Goal: Information Seeking & Learning: Learn about a topic

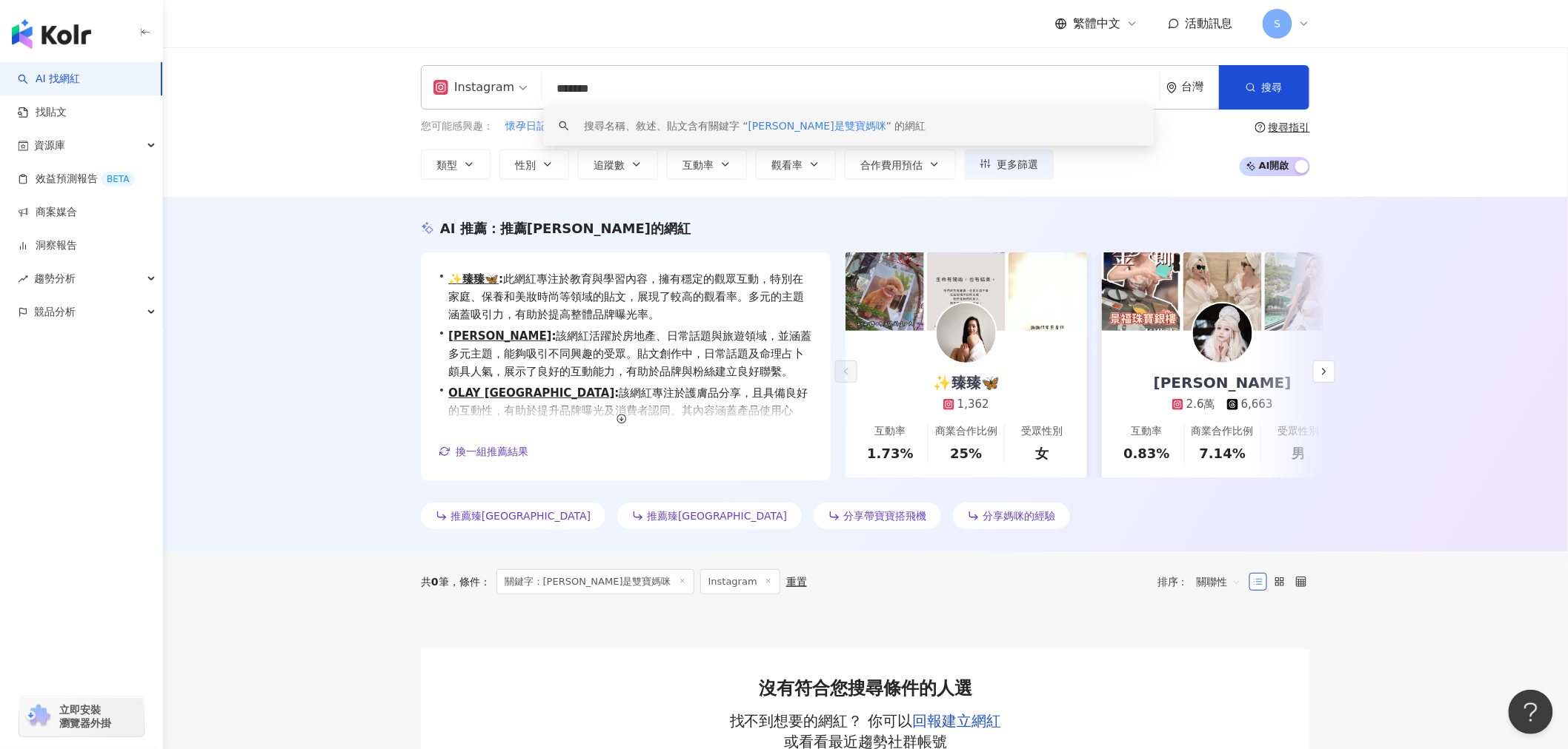
drag, startPoint x: 767, startPoint y: 95, endPoint x: 534, endPoint y: 93, distance: 233.0
click at [534, 93] on div "Instagram ******* 台灣 搜尋 keyword 搜尋名稱、敘述、貼文含有關鍵字 “ 宥臻是雙寶媽咪 ” 的網紅" at bounding box center [865, 88] width 889 height 45
paste input "**********"
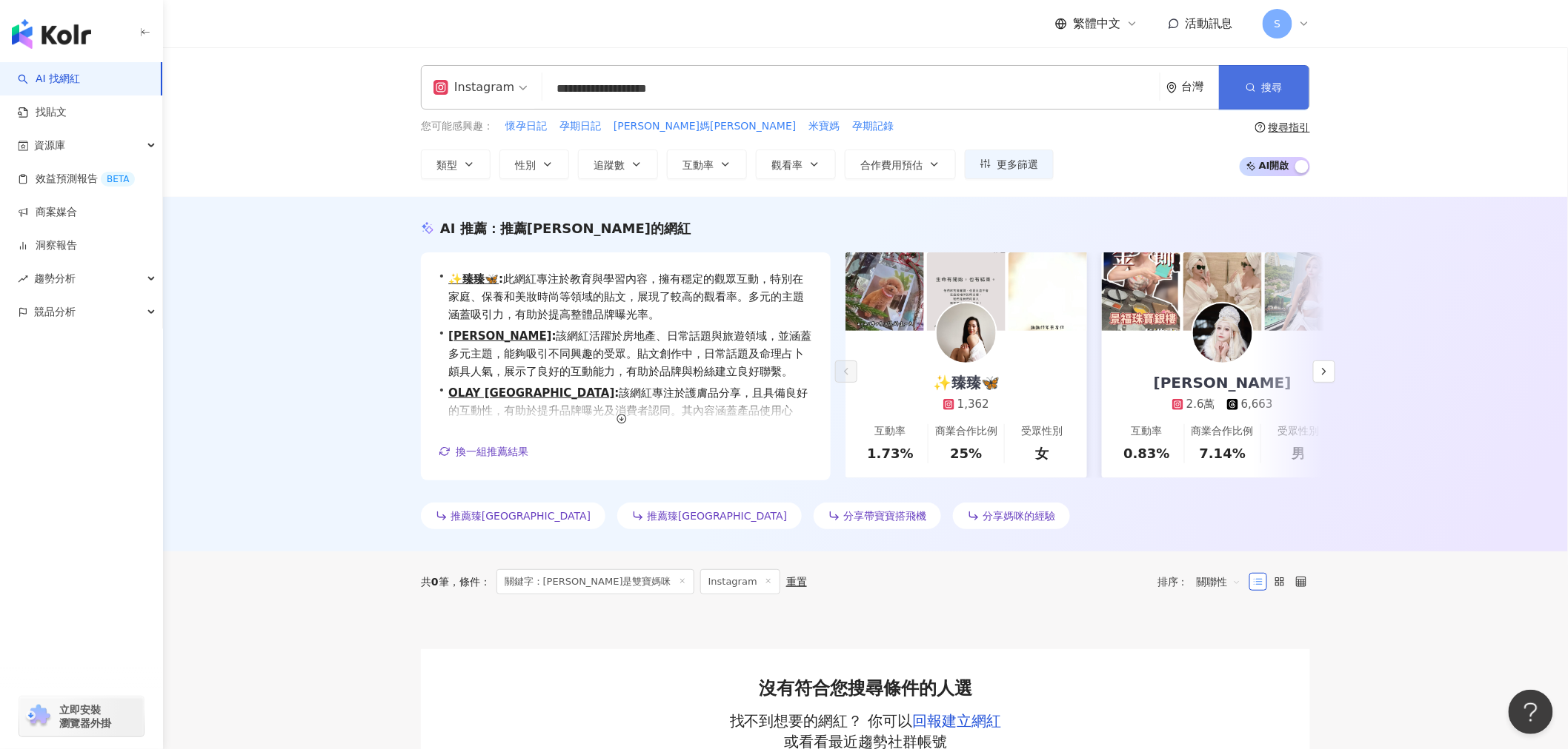
click at [1273, 91] on span "搜尋" at bounding box center [1271, 87] width 21 height 12
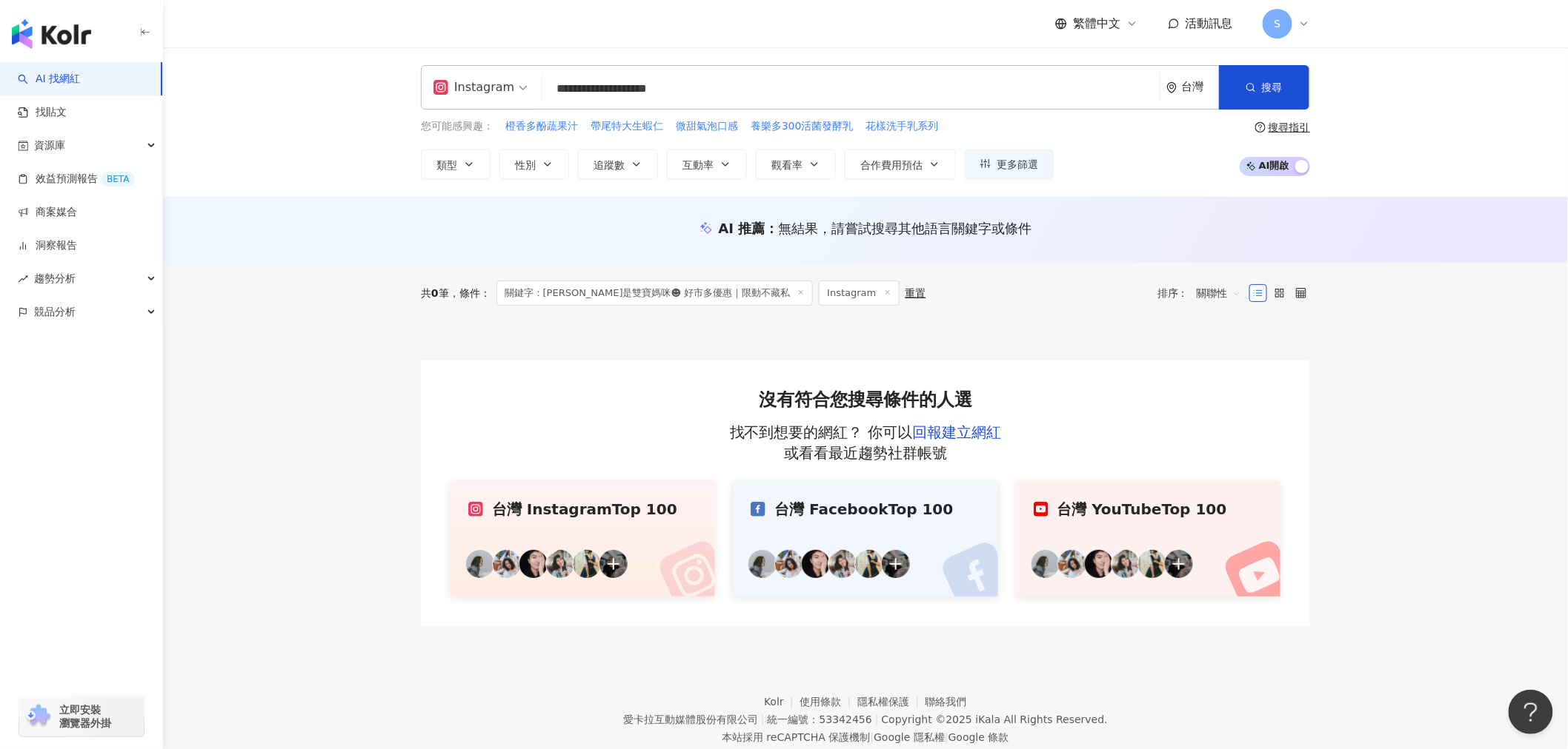
click at [827, 91] on input "**********" at bounding box center [850, 88] width 605 height 28
click at [1282, 77] on button "搜尋" at bounding box center [1263, 88] width 91 height 45
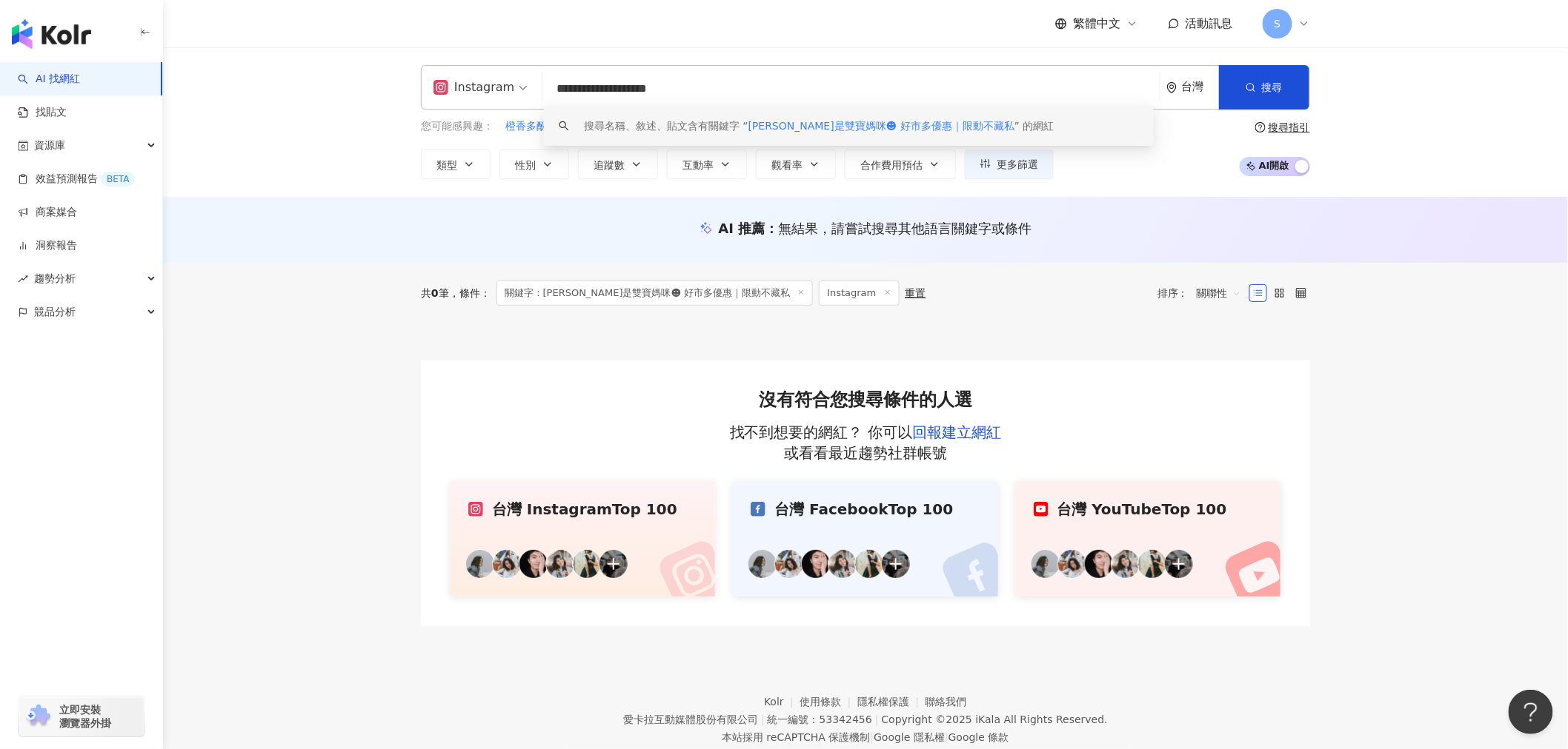
drag, startPoint x: 825, startPoint y: 87, endPoint x: 530, endPoint y: 82, distance: 295.0
click at [530, 82] on div "**********" at bounding box center [865, 88] width 889 height 45
paste input "search"
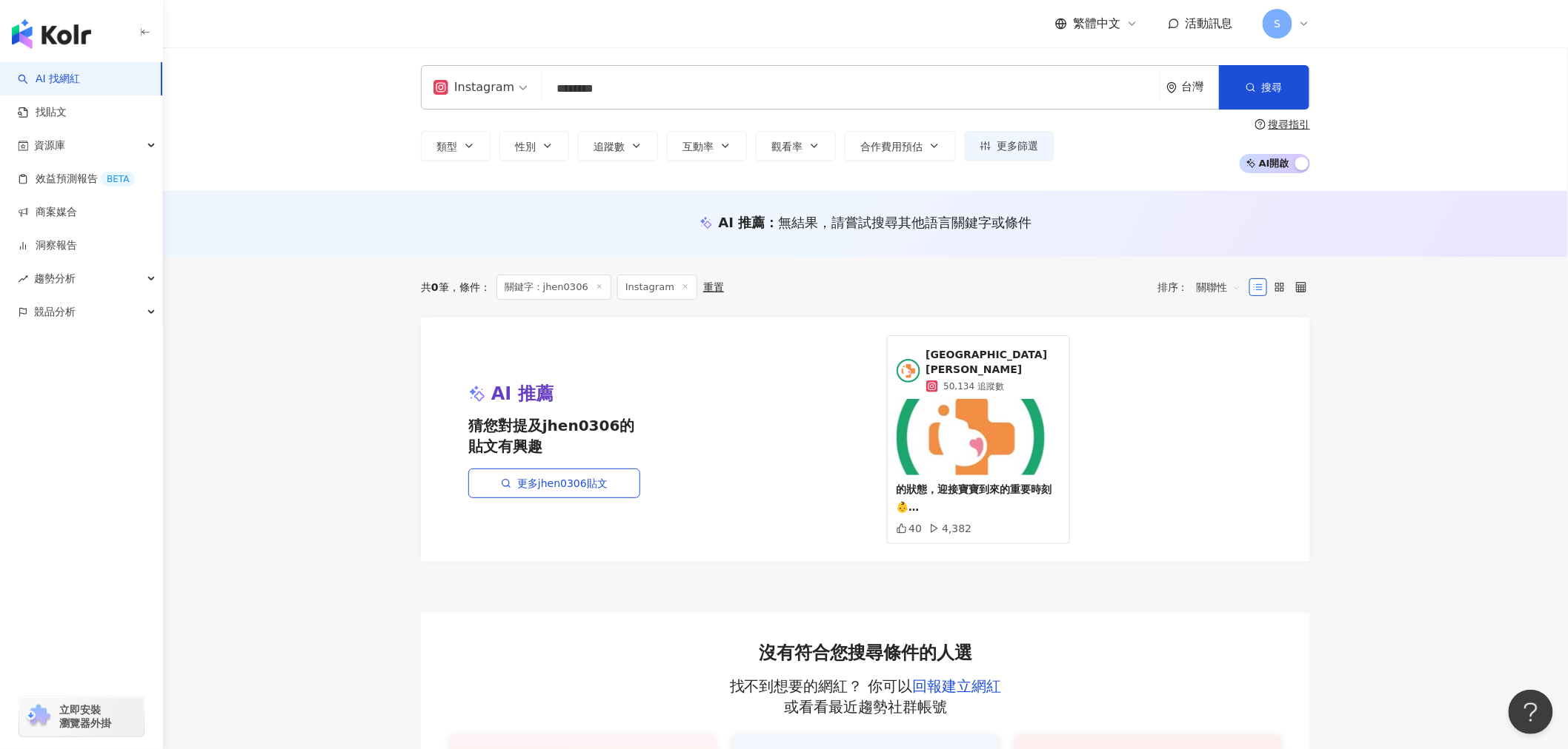
type input "********"
click at [1252, 98] on button "搜尋" at bounding box center [1263, 88] width 91 height 45
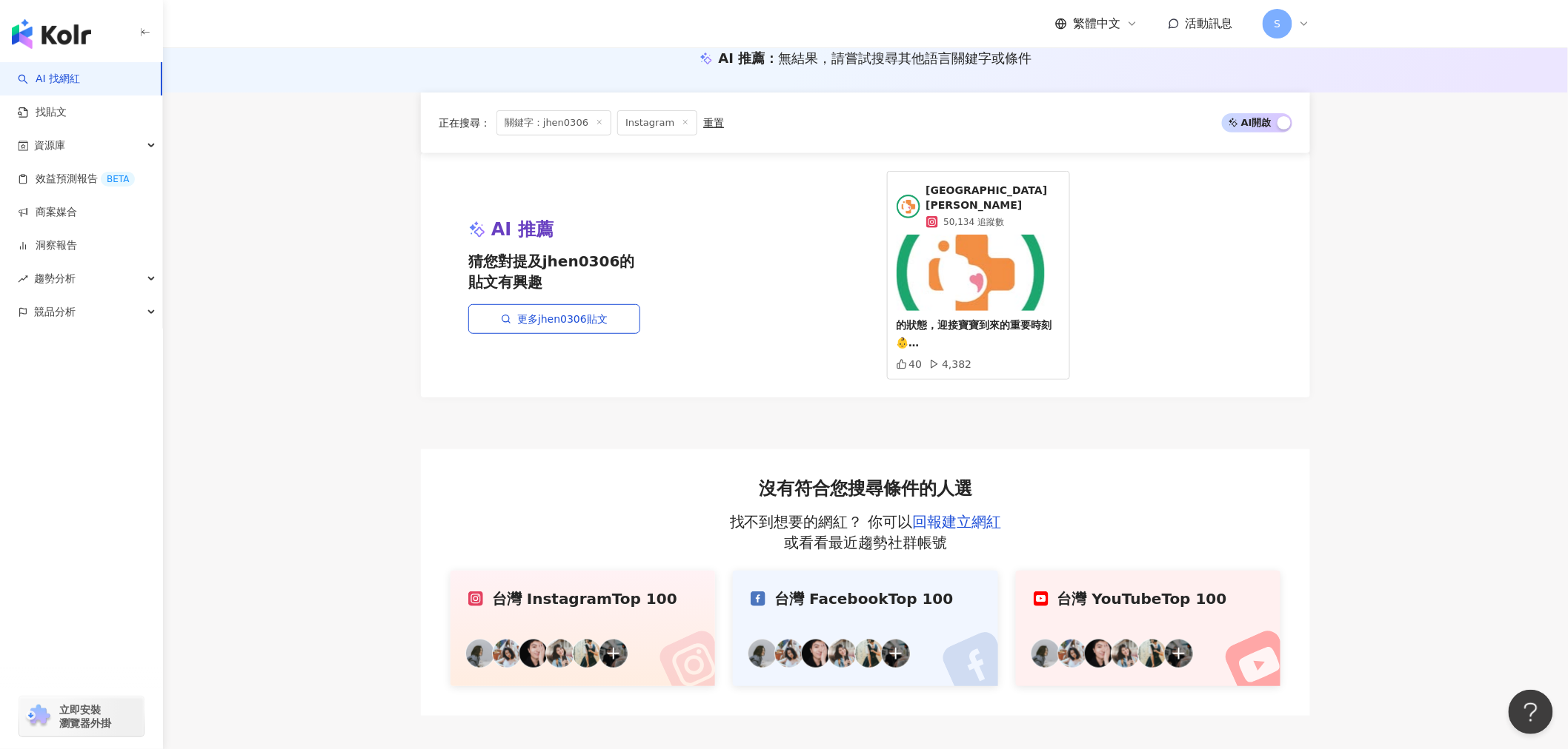
scroll to position [295, 0]
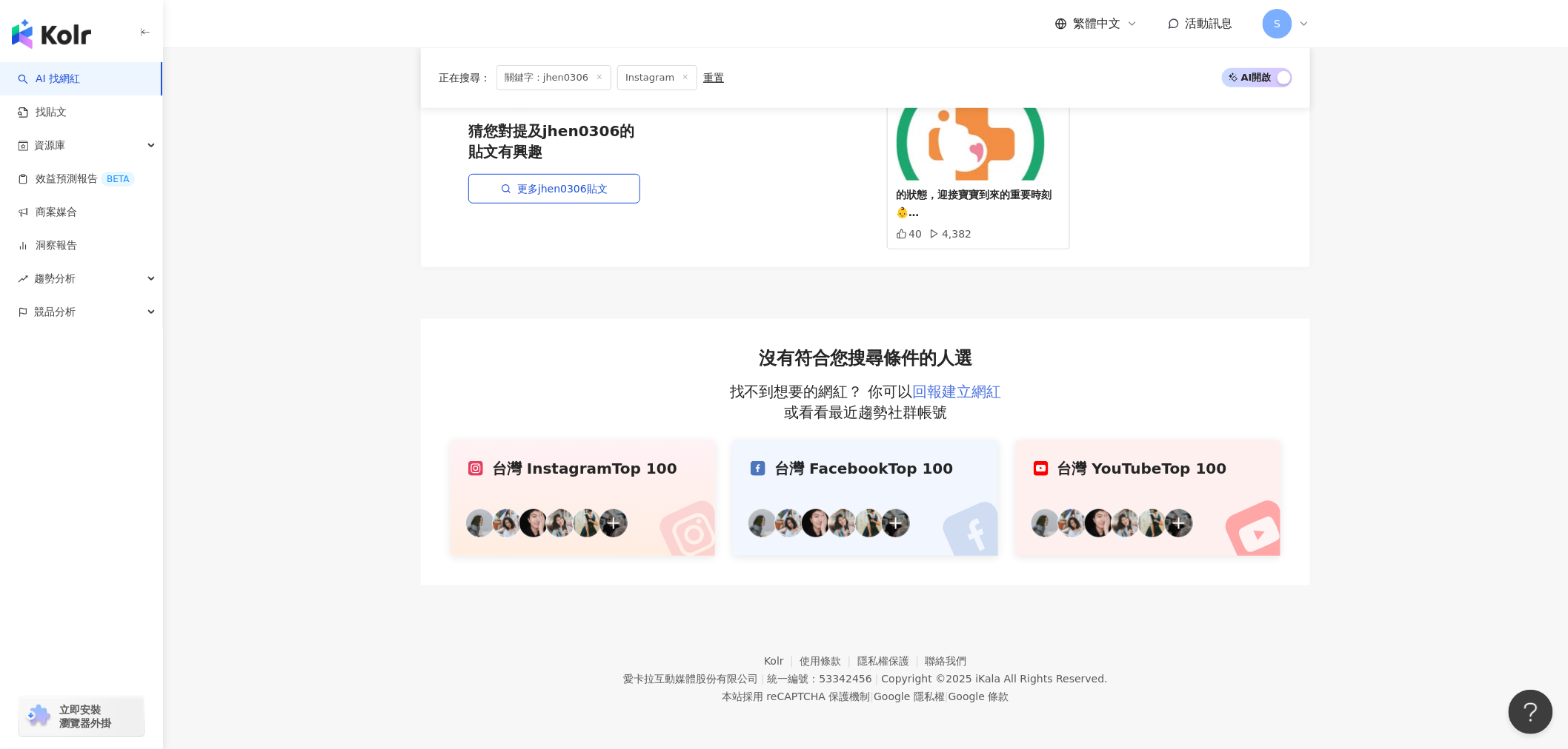
click at [981, 386] on link "回報建立網紅" at bounding box center [956, 392] width 89 height 18
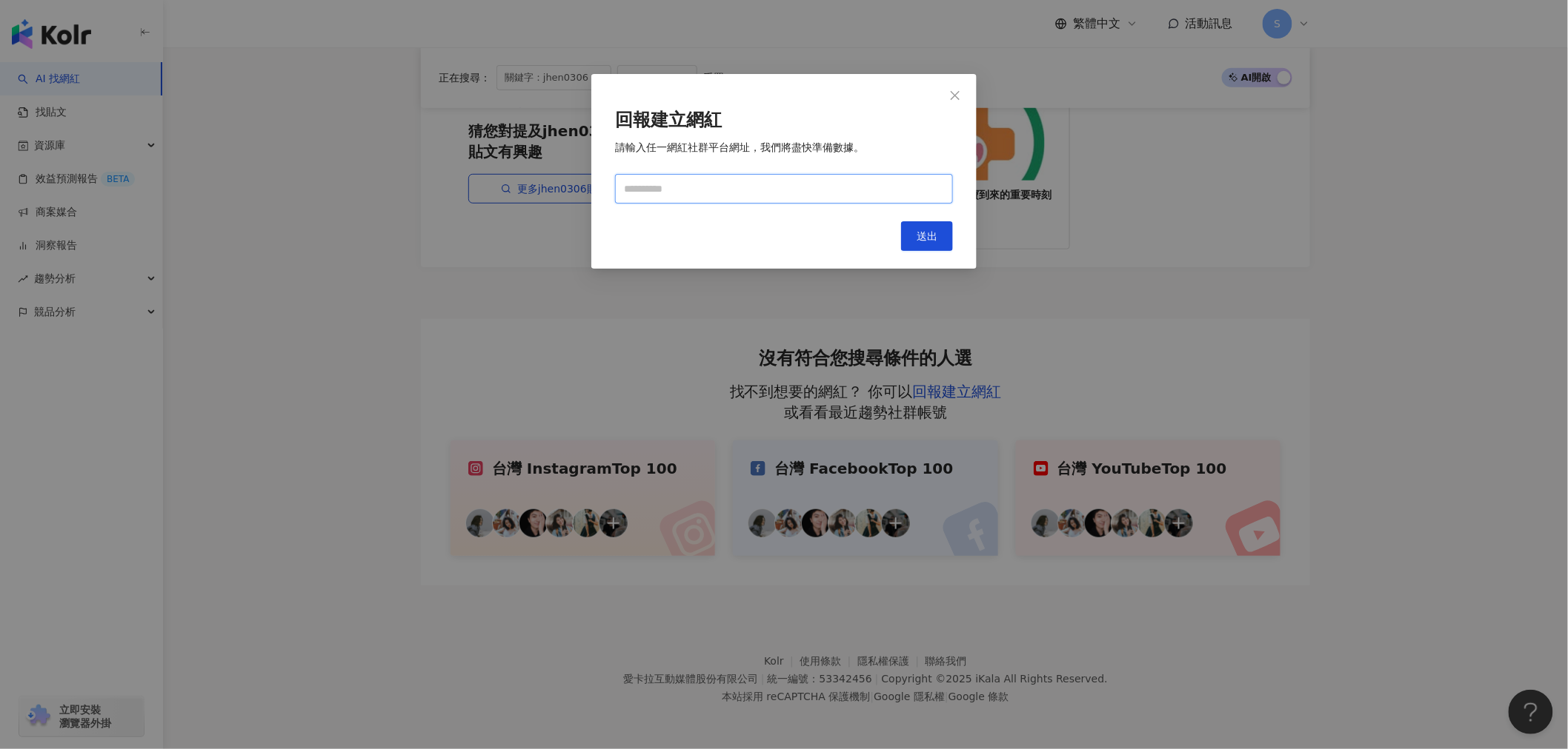
click at [773, 201] on input "text" at bounding box center [784, 188] width 338 height 30
click at [939, 99] on div "回報建立網紅 請輸入任一網紅社群平台網址，我們將盡快準備數據。 Cancel 送出" at bounding box center [784, 171] width 386 height 194
click at [949, 95] on span "Close" at bounding box center [955, 95] width 30 height 12
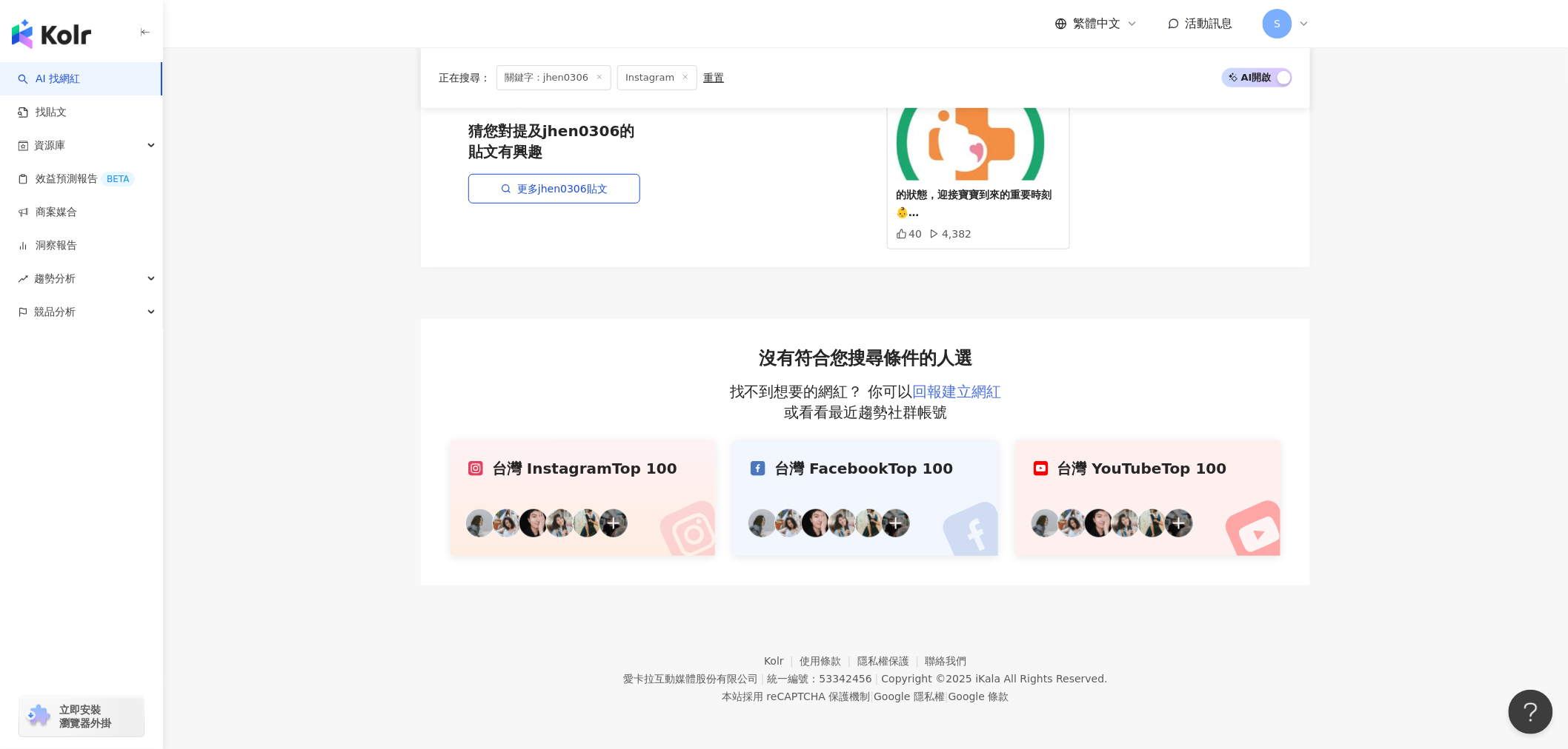
click at [971, 392] on link "回報建立網紅" at bounding box center [956, 392] width 89 height 18
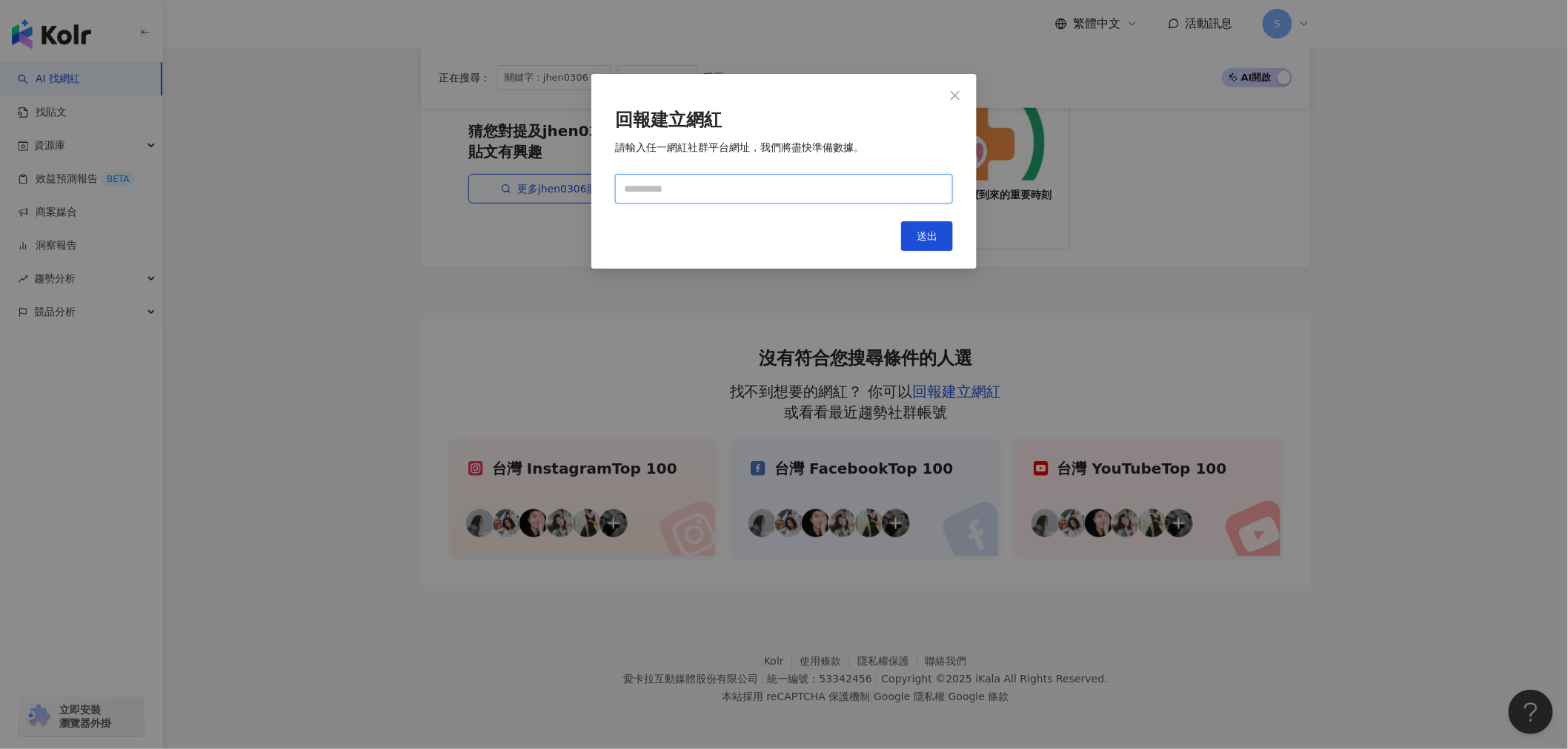
click at [726, 194] on input "text" at bounding box center [784, 188] width 338 height 30
paste input "**********"
type input "**********"
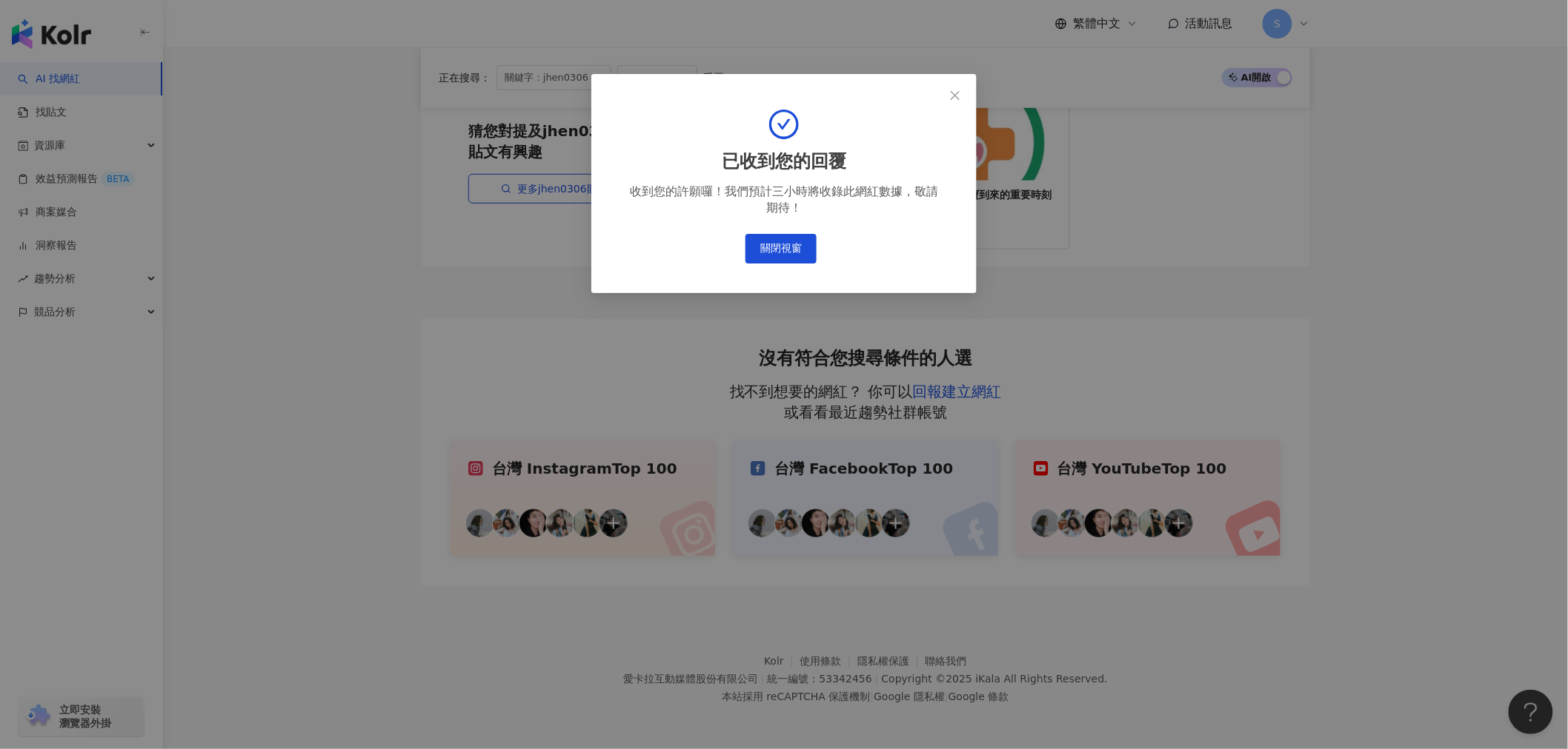
drag, startPoint x: 957, startPoint y: 101, endPoint x: 1165, endPoint y: 2, distance: 230.4
click at [963, 99] on button "Close" at bounding box center [955, 95] width 30 height 30
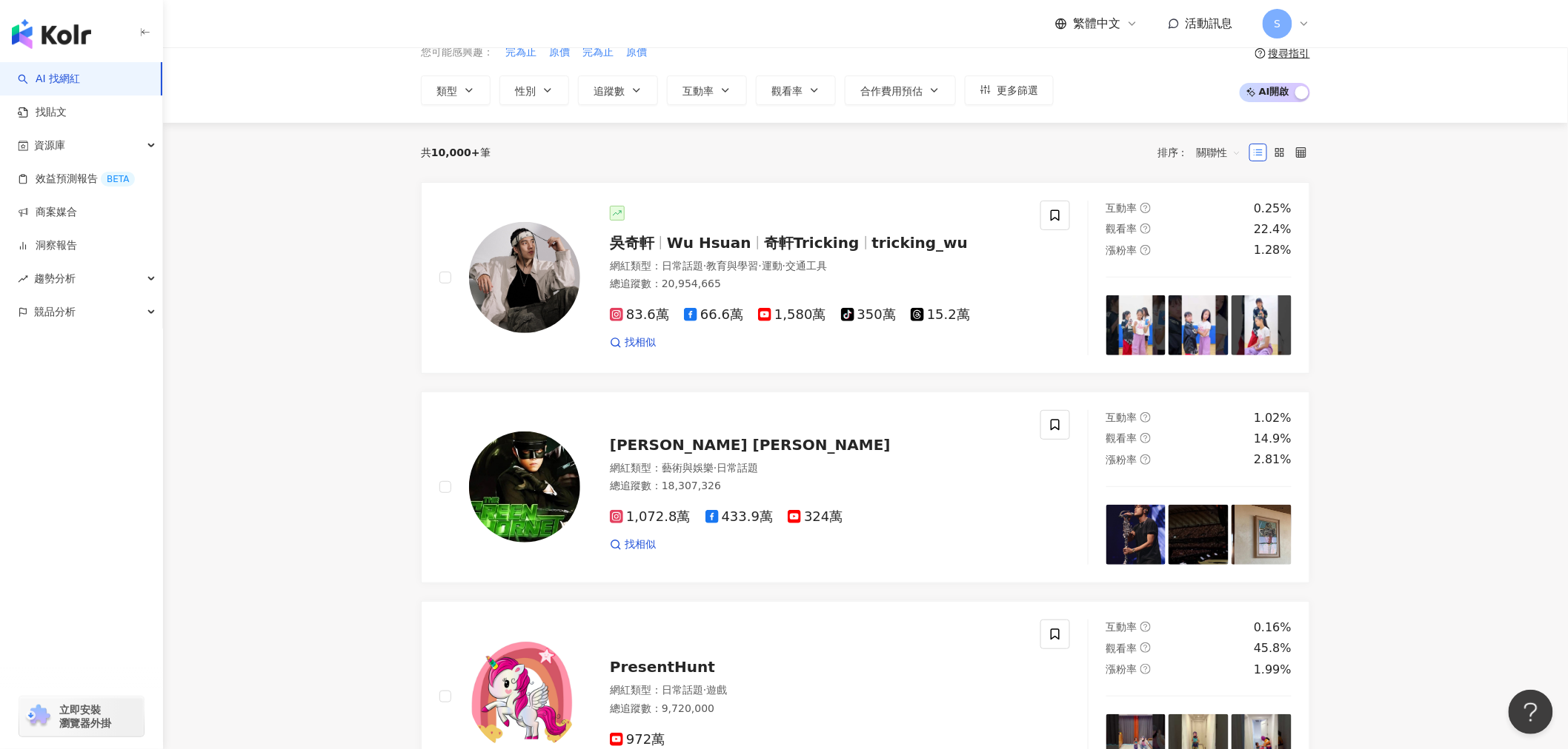
click at [67, 82] on link "AI 找網紅" at bounding box center [48, 79] width 62 height 15
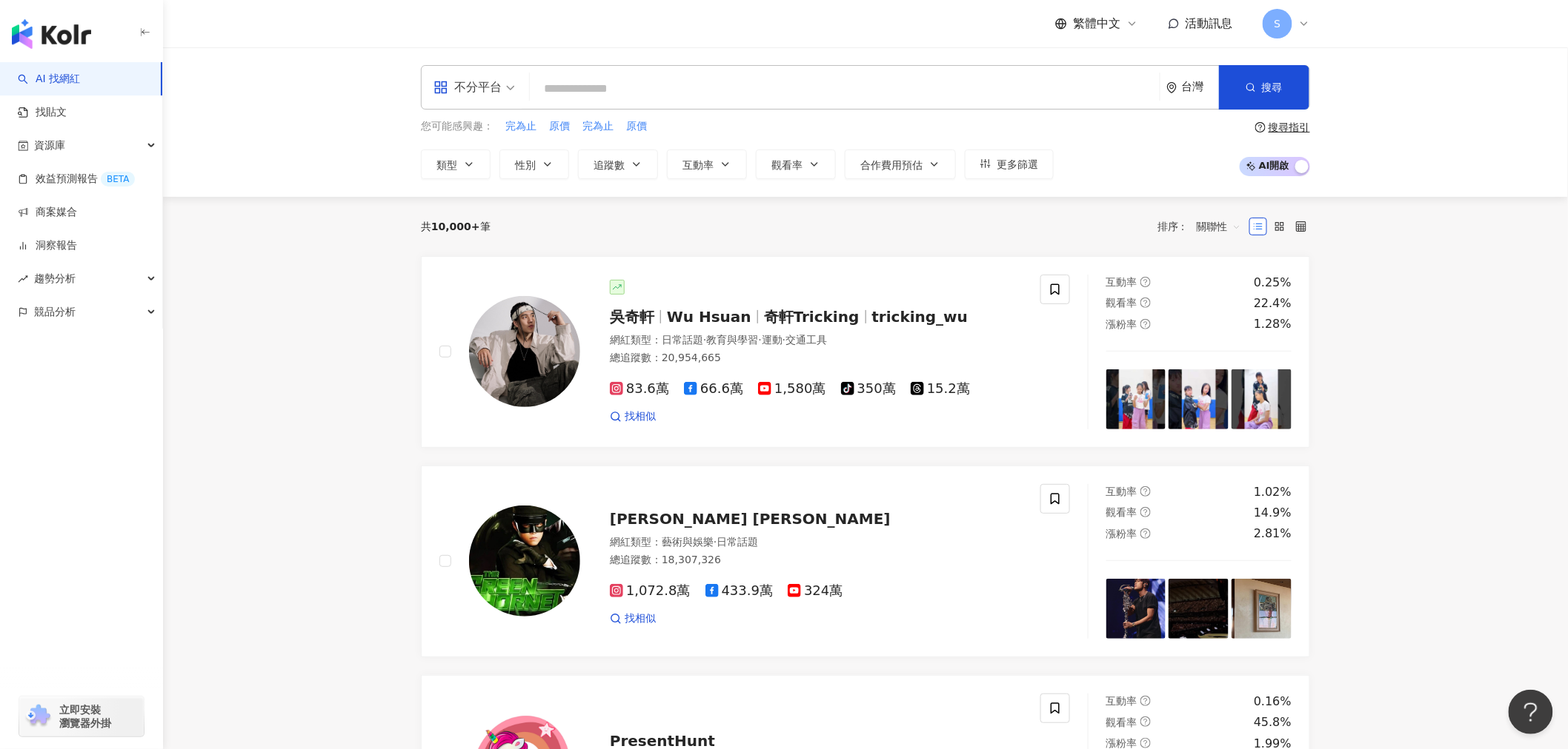
drag, startPoint x: 480, startPoint y: 84, endPoint x: 487, endPoint y: 109, distance: 26.0
click at [480, 84] on div "不分平台" at bounding box center [467, 87] width 68 height 23
click at [489, 151] on div "Instagram" at bounding box center [479, 156] width 83 height 19
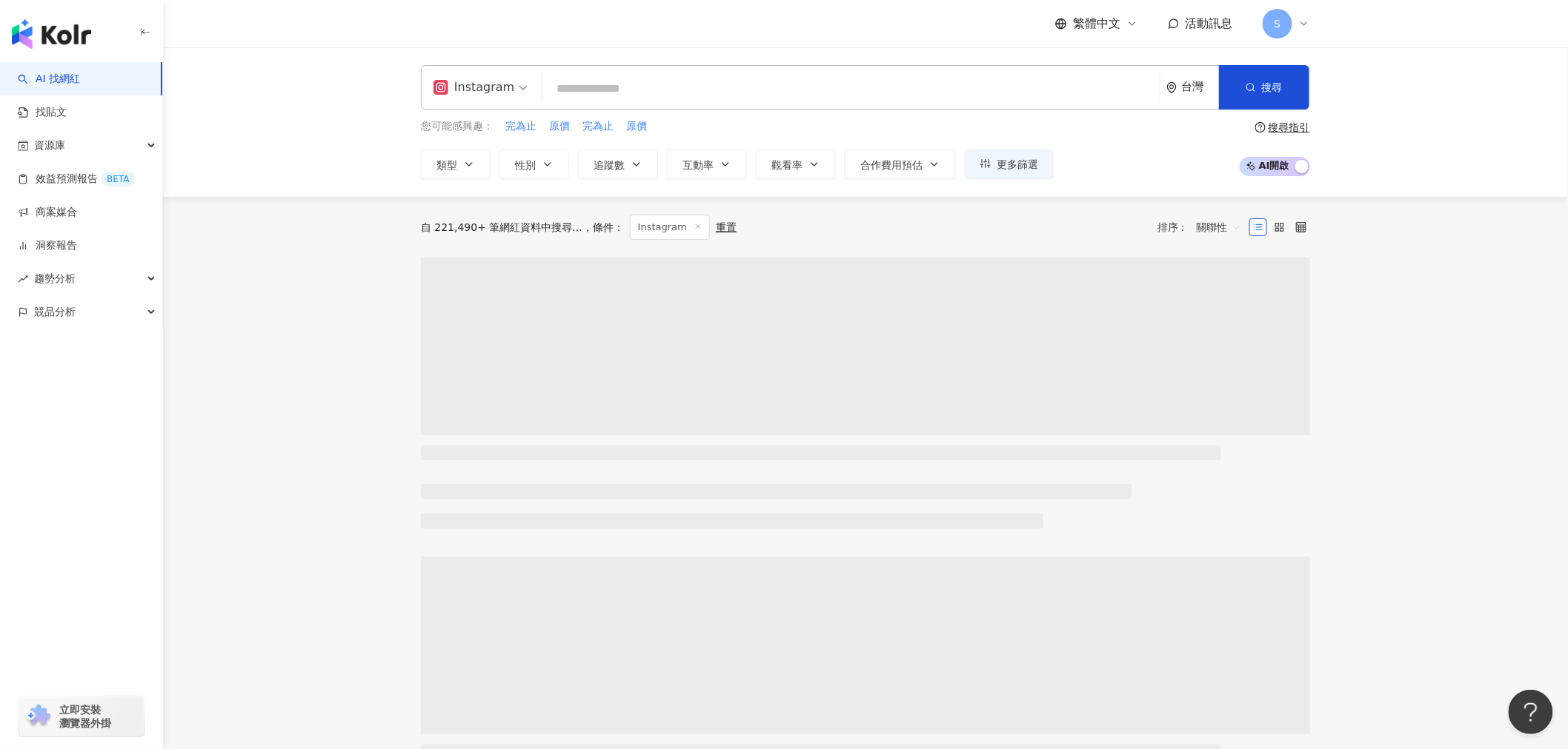
click at [566, 88] on input "search" at bounding box center [850, 88] width 605 height 28
paste input "**********"
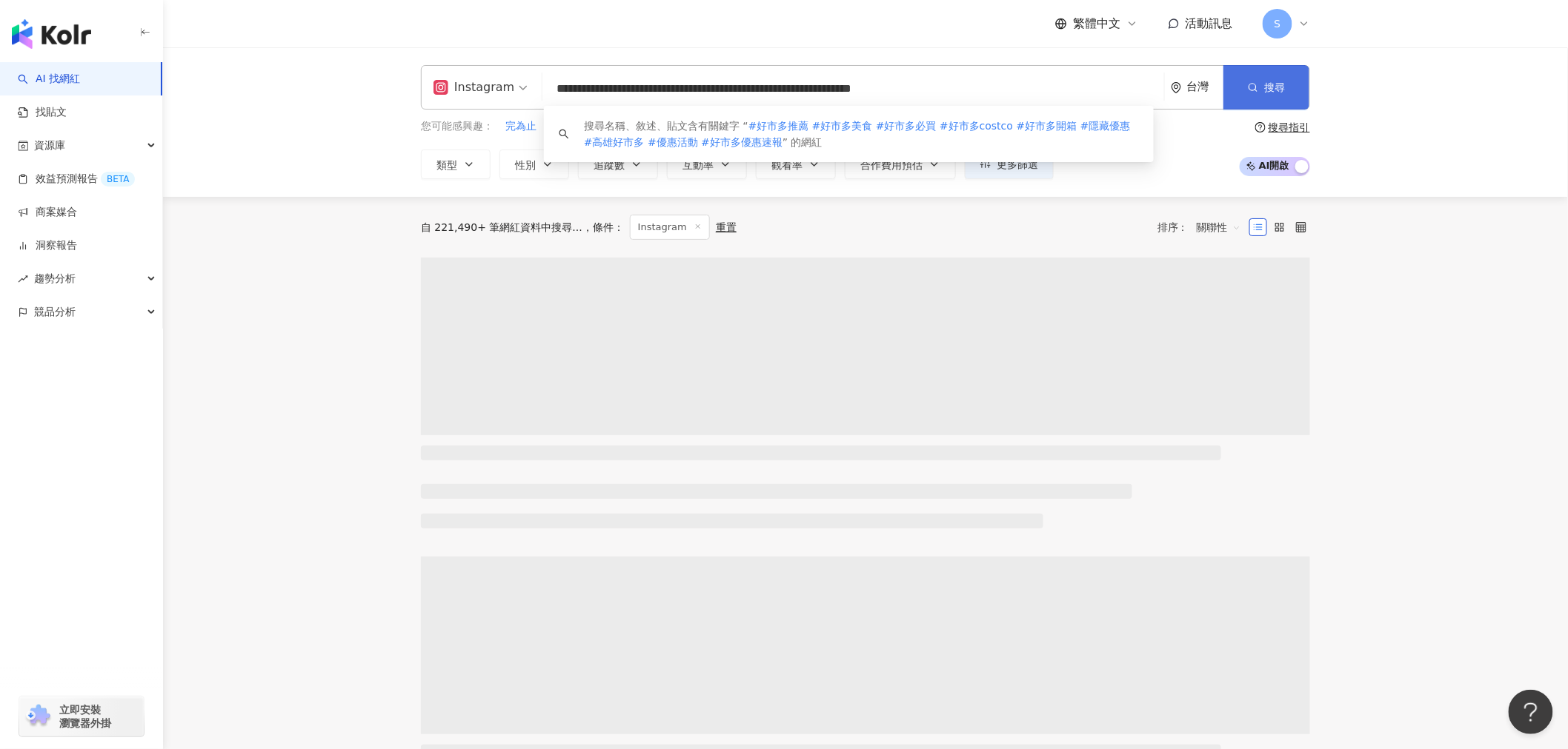
type input "**********"
click at [1279, 93] on span "搜尋" at bounding box center [1274, 87] width 21 height 12
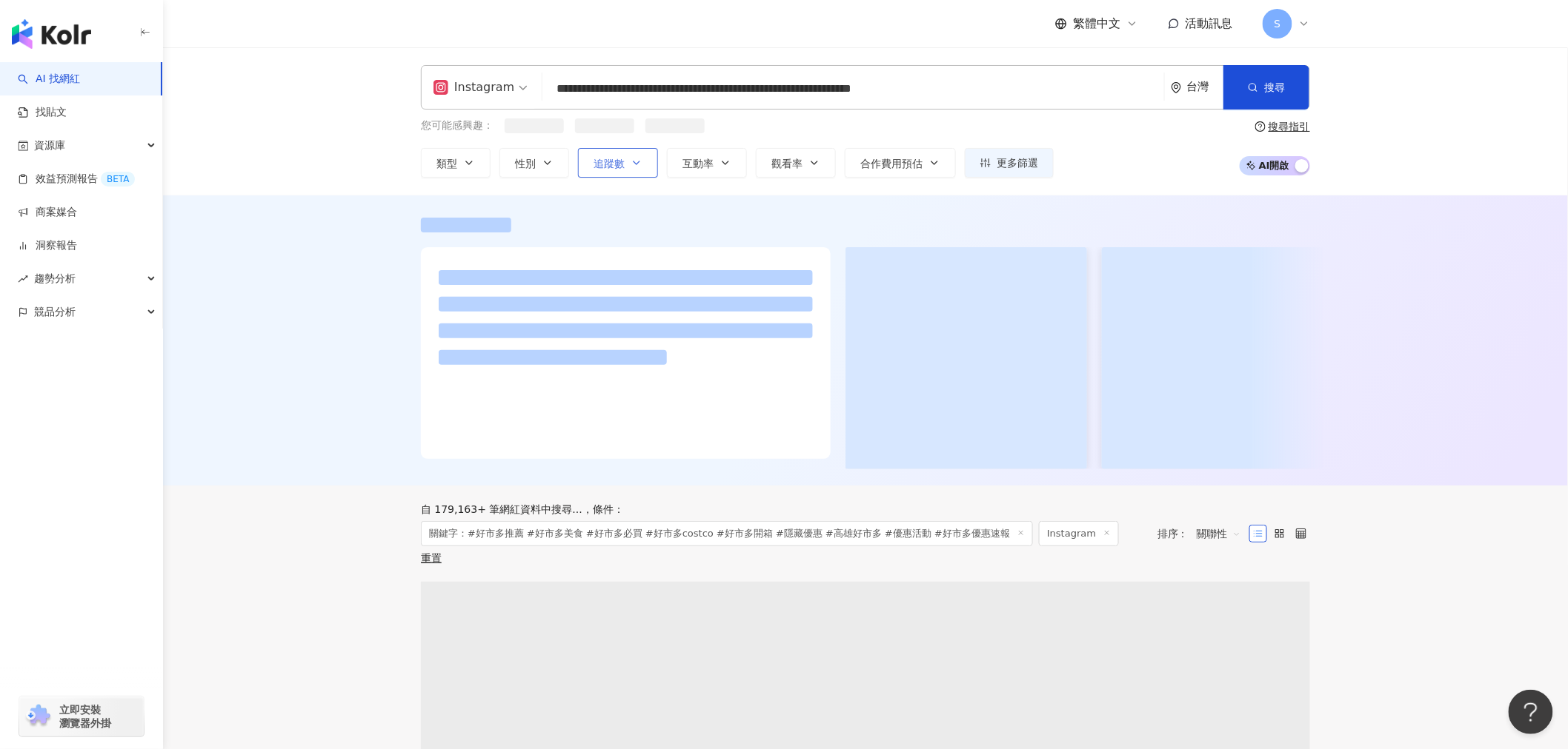
click at [619, 168] on span "追蹤數" at bounding box center [609, 163] width 31 height 12
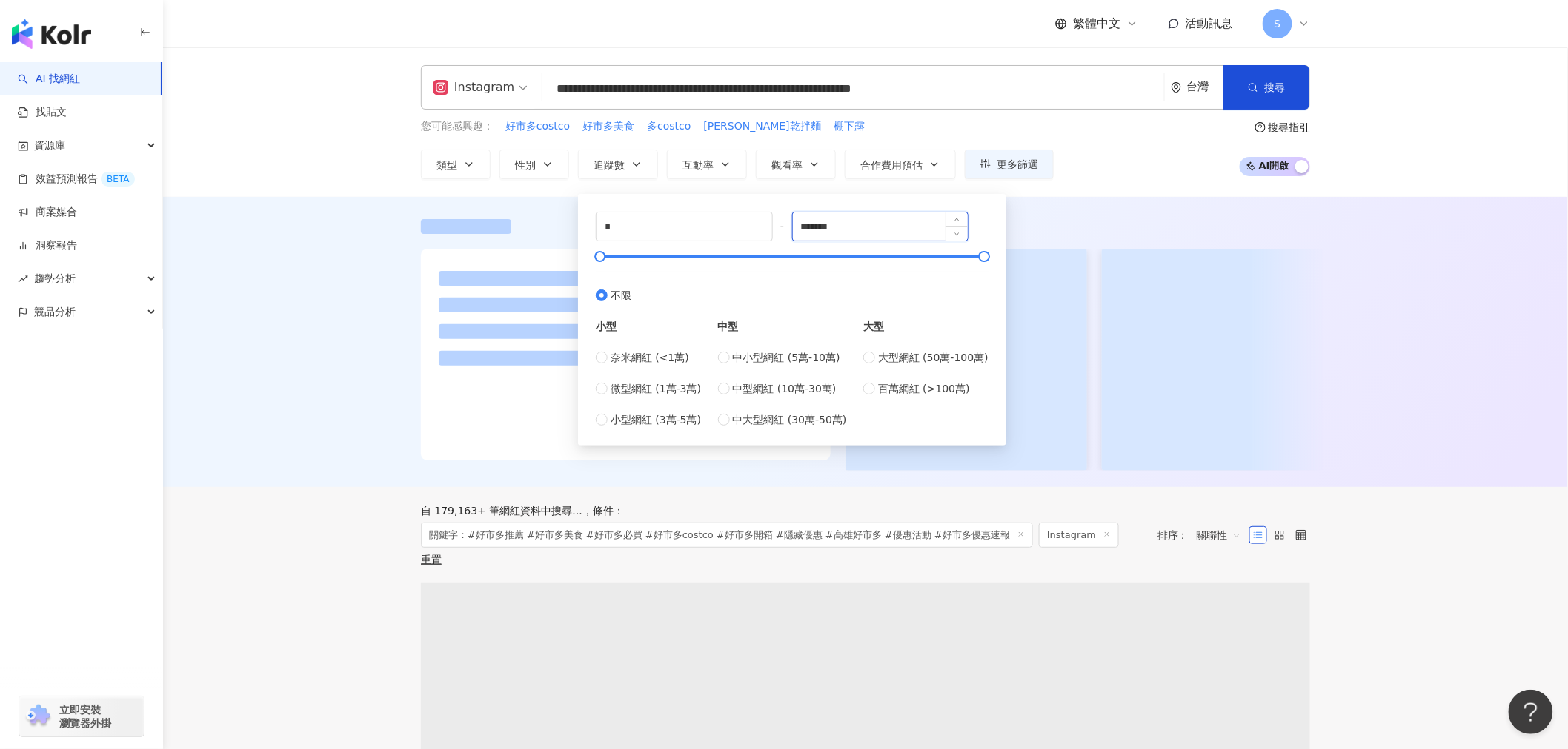
click at [916, 224] on input "*******" at bounding box center [880, 226] width 176 height 28
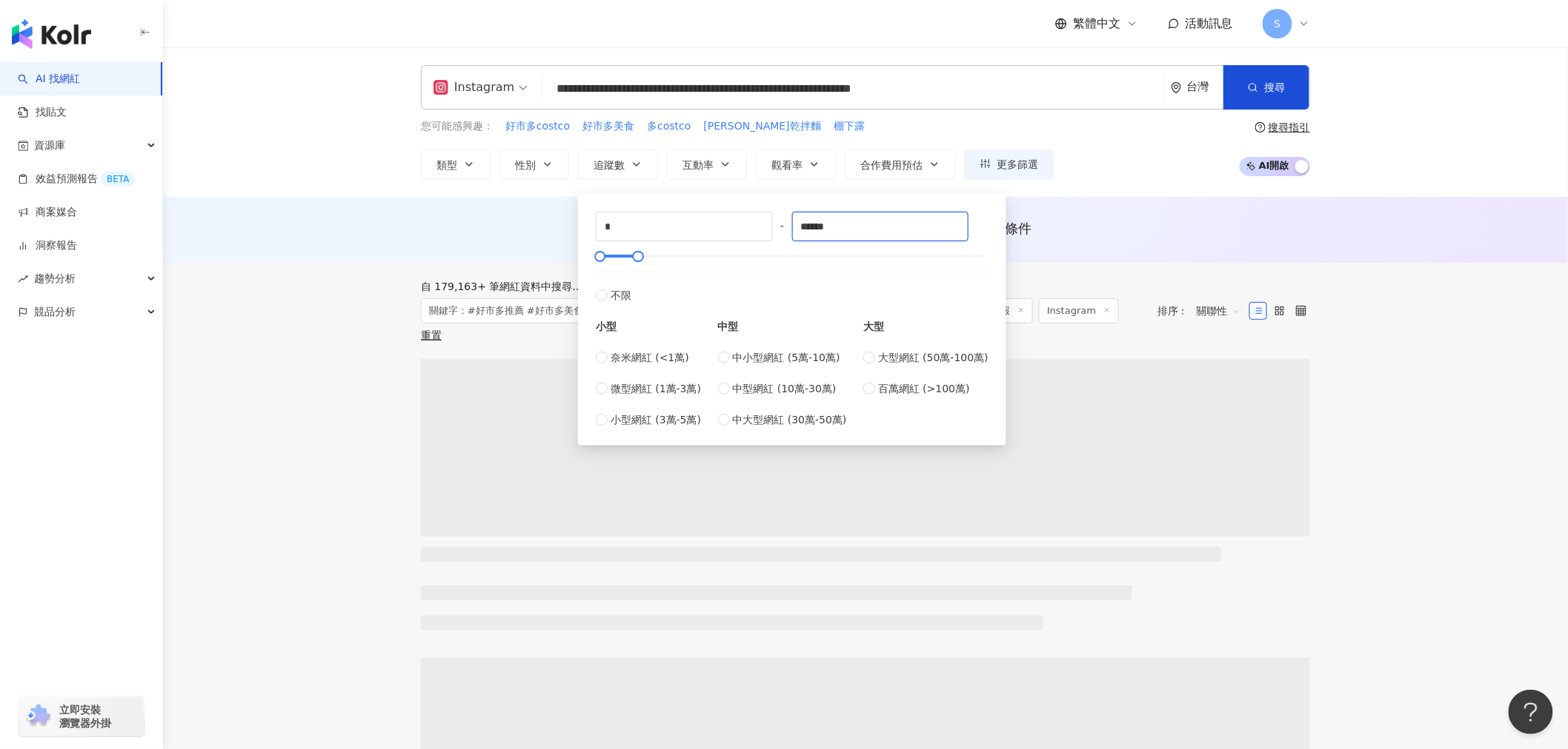
type input "******"
click at [920, 263] on div "* - ****** 不限 小型 奈米網紅 (<1萬) 微型網紅 (1萬-3萬) 小型網紅 (3萬-5萬) 中型 中小型網紅 (5萬-10萬) 中型網紅 (1…" at bounding box center [792, 319] width 393 height 216
click at [1119, 216] on div "AI 推薦 ： 無結果，請嘗試搜尋其他語言關鍵字或條件" at bounding box center [865, 230] width 1405 height 66
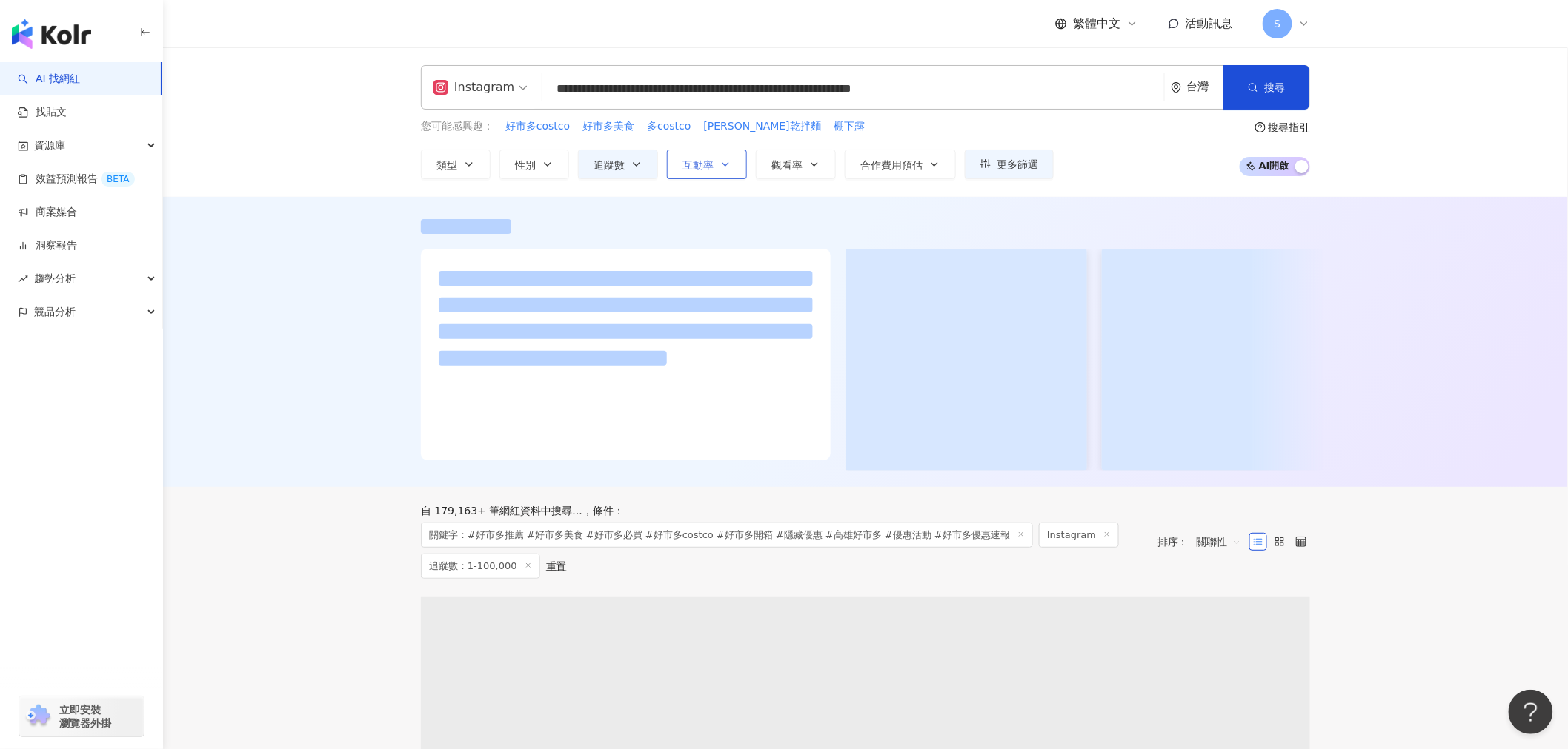
click at [707, 159] on span "互動率" at bounding box center [697, 165] width 31 height 12
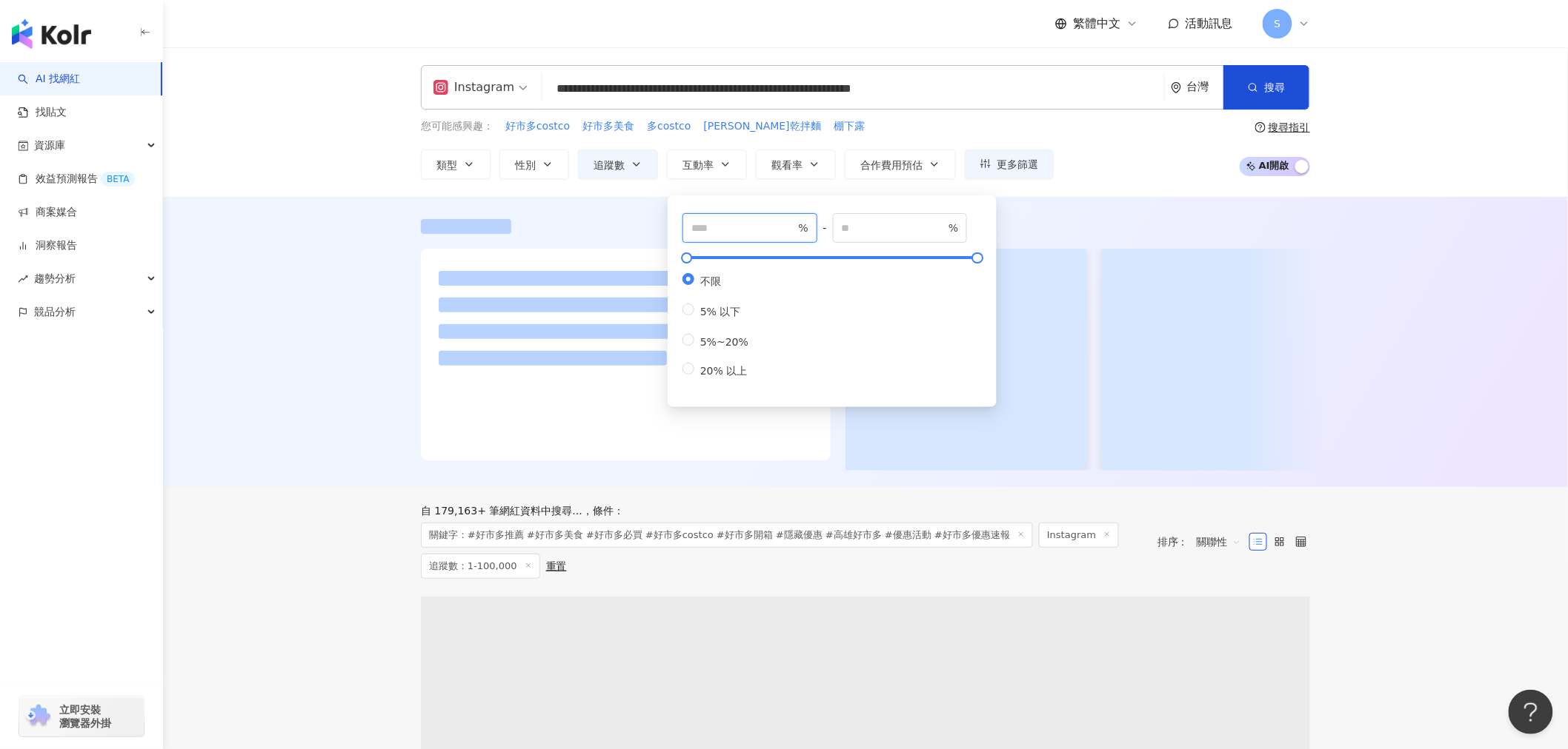
drag, startPoint x: 775, startPoint y: 226, endPoint x: 785, endPoint y: 242, distance: 18.9
click at [774, 226] on input "number" at bounding box center [743, 228] width 104 height 16
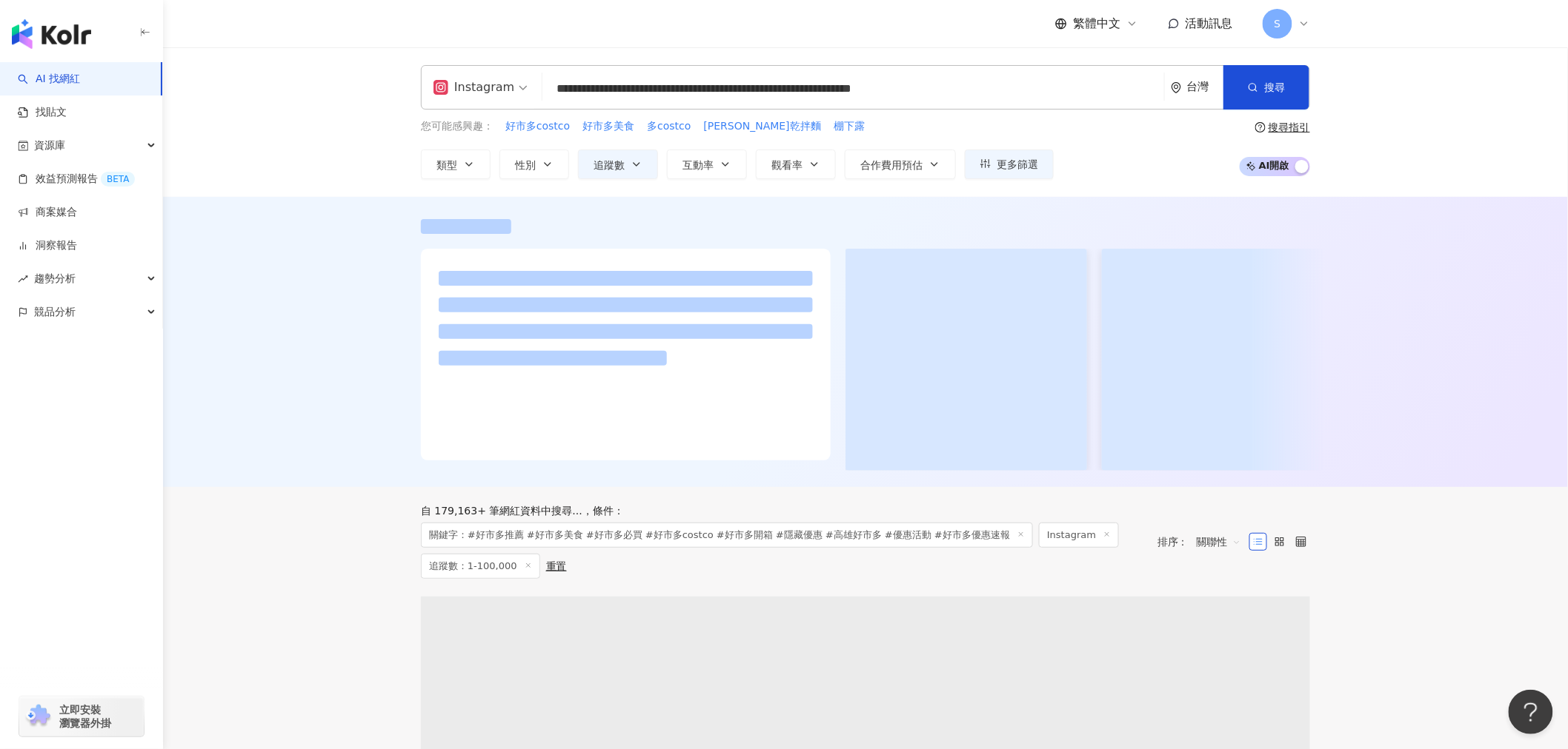
click at [1026, 224] on div at bounding box center [865, 227] width 889 height 15
drag, startPoint x: 685, startPoint y: 159, endPoint x: 747, endPoint y: 198, distance: 73.2
click at [685, 159] on span "互動率" at bounding box center [697, 165] width 31 height 12
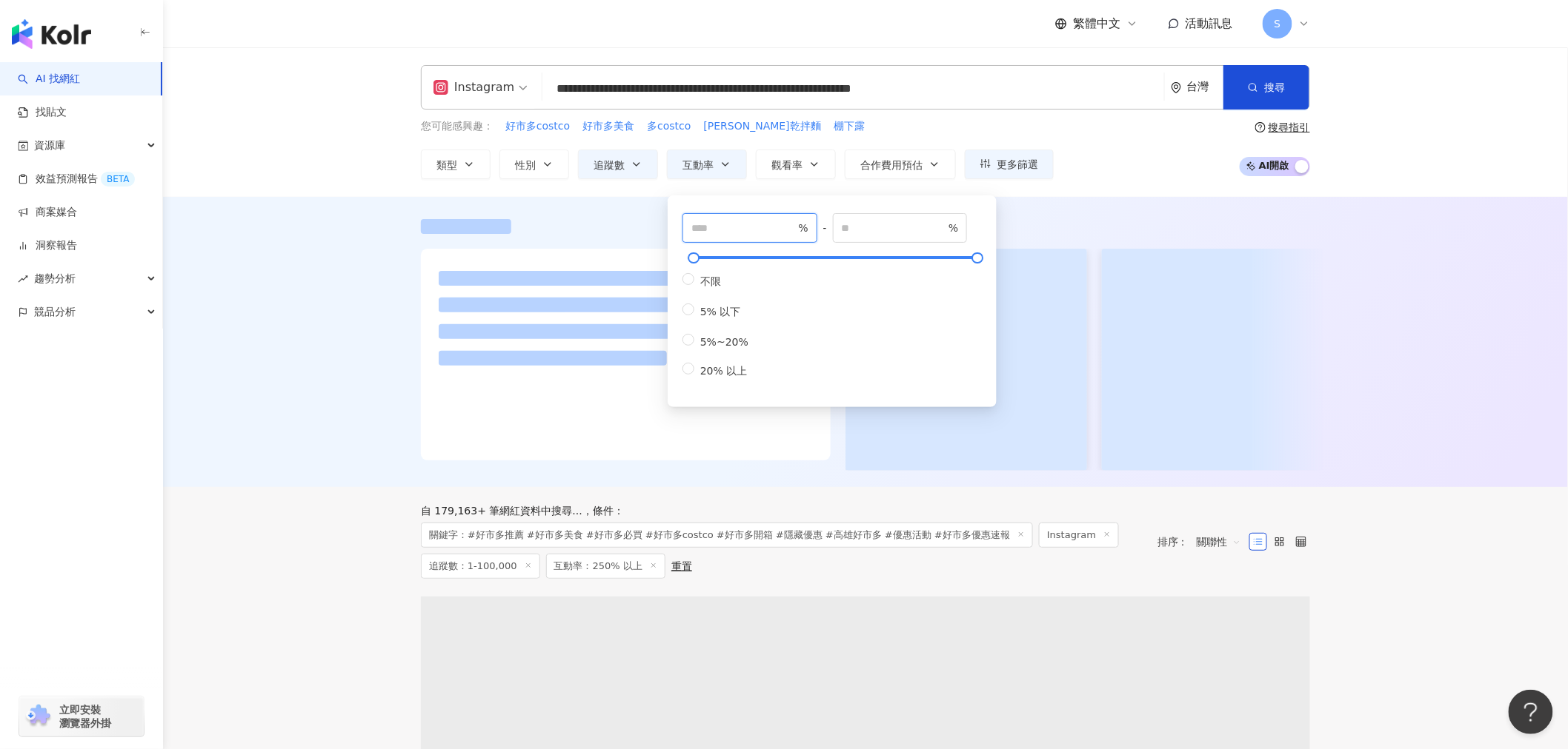
drag, startPoint x: 736, startPoint y: 229, endPoint x: 689, endPoint y: 228, distance: 47.0
click at [689, 228] on span "*** %" at bounding box center [749, 228] width 134 height 30
type input "*"
click at [811, 156] on button "觀看率" at bounding box center [795, 164] width 80 height 30
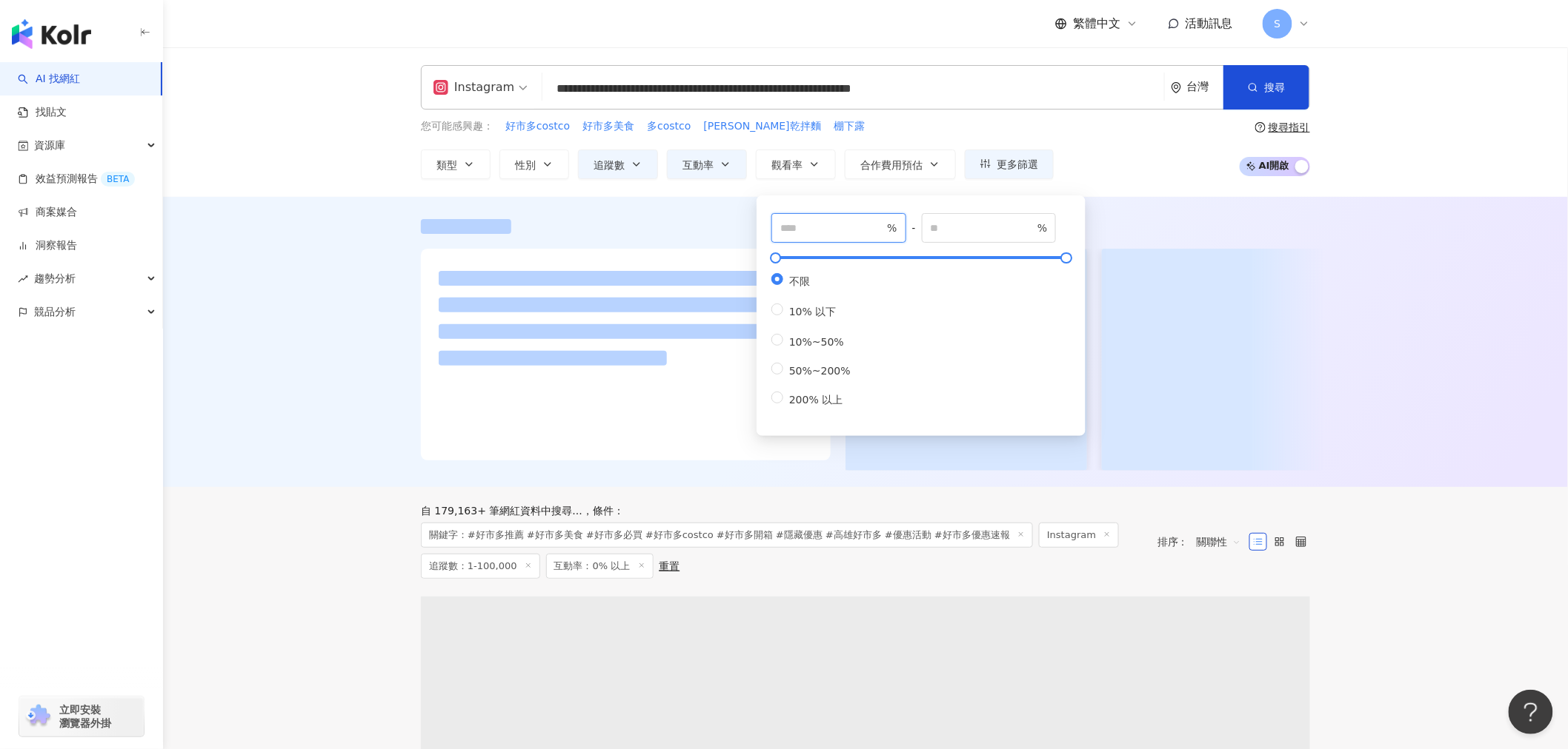
click at [818, 233] on input "number" at bounding box center [832, 228] width 104 height 16
type input "***"
click at [1143, 222] on div at bounding box center [865, 227] width 889 height 15
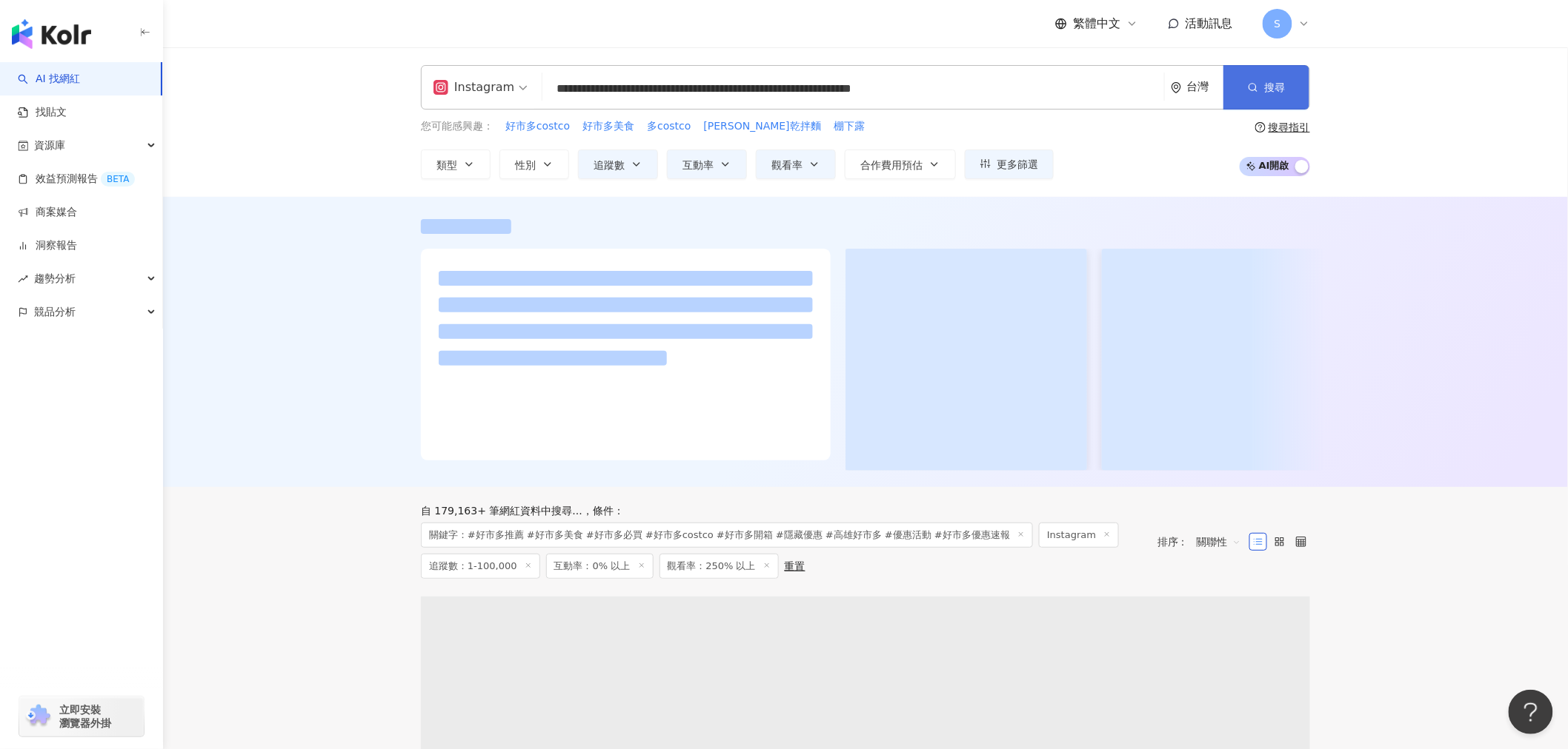
click at [1282, 83] on span "搜尋" at bounding box center [1274, 87] width 21 height 12
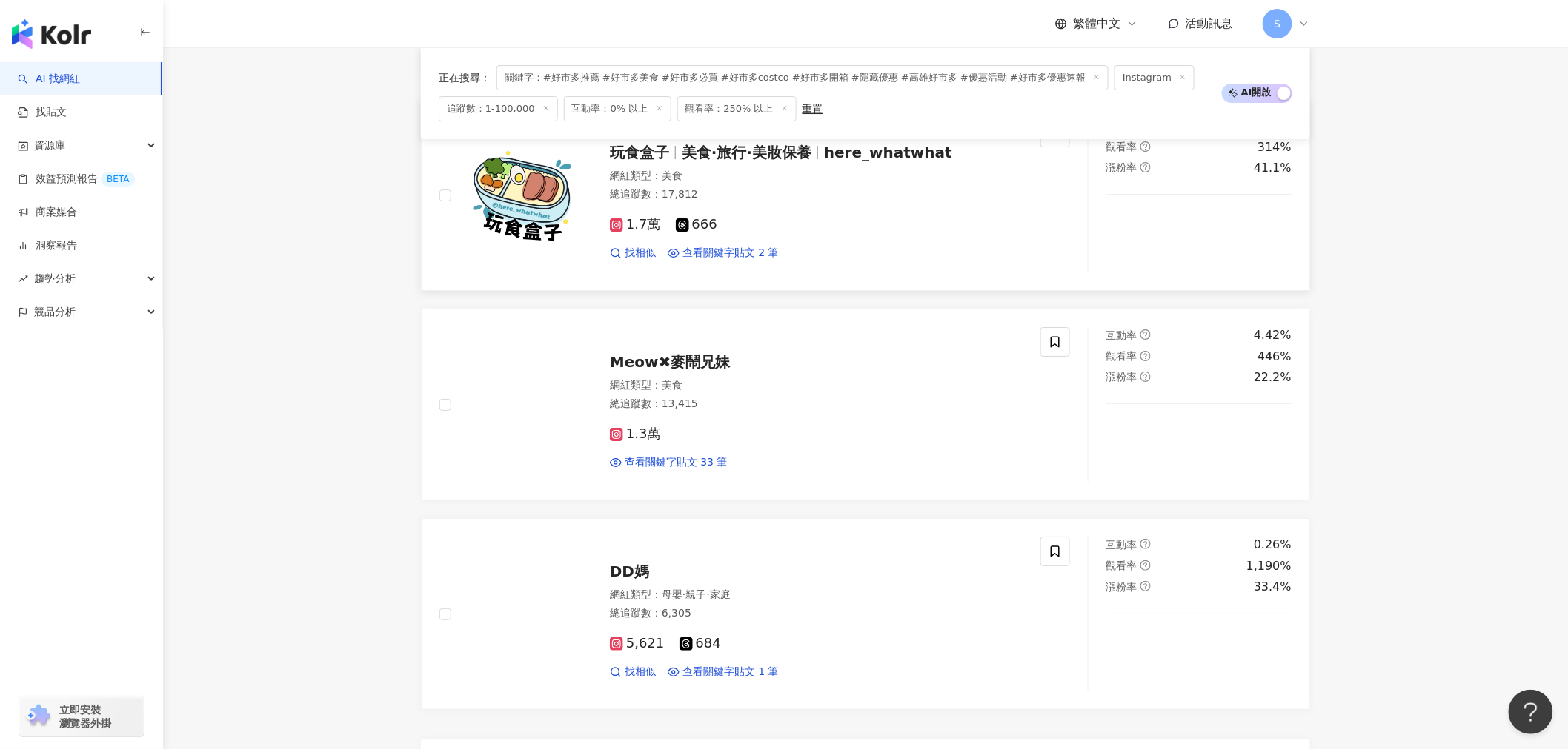
scroll to position [2056, 0]
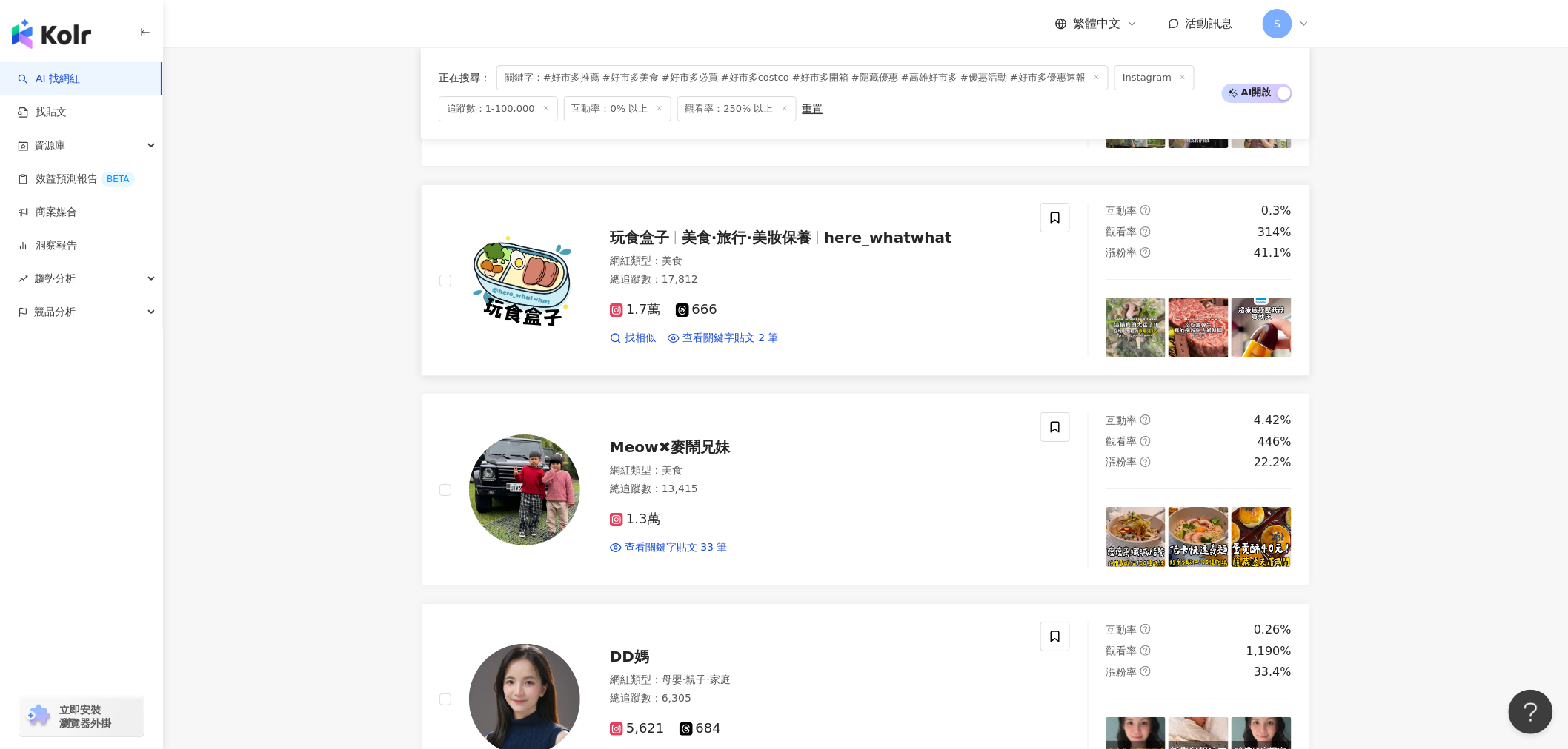
click at [744, 232] on span "美食·旅行·美妝保養" at bounding box center [746, 237] width 130 height 18
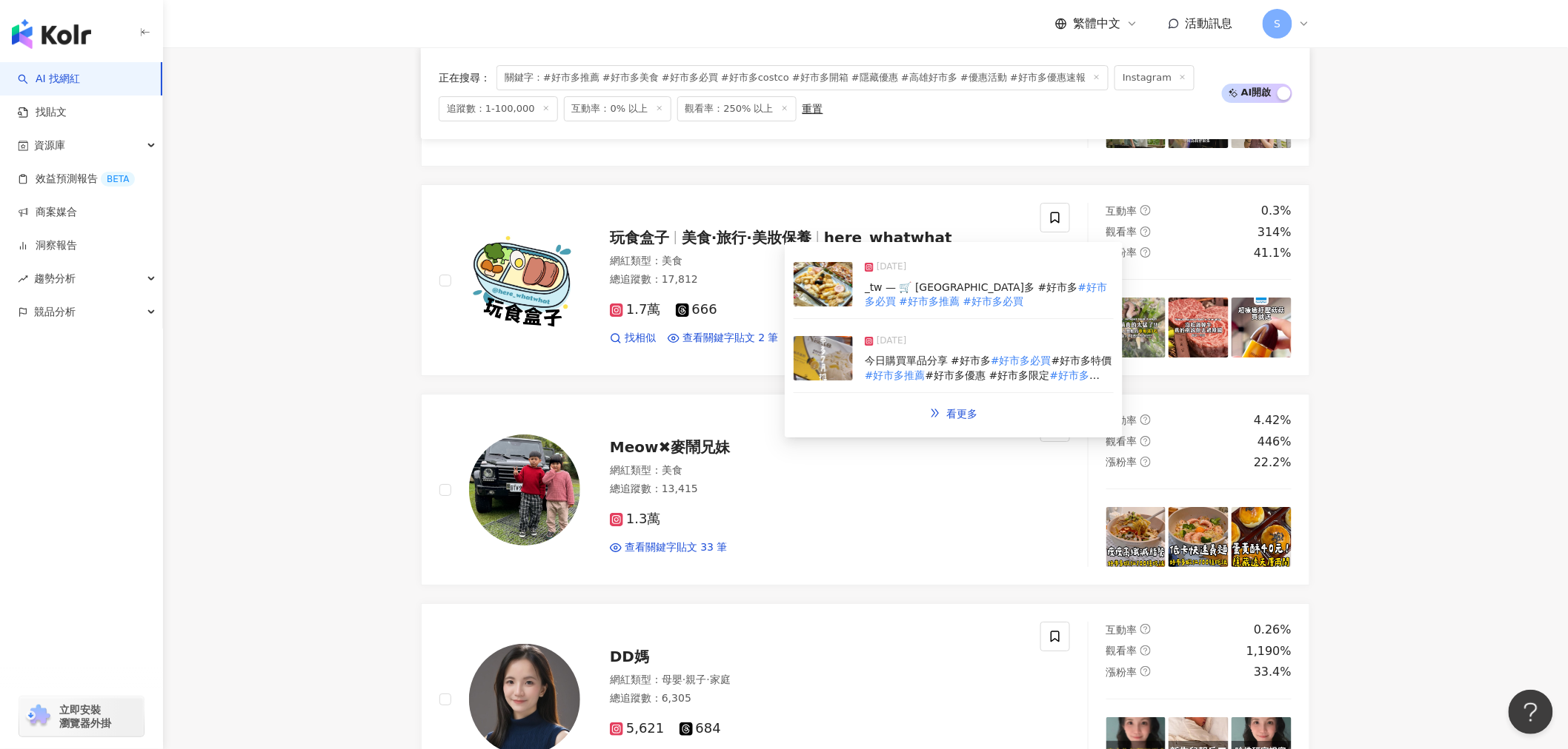
click at [826, 286] on img at bounding box center [823, 285] width 59 height 45
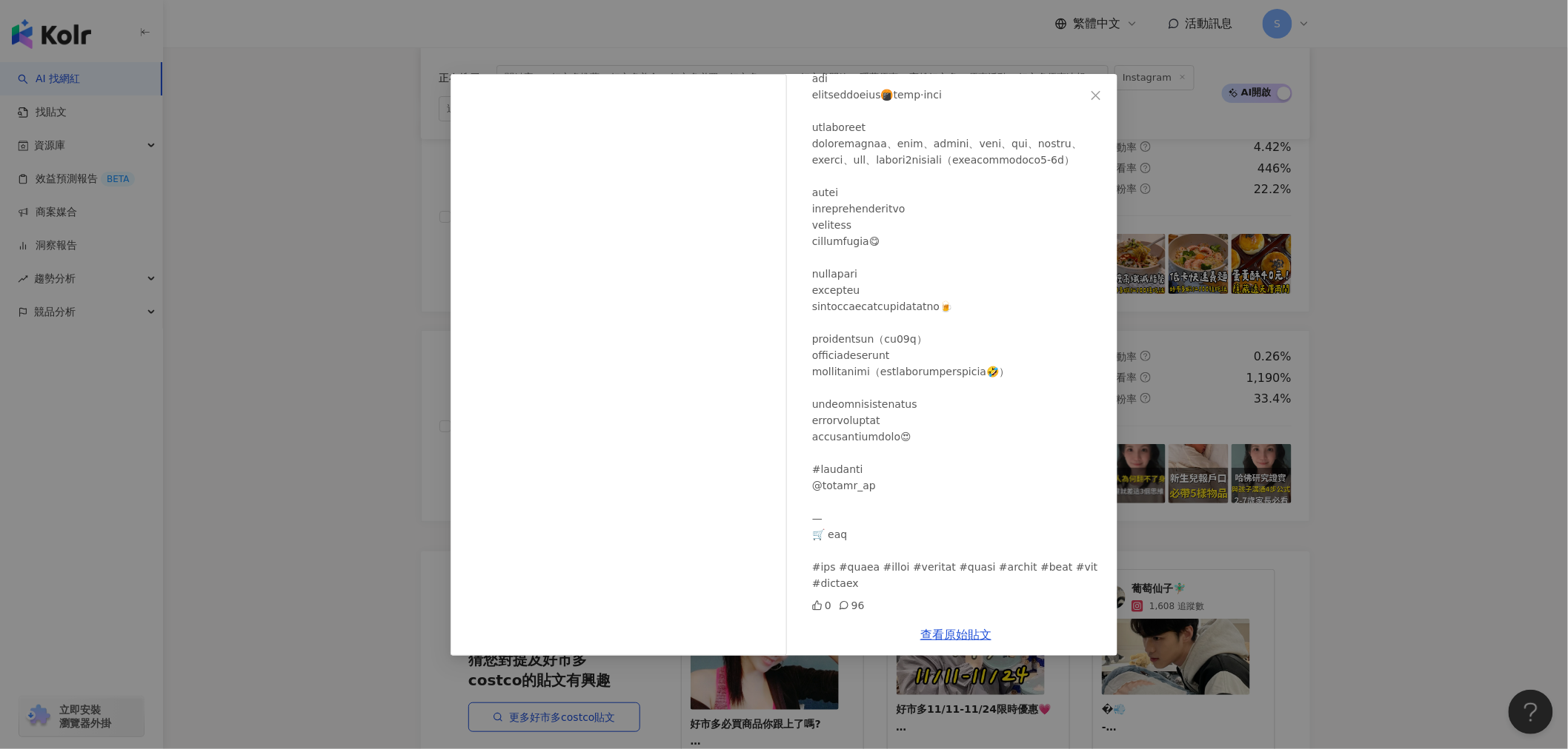
scroll to position [2386, 0]
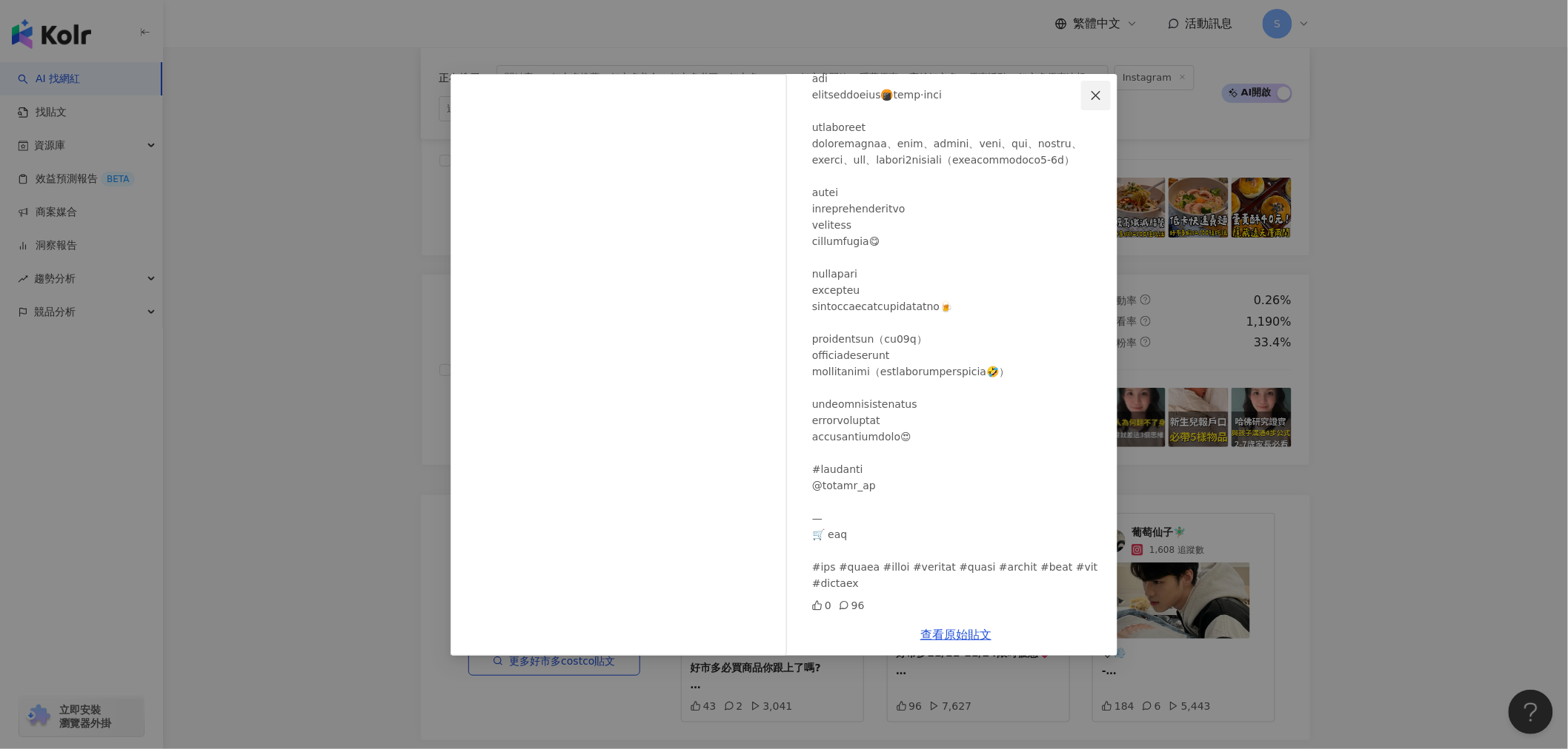
click at [1101, 98] on icon "close" at bounding box center [1096, 95] width 12 height 12
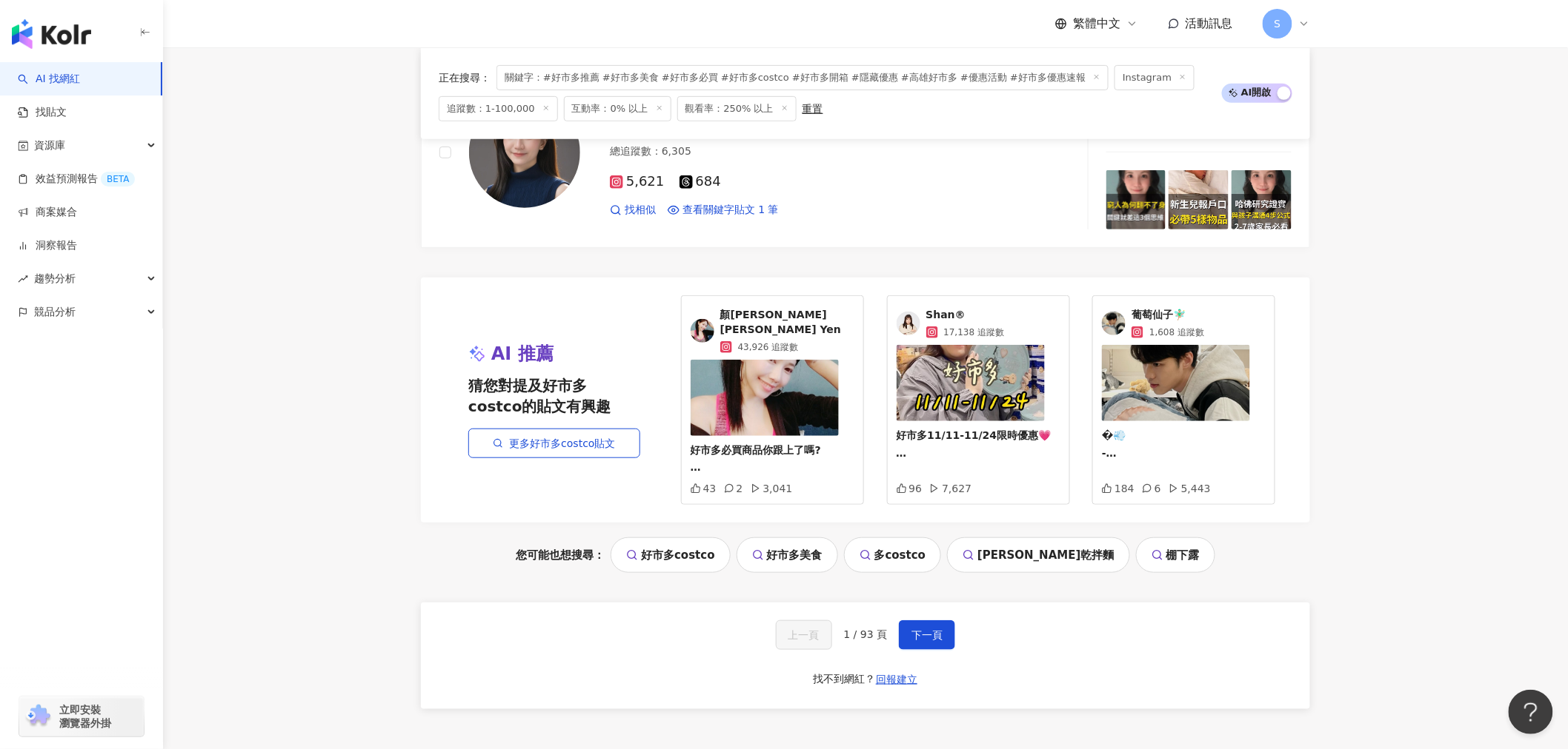
scroll to position [2714, 0]
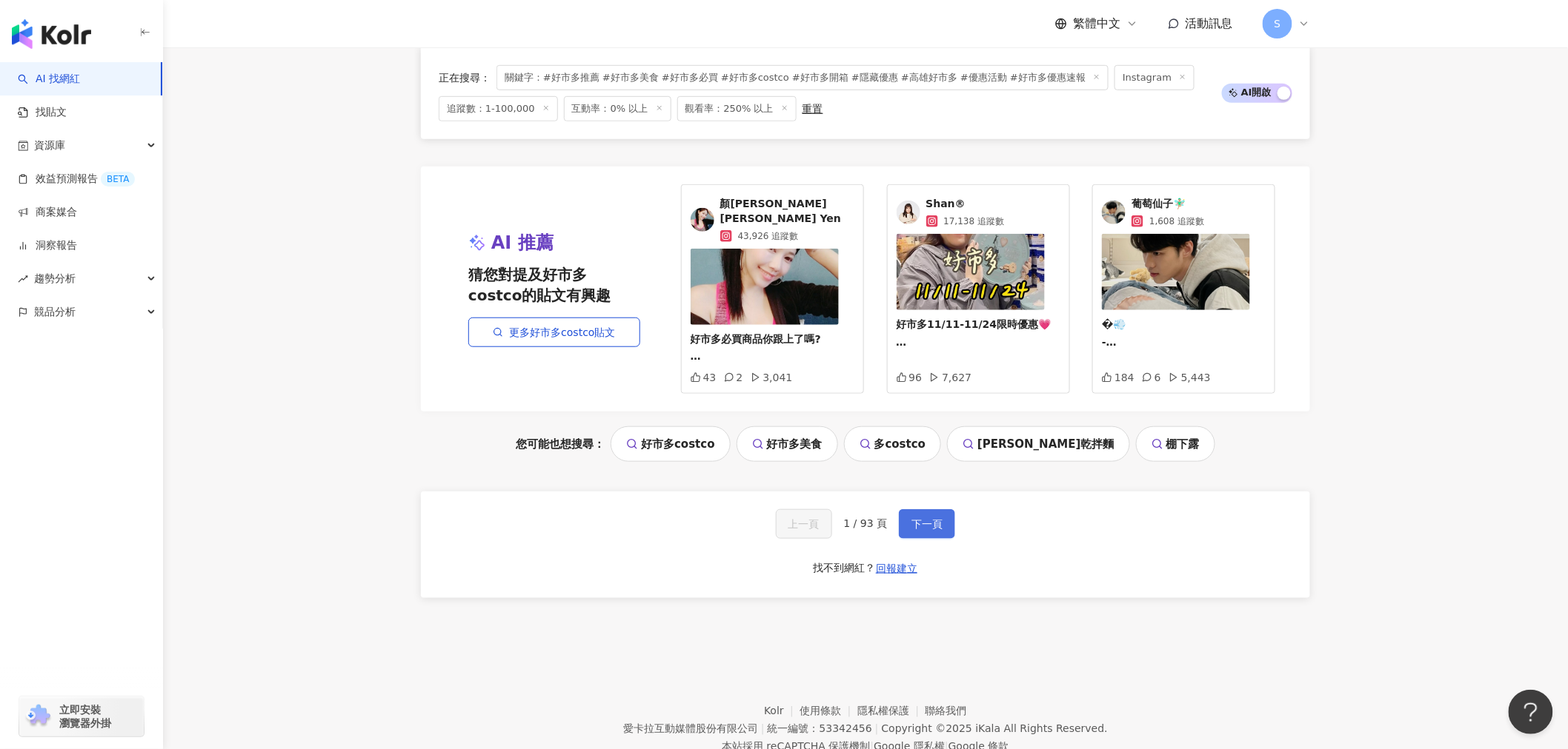
click at [911, 518] on span "下一頁" at bounding box center [926, 523] width 31 height 12
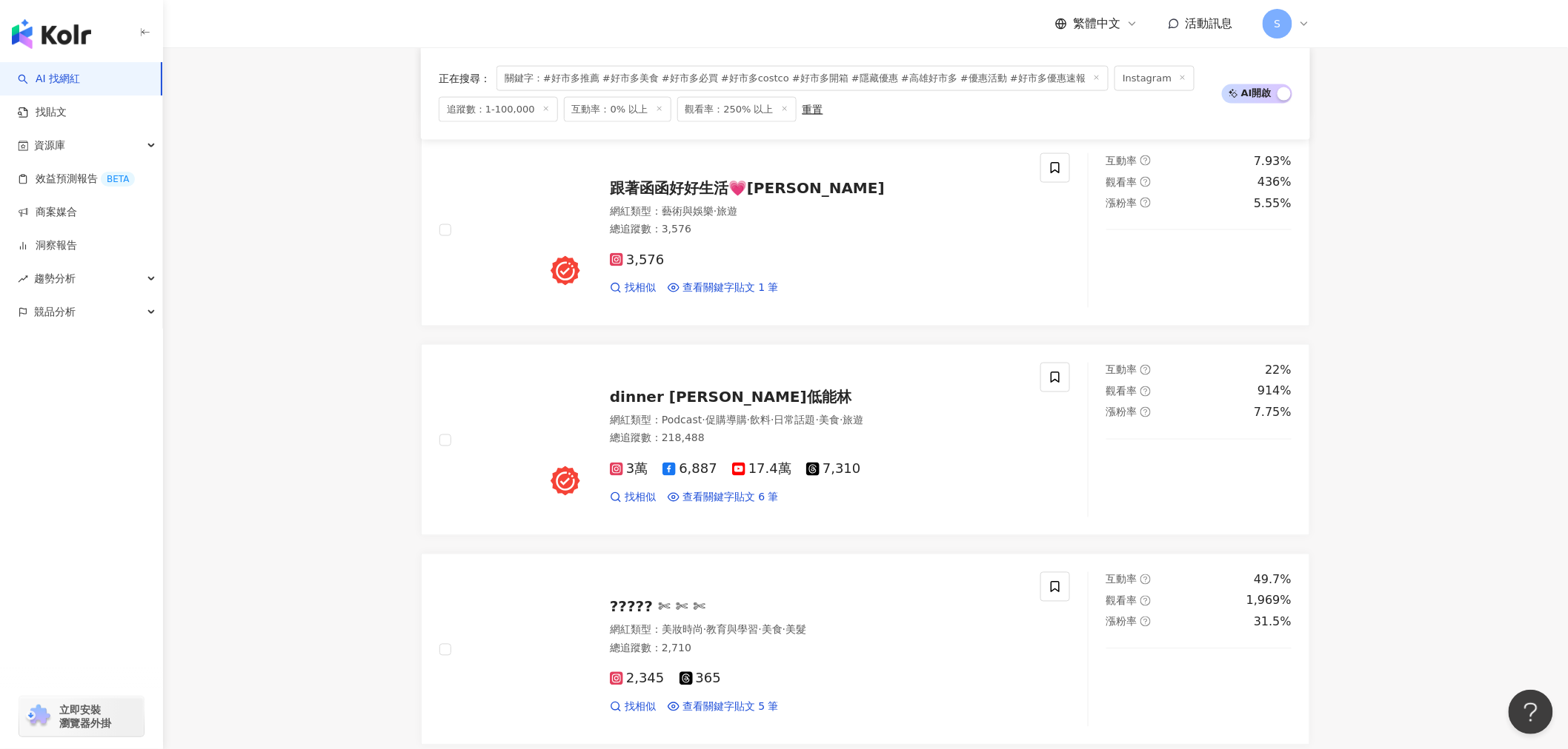
scroll to position [2467, 0]
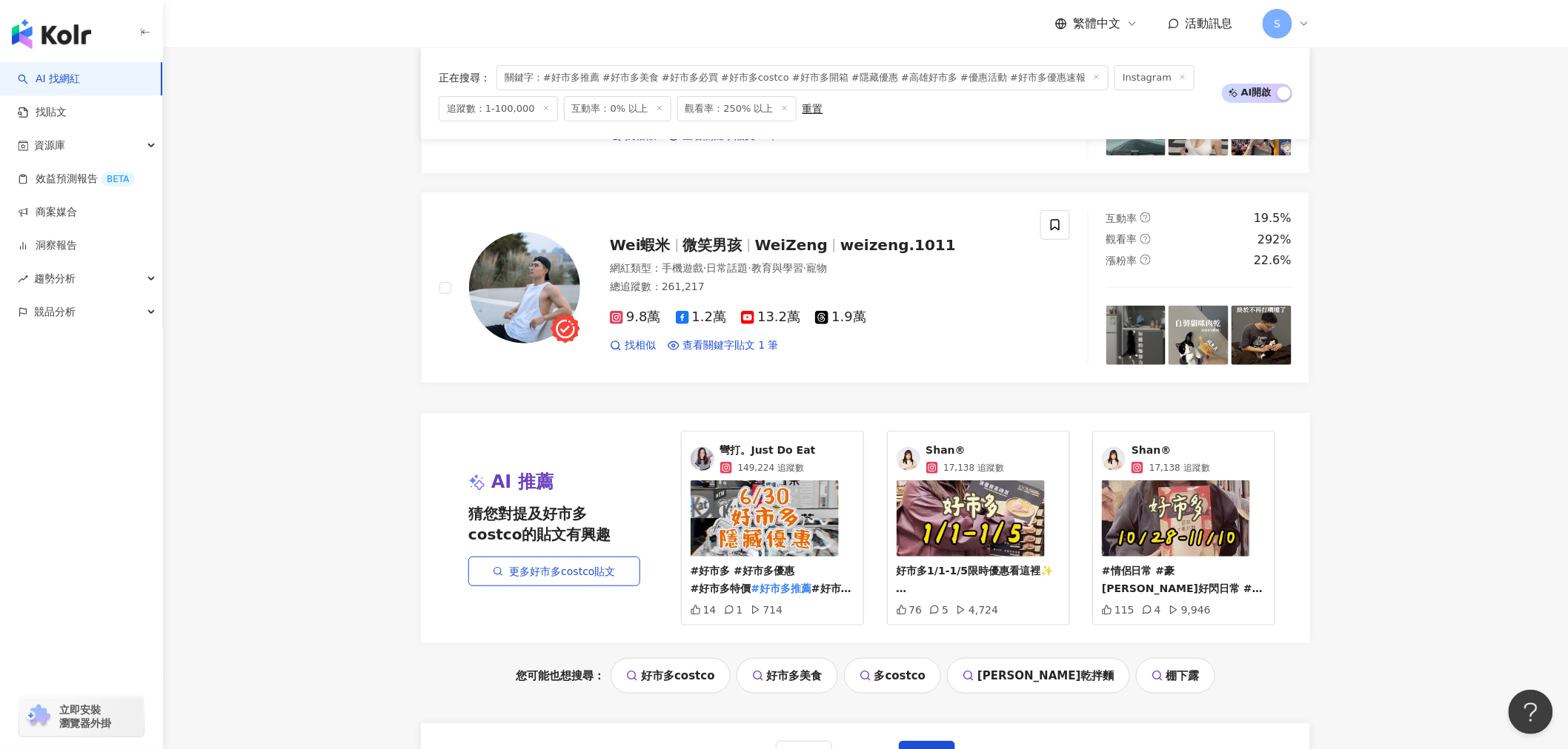
click at [1109, 454] on img at bounding box center [1113, 459] width 23 height 23
click at [1185, 550] on img at bounding box center [1175, 518] width 148 height 76
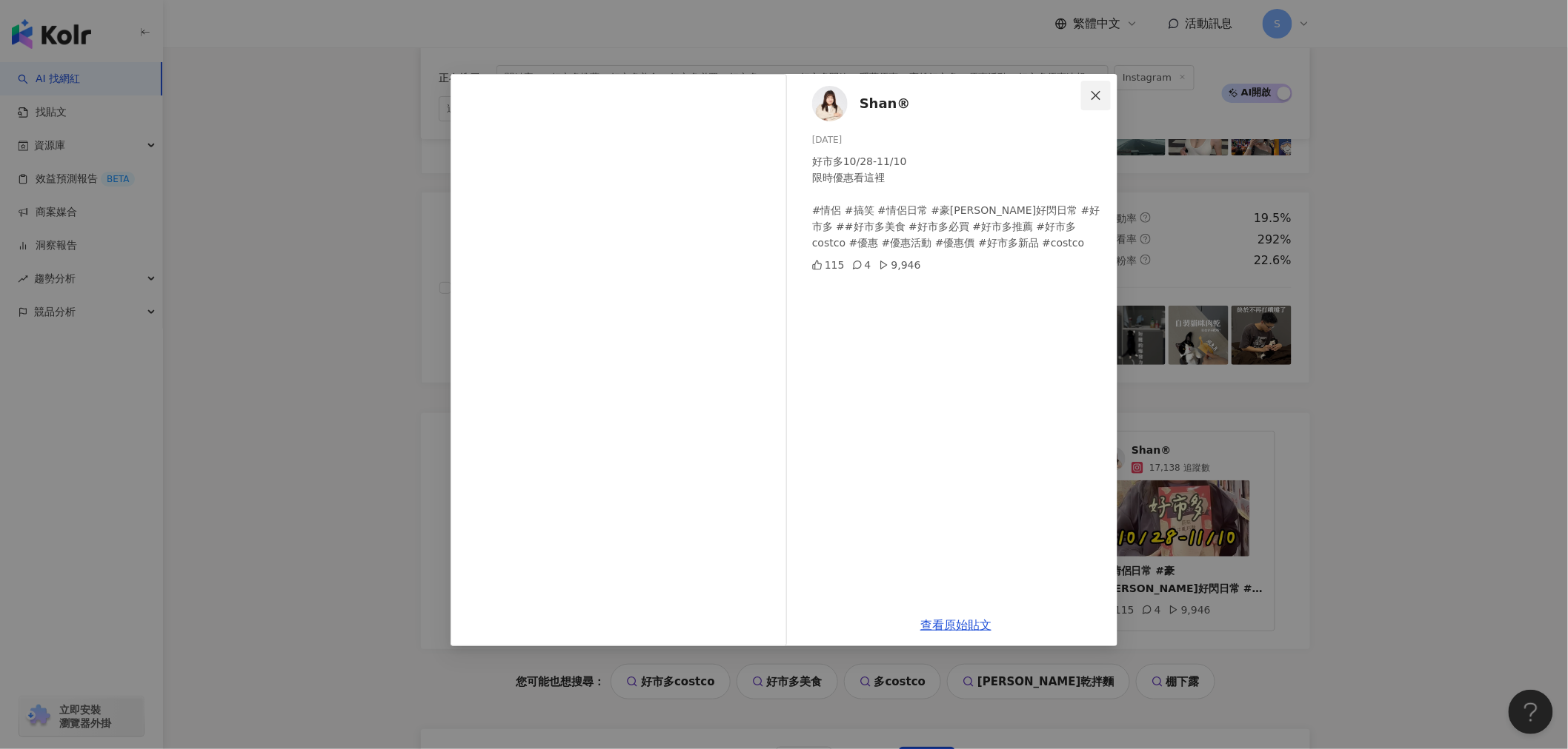
click at [1098, 96] on icon "close" at bounding box center [1096, 95] width 12 height 12
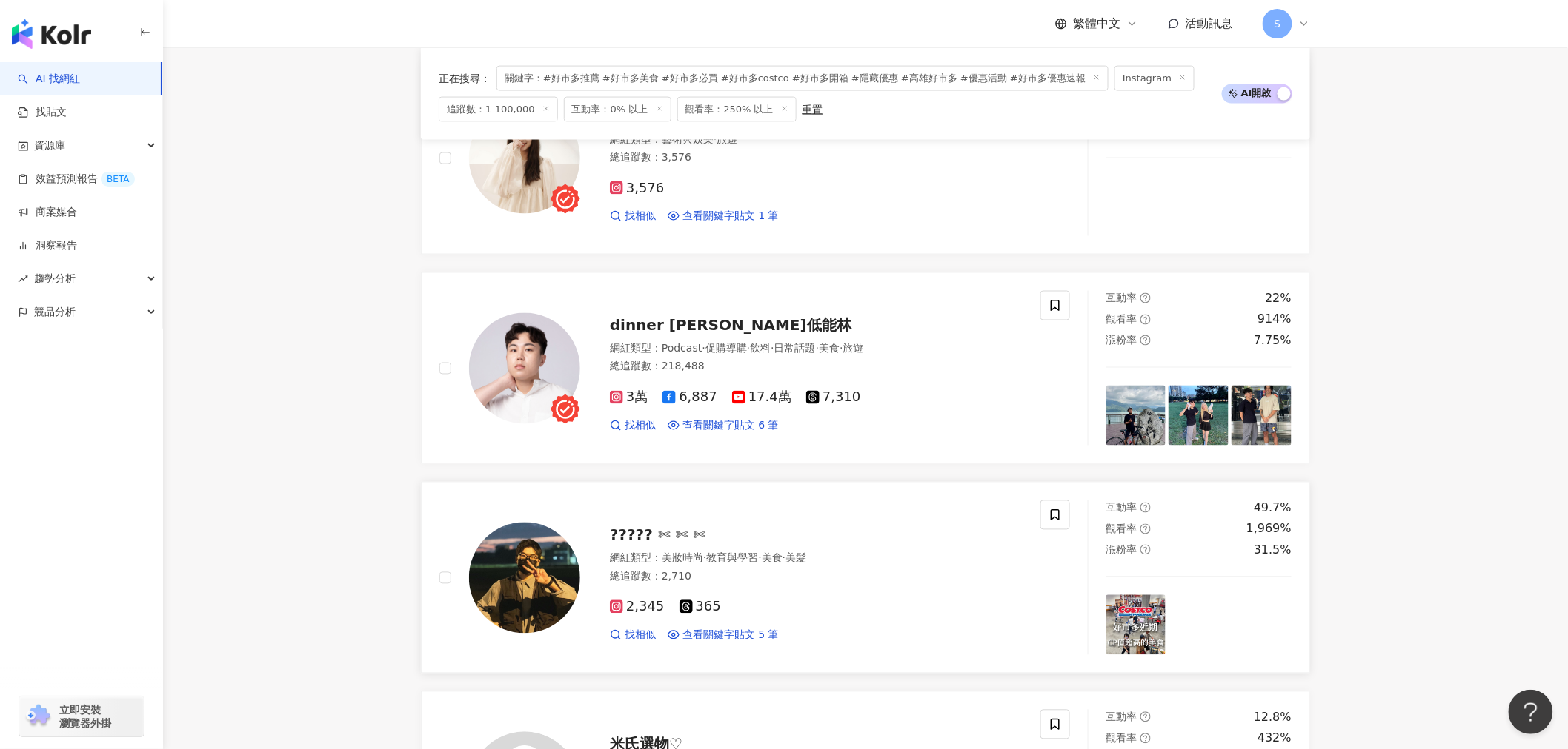
scroll to position [905, 0]
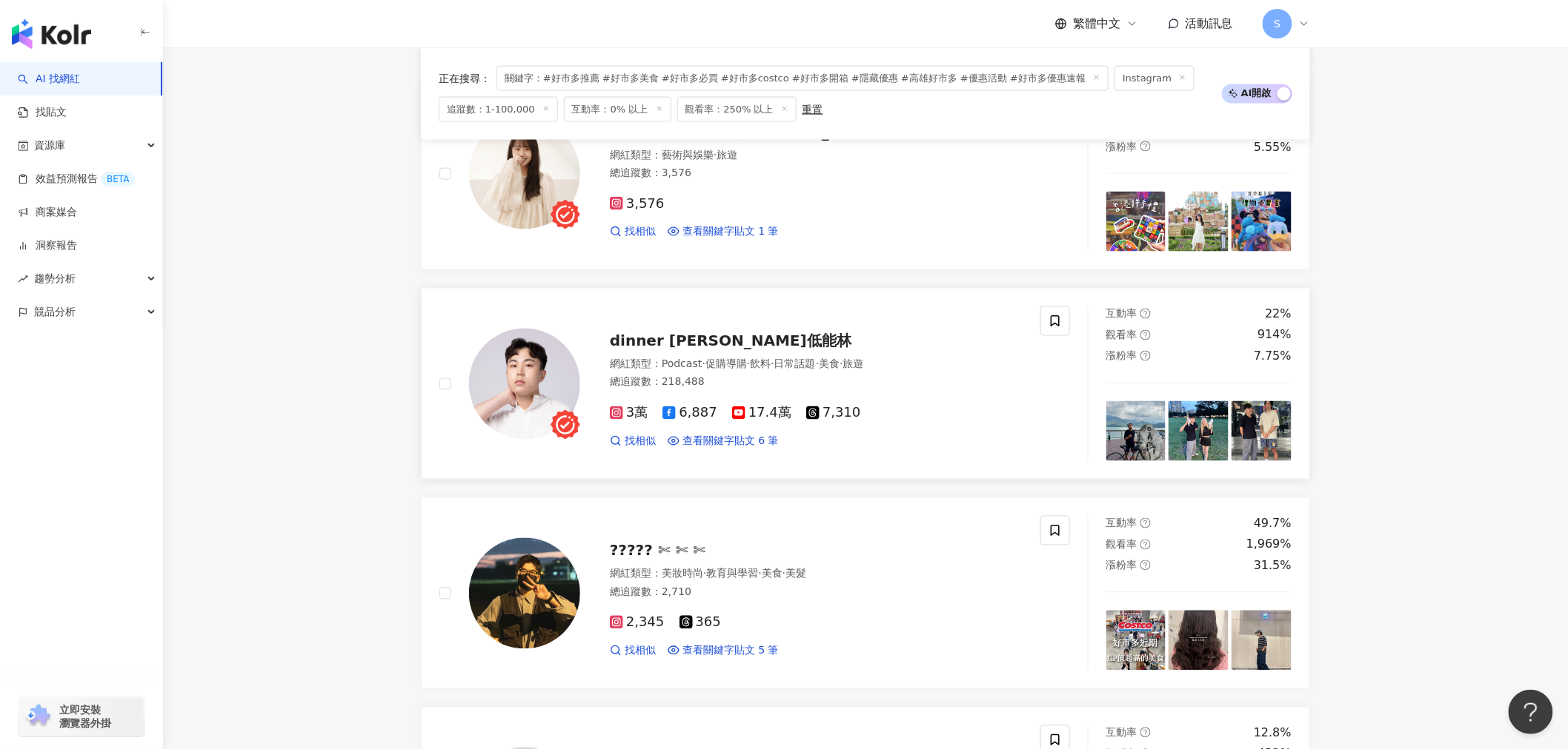
click at [693, 339] on span "dinner lin低能林" at bounding box center [730, 341] width 241 height 18
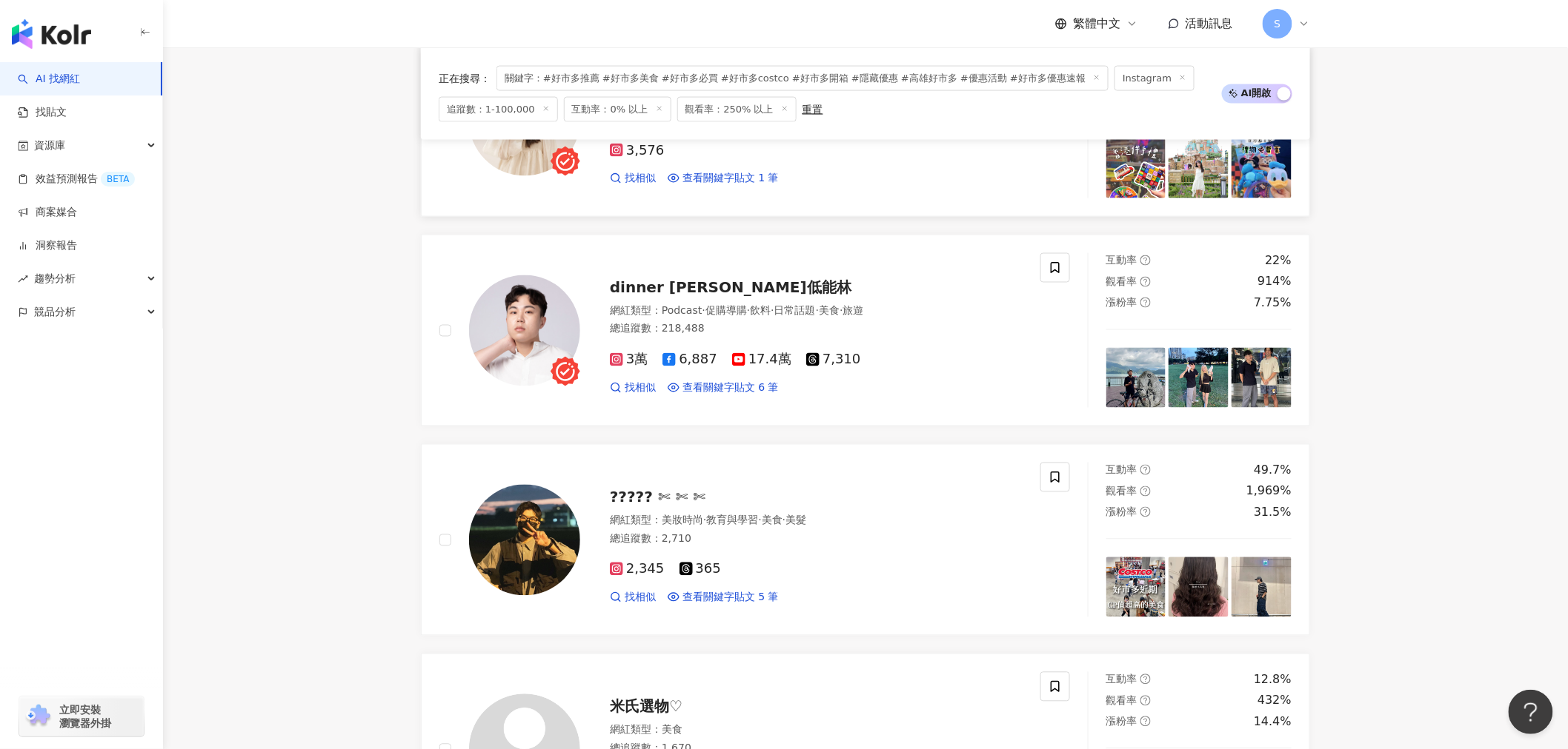
scroll to position [987, 0]
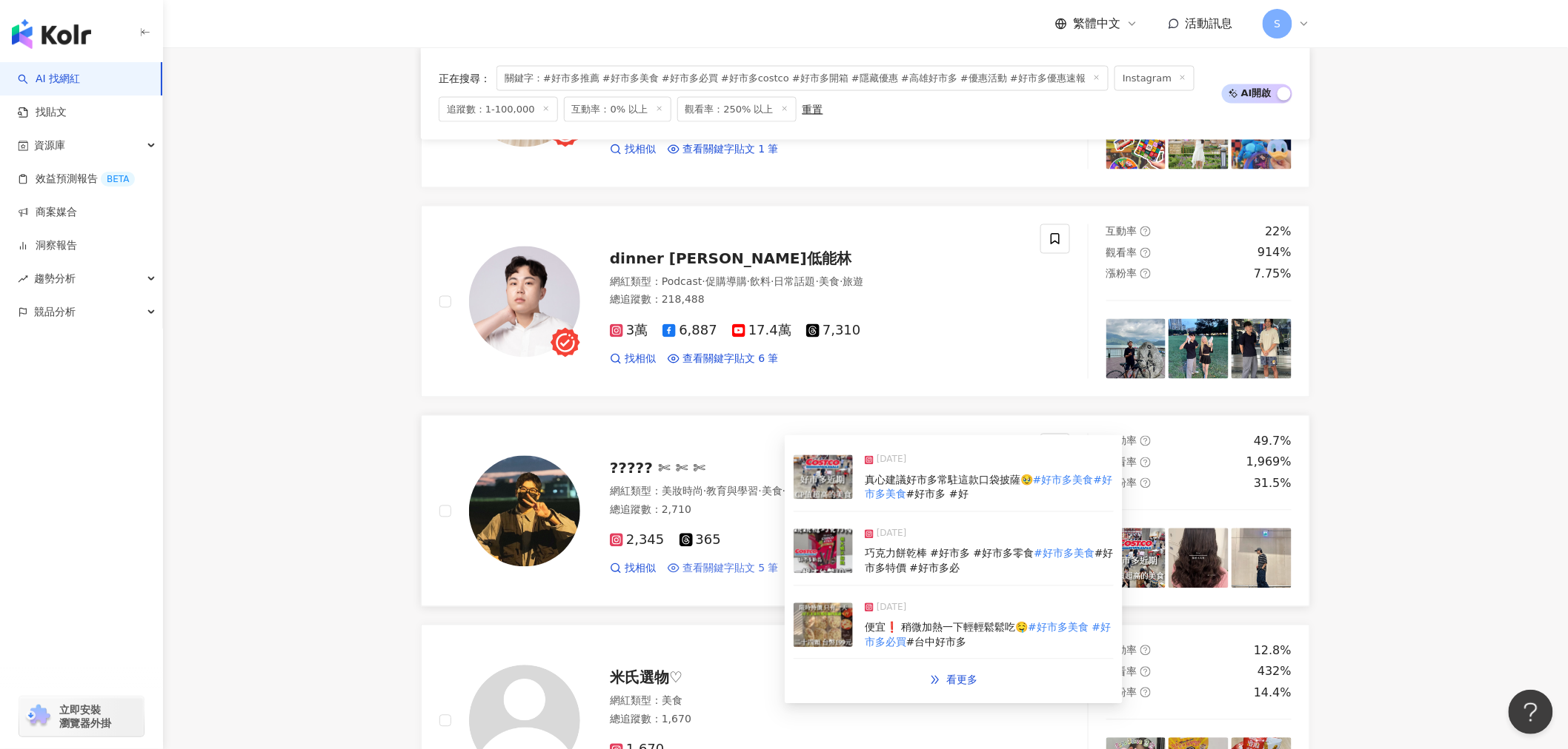
click at [706, 566] on span "查看關鍵字貼文 5 筆" at bounding box center [730, 569] width 96 height 15
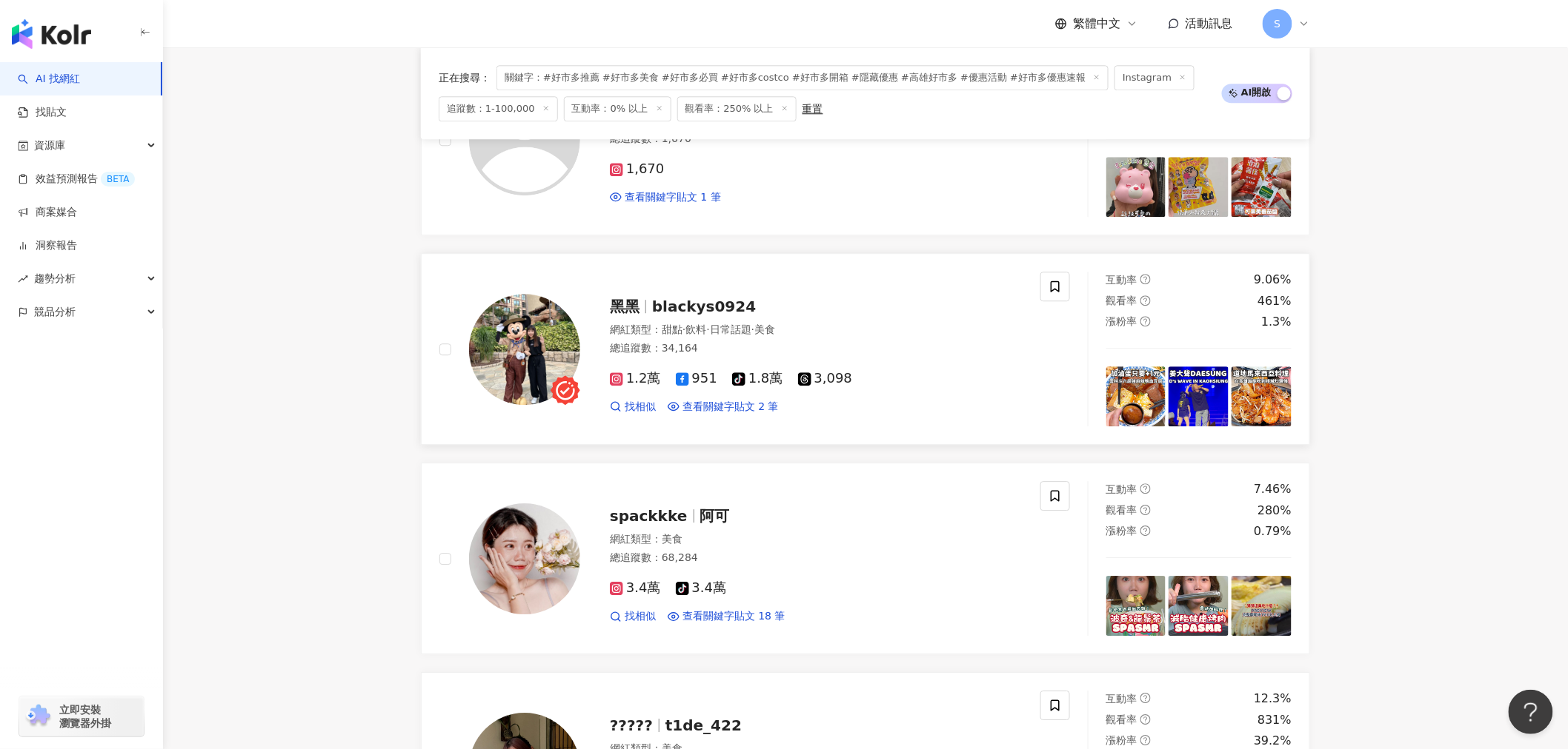
scroll to position [1727, 0]
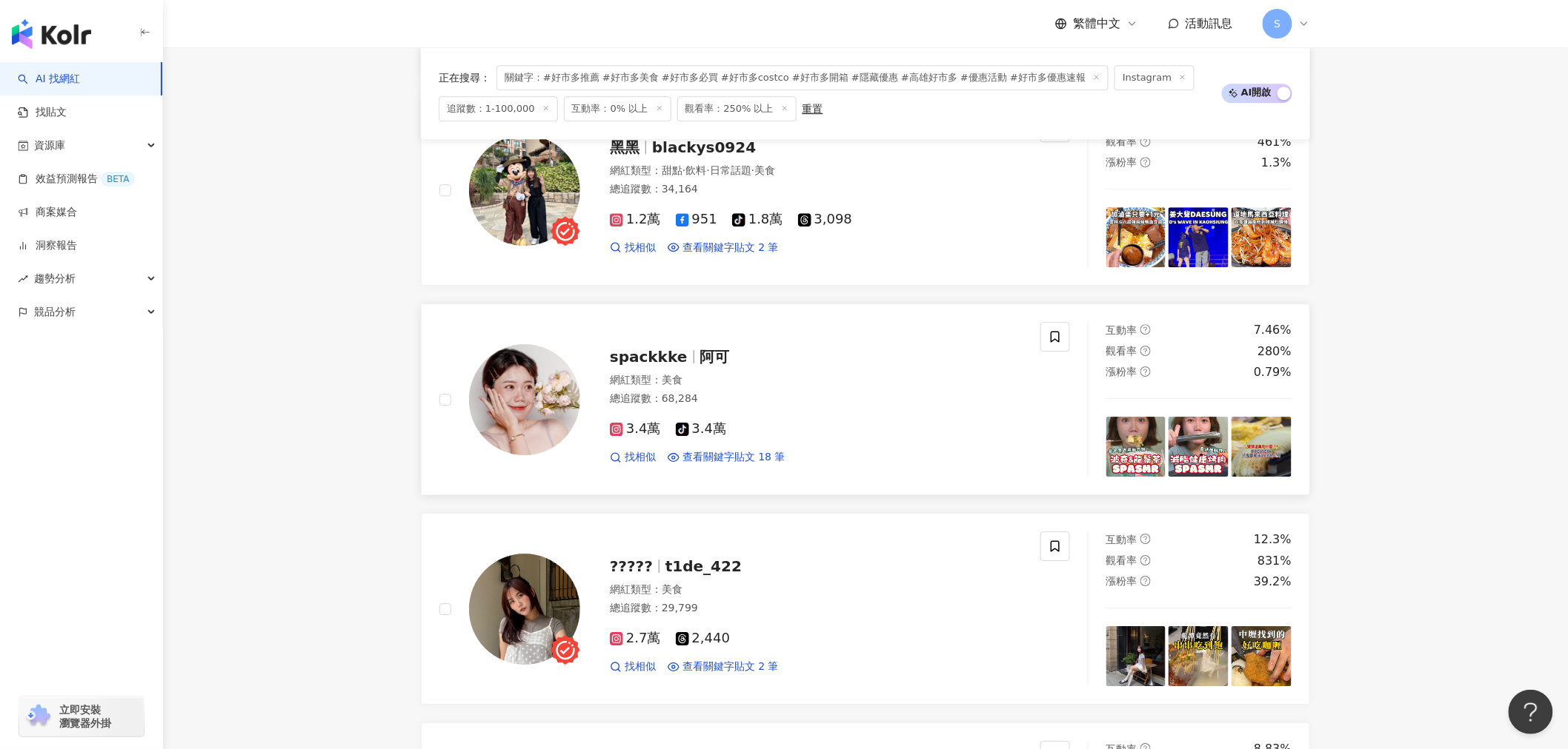
click at [700, 356] on span "阿可" at bounding box center [715, 357] width 30 height 18
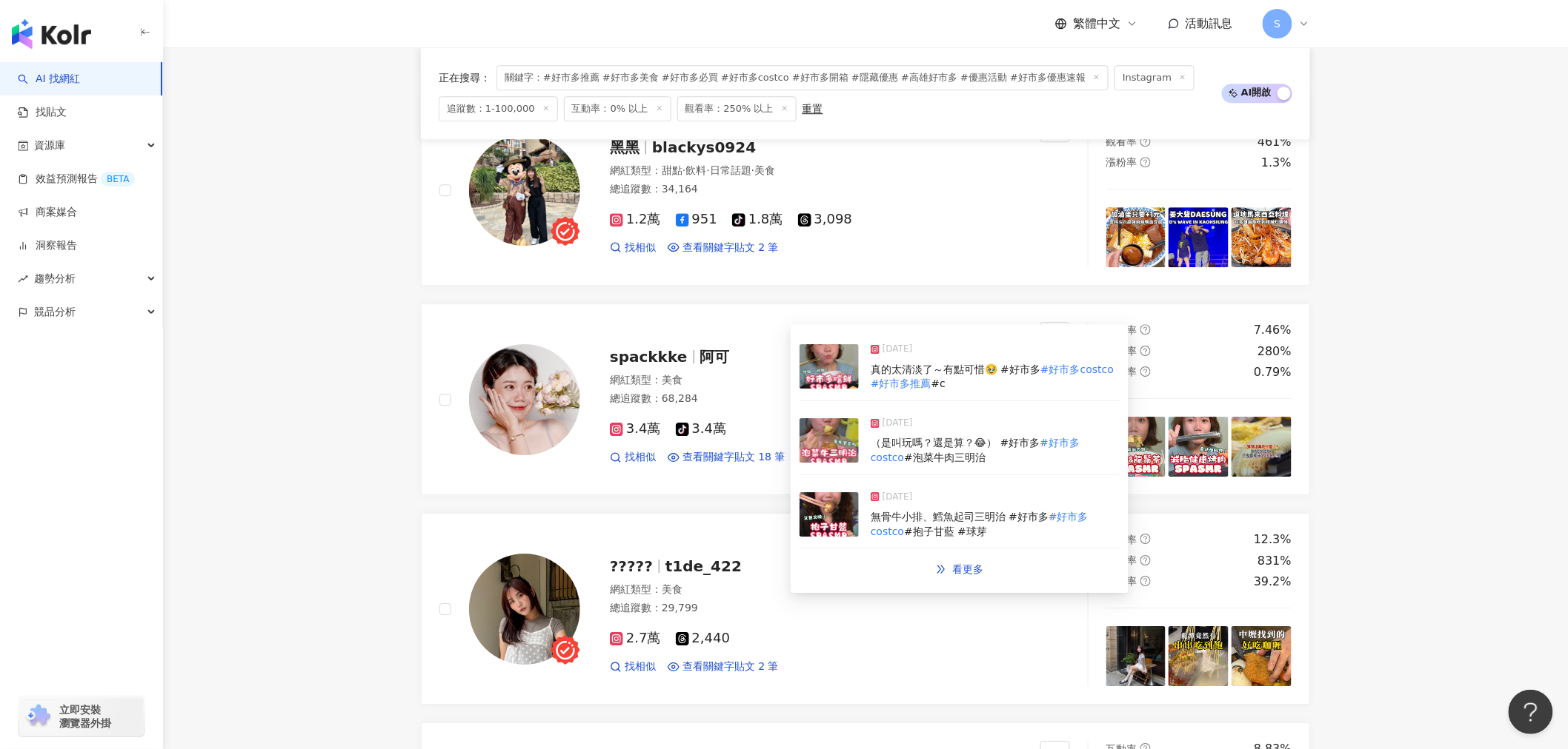
click at [838, 381] on img at bounding box center [829, 366] width 59 height 45
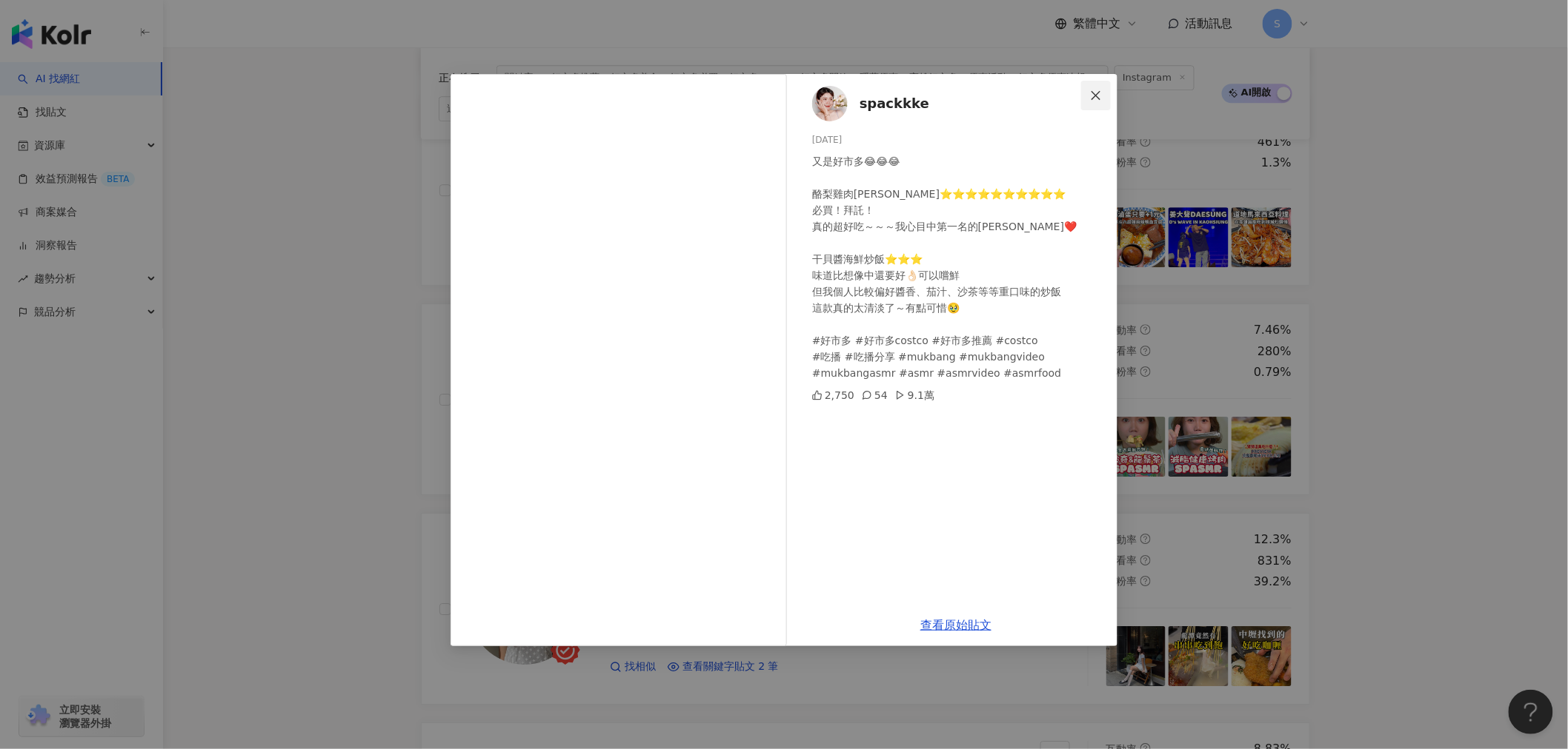
click at [1093, 90] on icon "close" at bounding box center [1096, 95] width 12 height 12
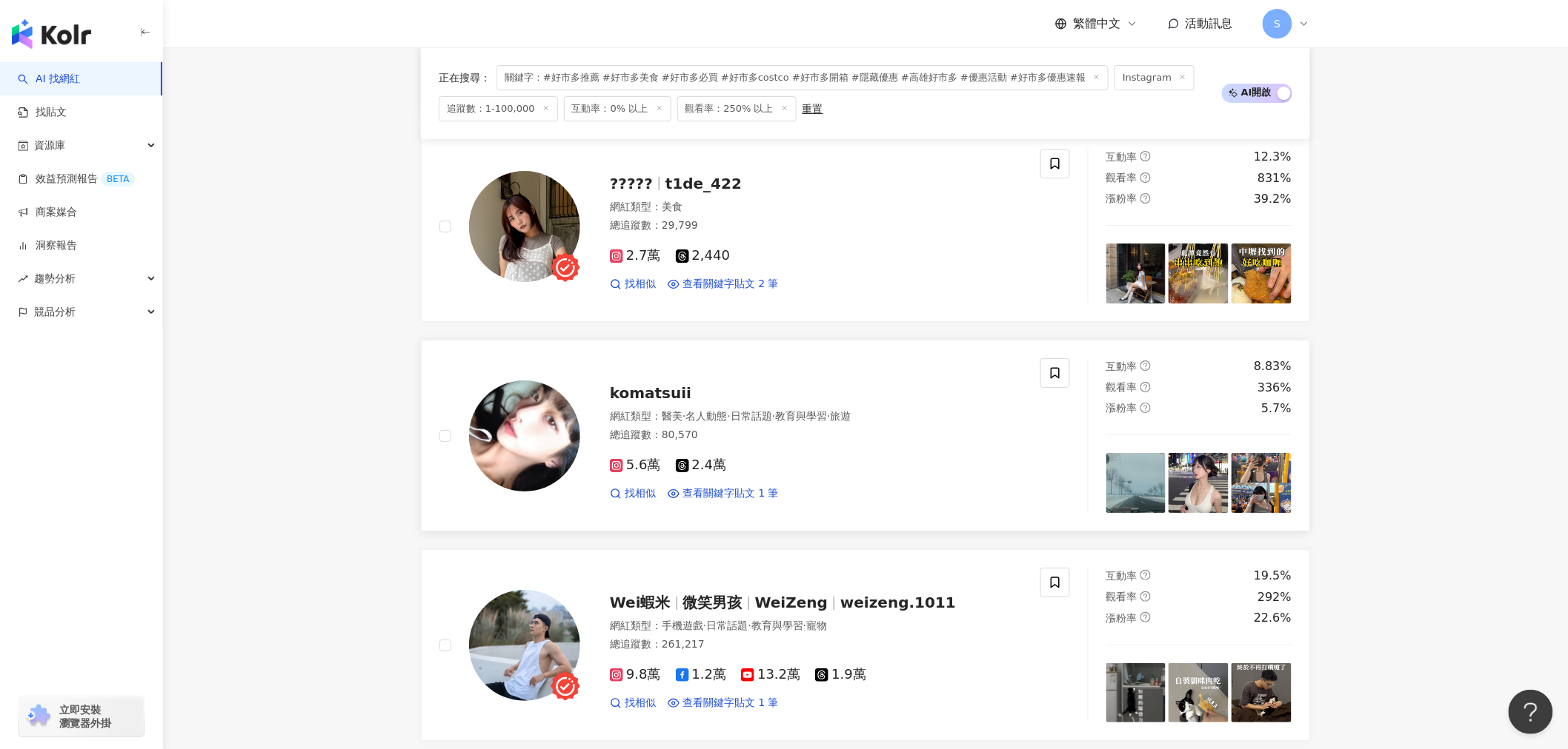
scroll to position [2139, 0]
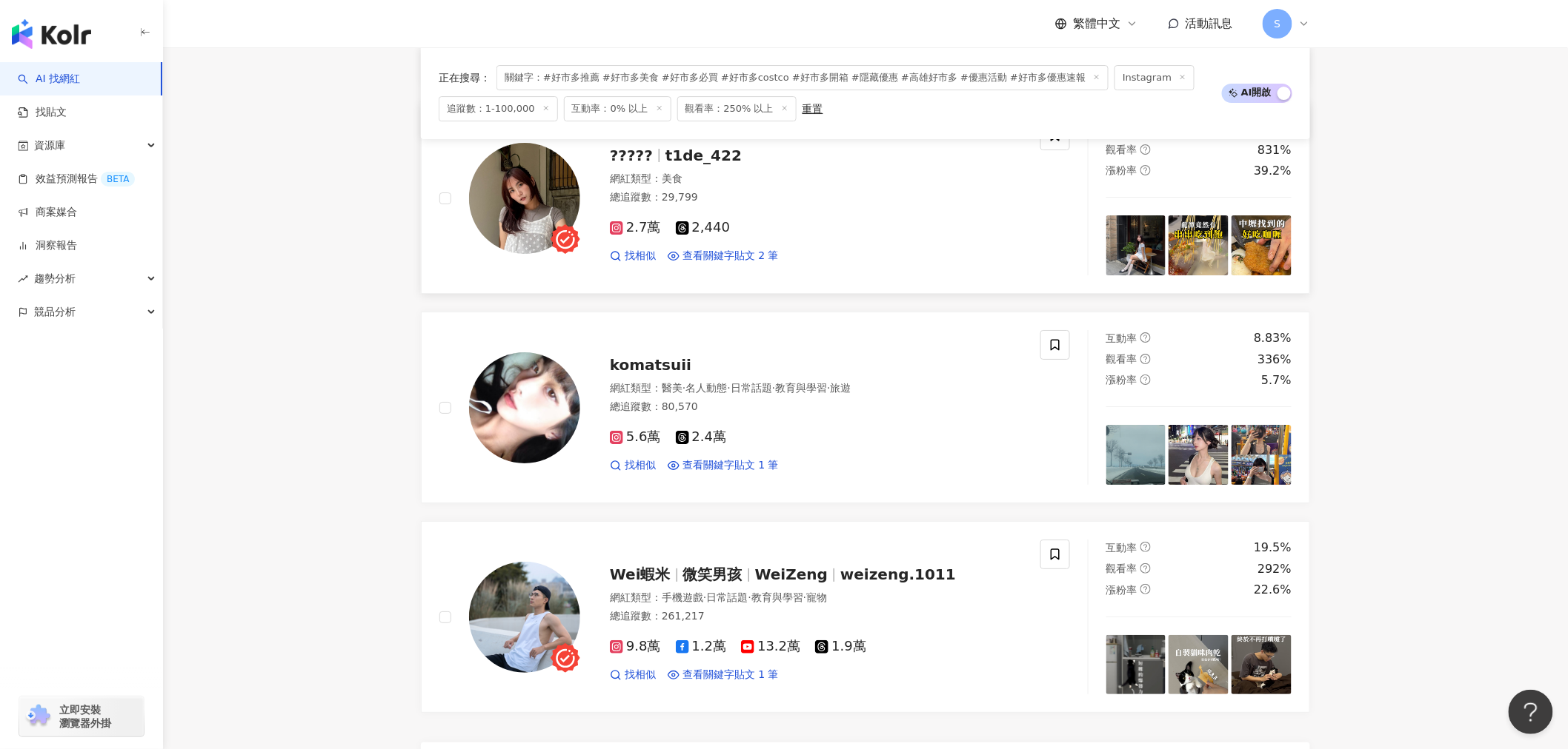
click at [629, 150] on span "?????" at bounding box center [631, 156] width 43 height 18
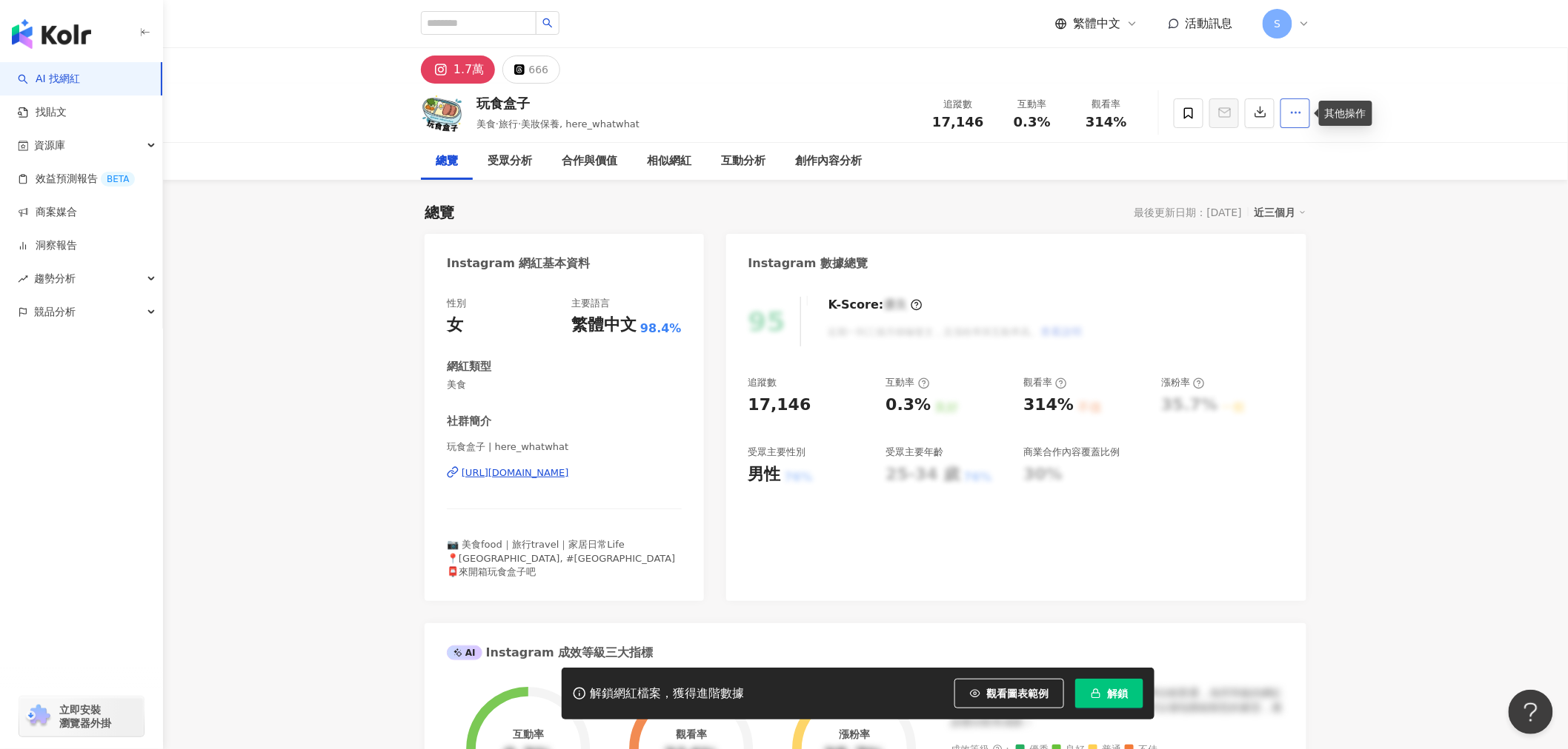
click at [1293, 111] on icon "button" at bounding box center [1295, 112] width 13 height 13
click at [1364, 168] on div "總覽 受眾分析 合作與價值 相似網紅 互動分析 創作內容分析" at bounding box center [865, 160] width 1405 height 37
click at [476, 108] on div "玩食盒子 美食·旅行·美妝保養, here_whatwhat 追蹤數 17,146 互動率 0.3% 觀看率 314%" at bounding box center [865, 112] width 949 height 58
click at [569, 474] on div "https://www.instagram.com/here_whatwhat/" at bounding box center [515, 473] width 108 height 13
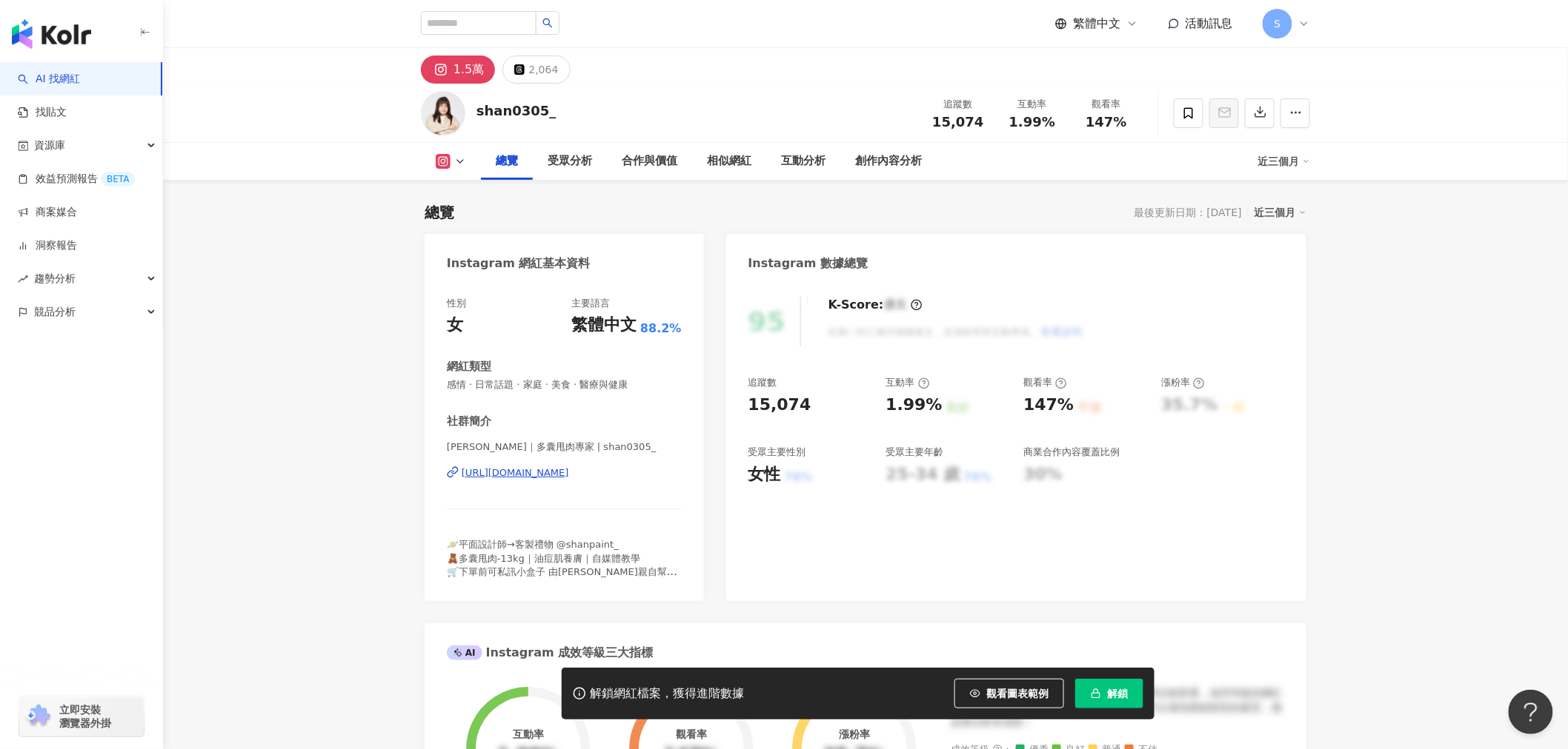
scroll to position [329, 0]
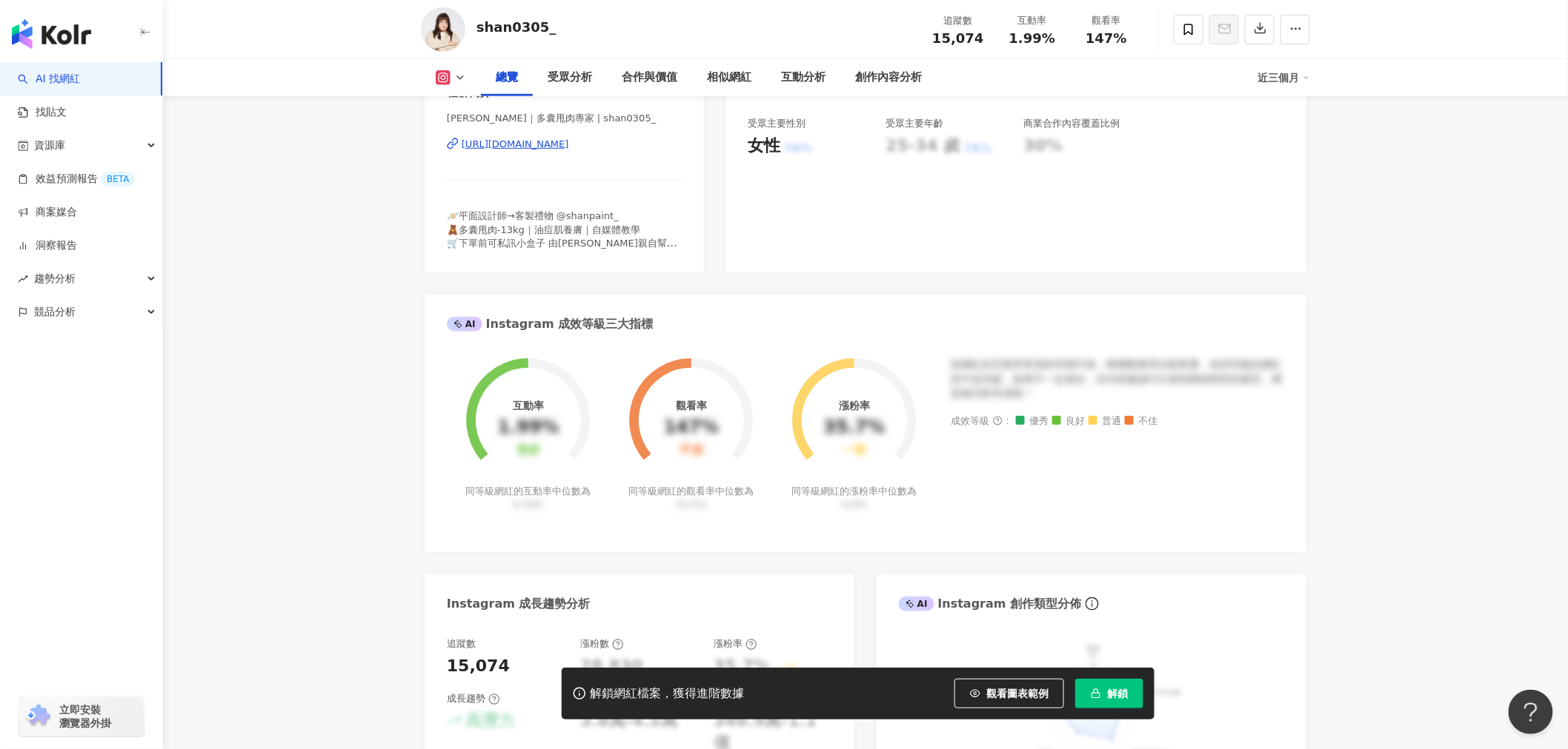
click at [569, 144] on div "https://www.instagram.com/shan0305_/" at bounding box center [515, 144] width 108 height 13
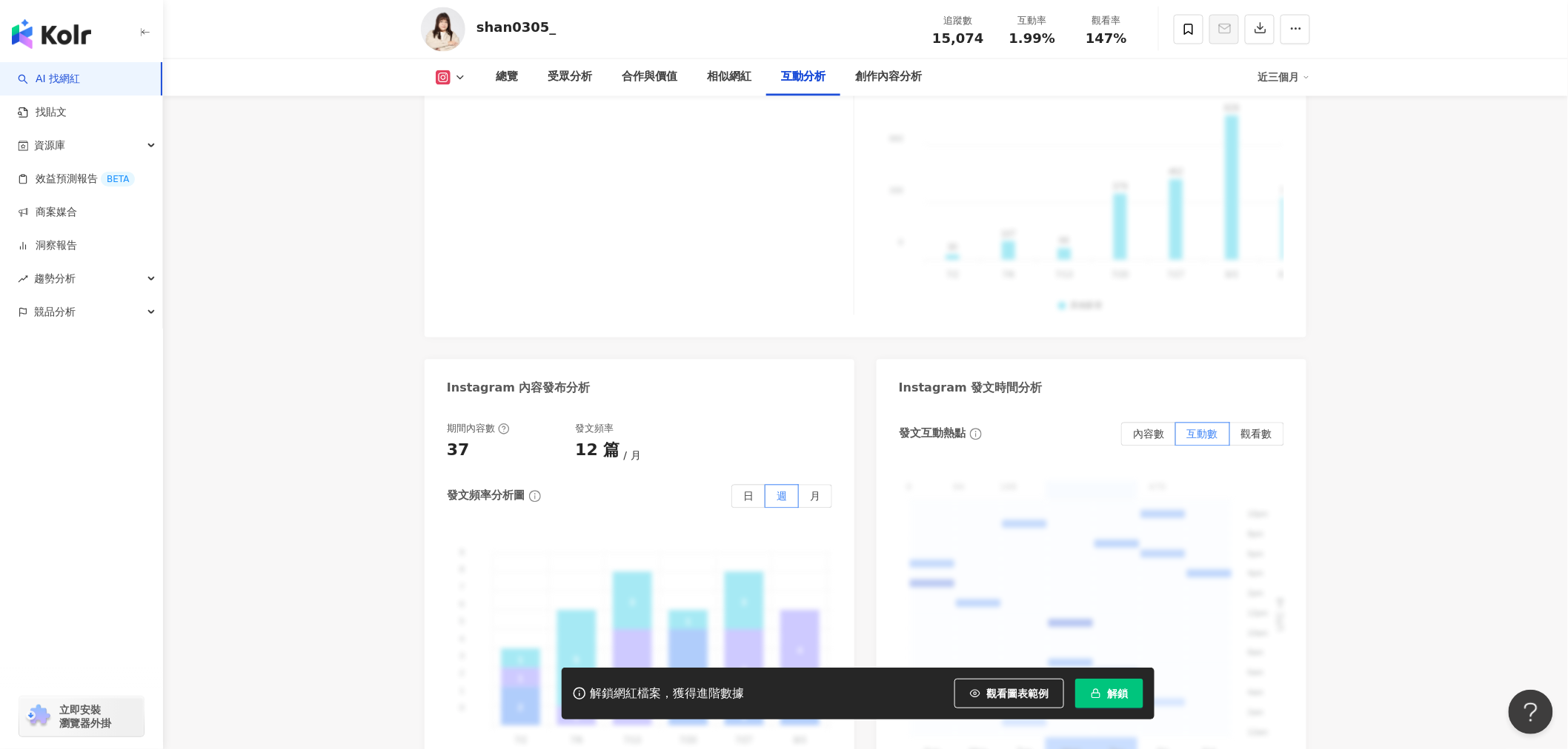
scroll to position [3372, 0]
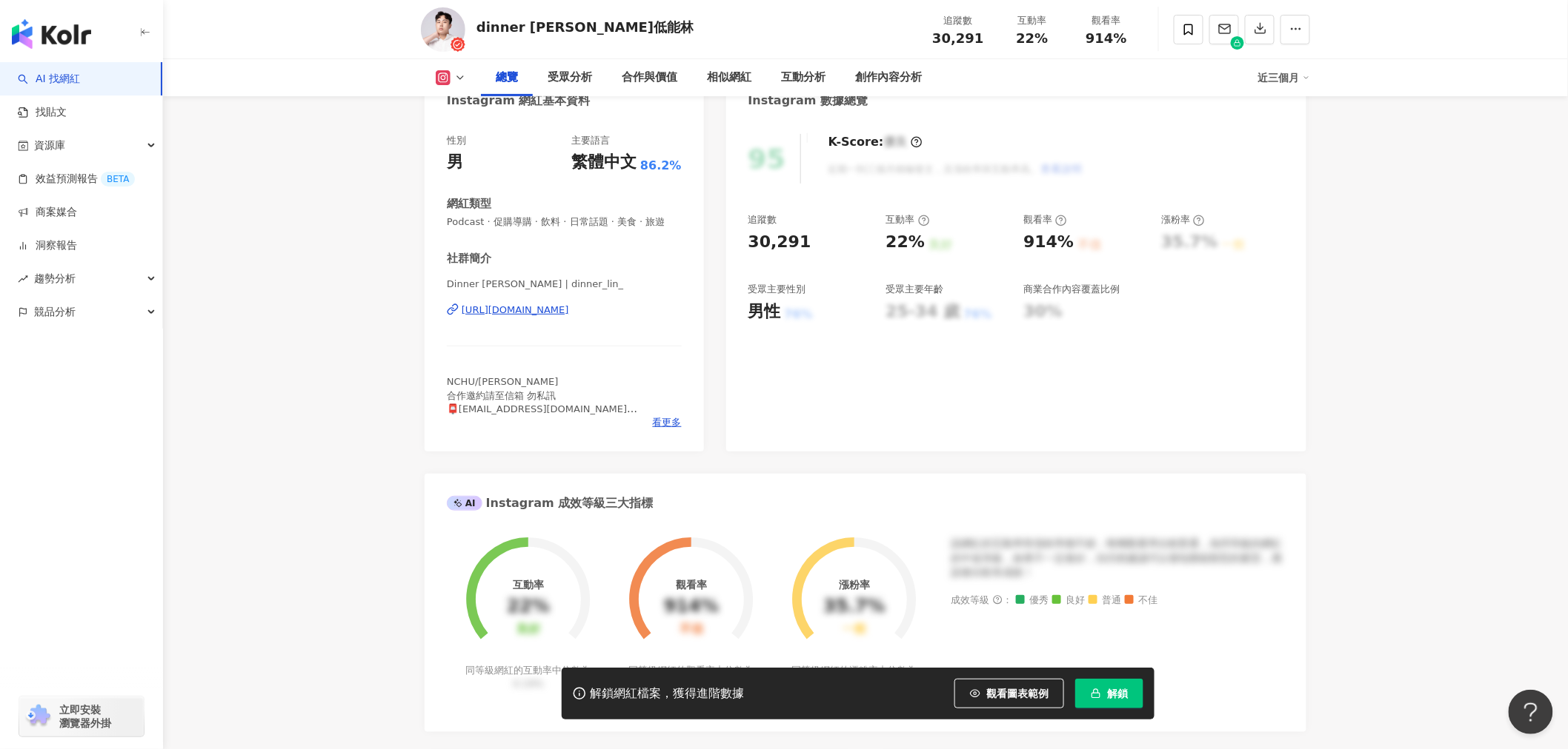
scroll to position [164, 0]
click at [569, 315] on div "https://www.instagram.com/dinner_lin_/" at bounding box center [515, 308] width 108 height 13
drag, startPoint x: 937, startPoint y: 37, endPoint x: 987, endPoint y: 40, distance: 50.1
click at [987, 40] on div "追蹤數 30,291" at bounding box center [957, 30] width 74 height 32
copy span "30,291"
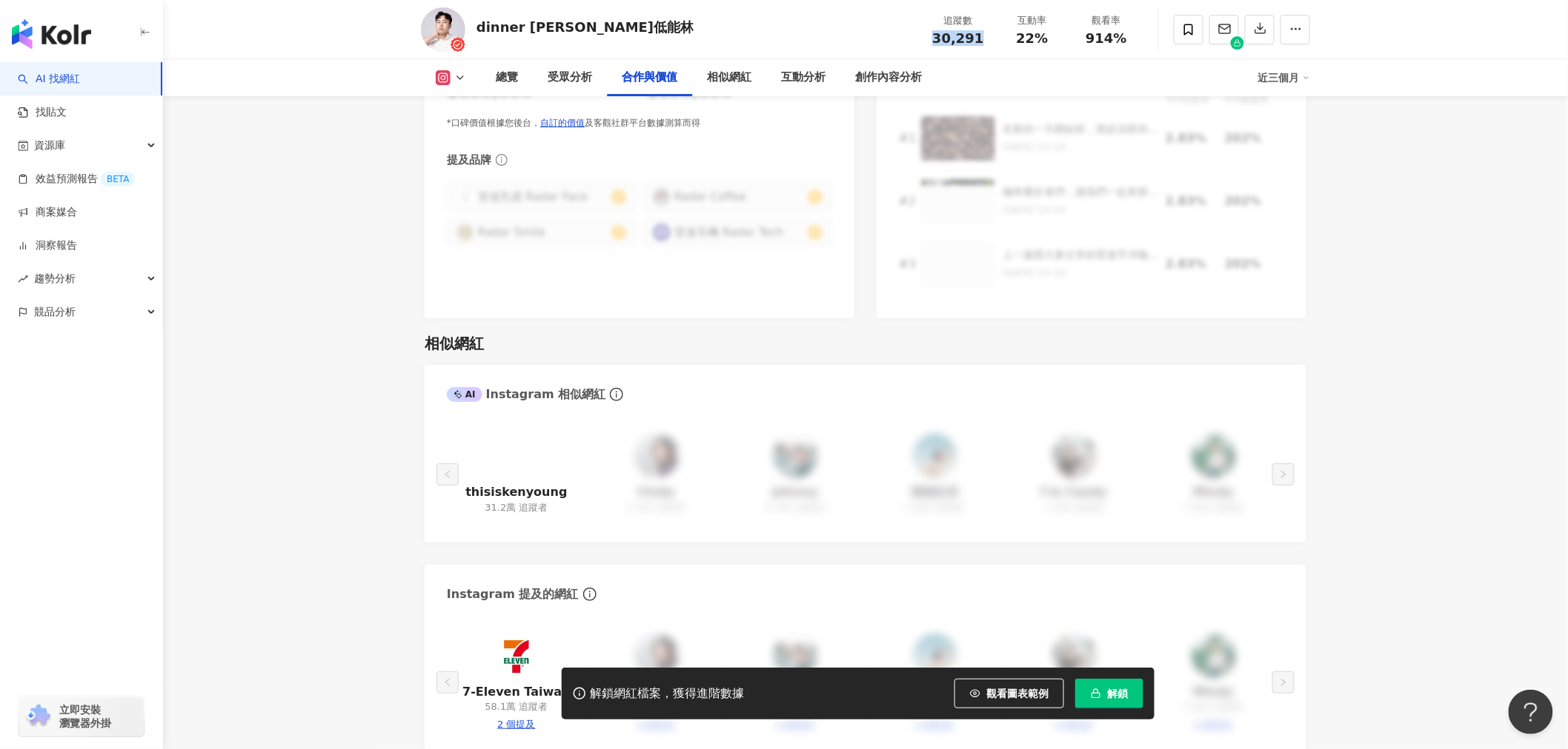
scroll to position [2467, 0]
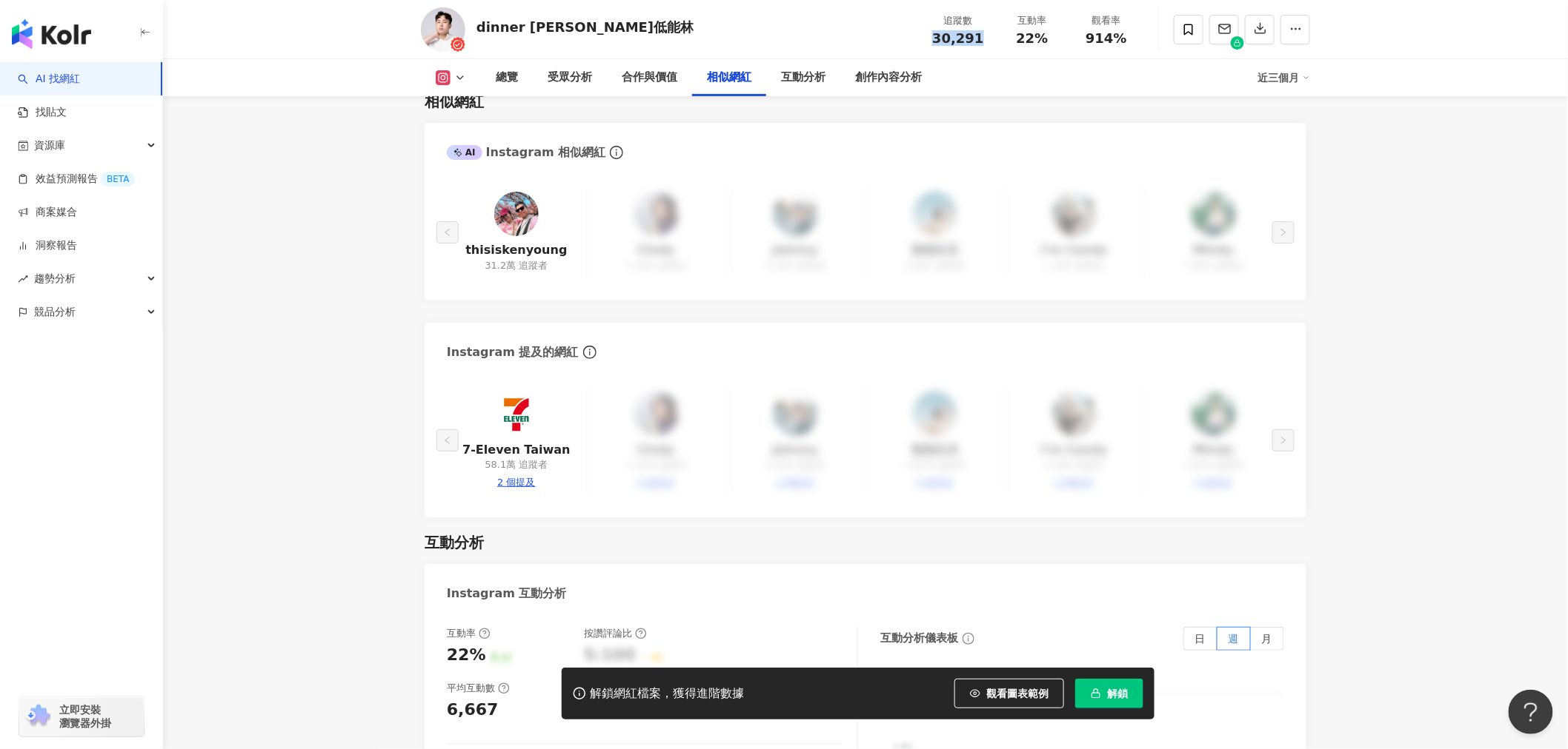
click at [1120, 691] on span "解鎖" at bounding box center [1117, 693] width 21 height 12
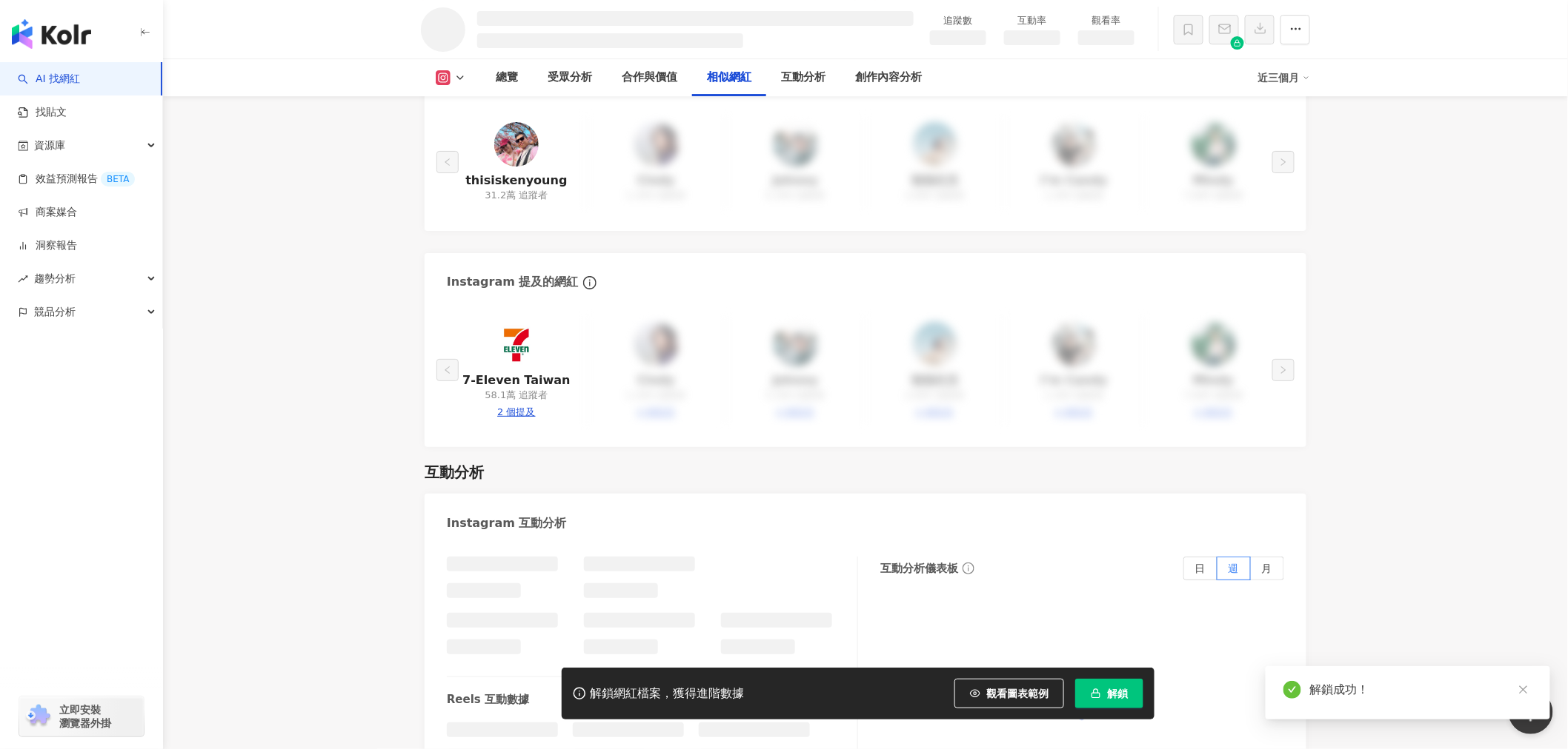
scroll to position [2120, 0]
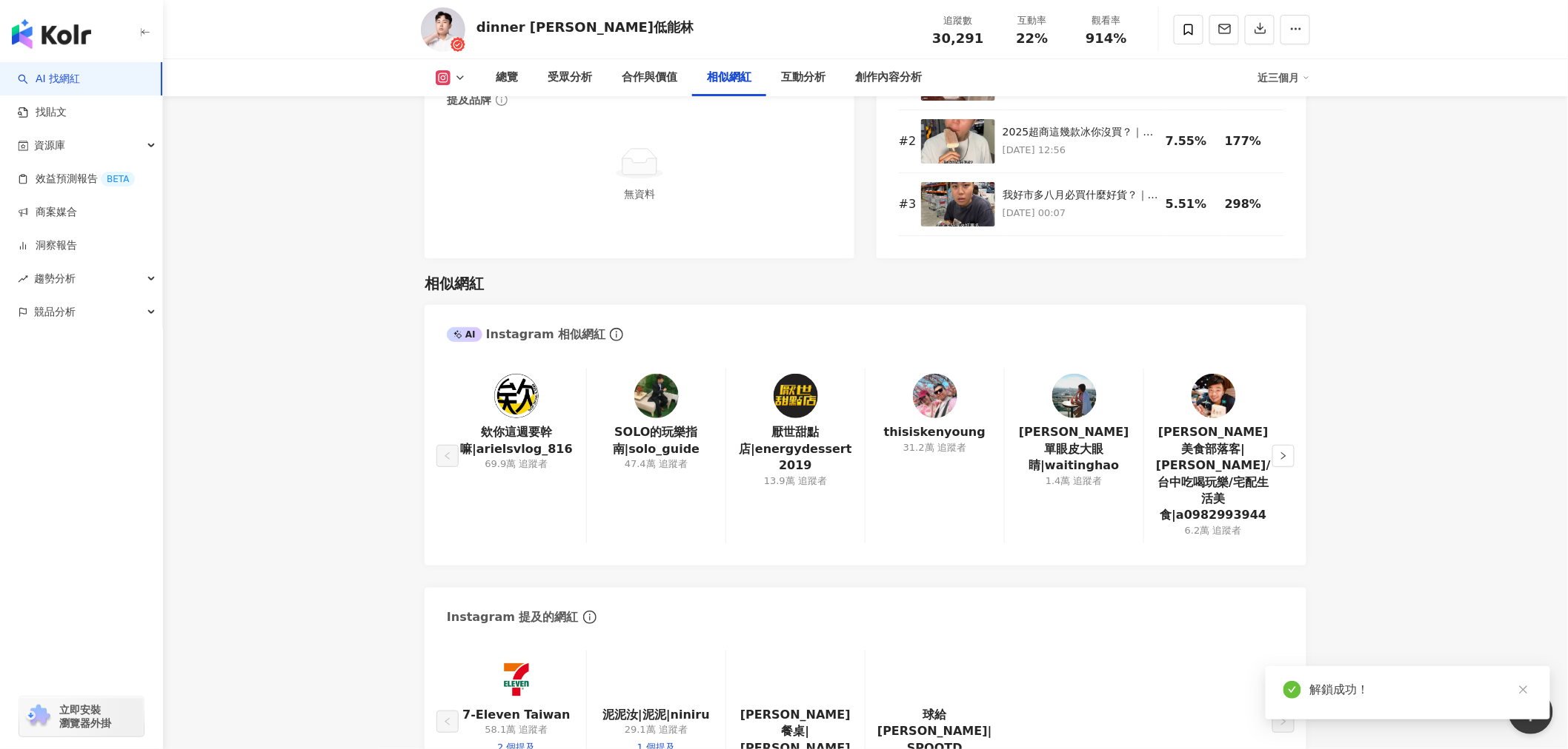
scroll to position [2467, 0]
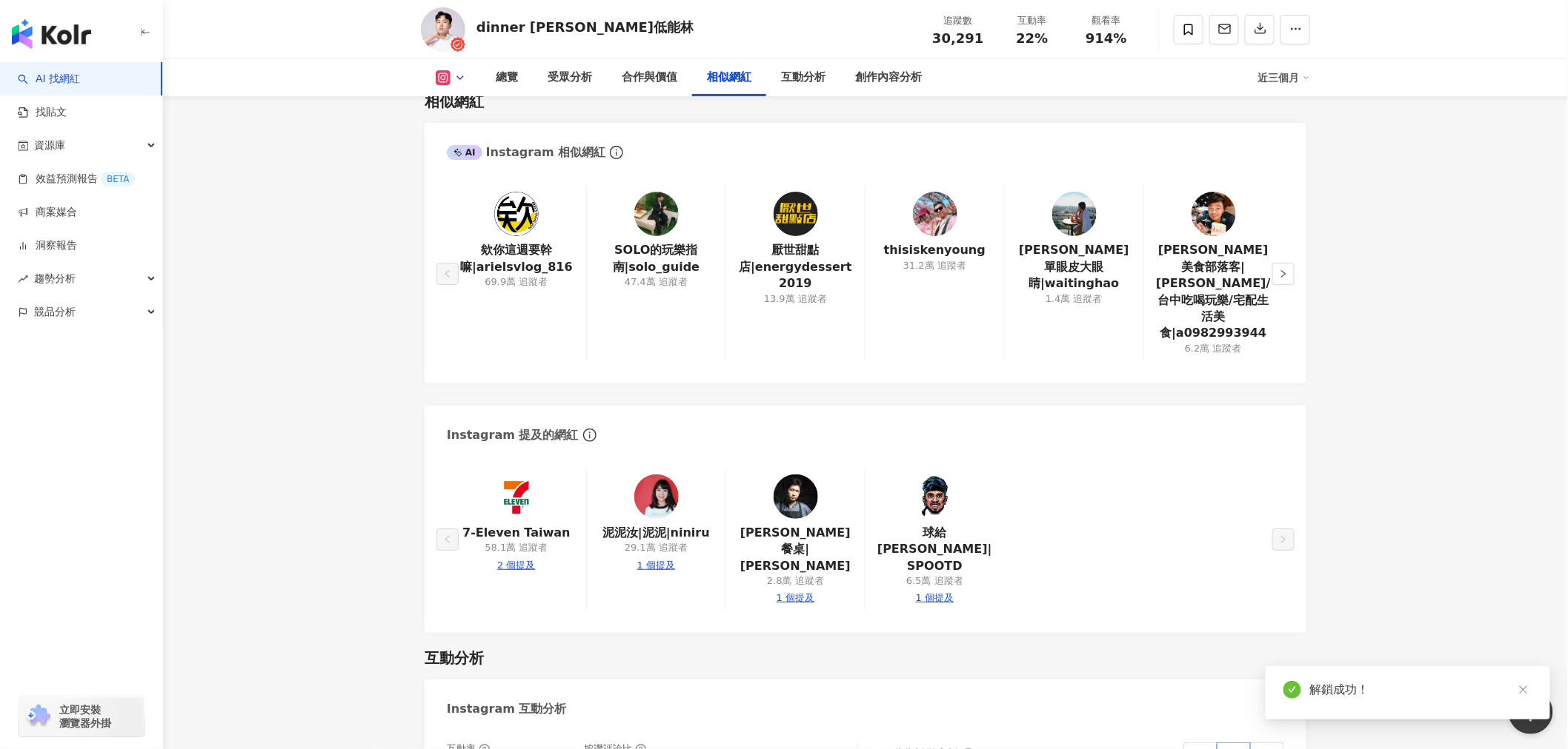
click at [1129, 39] on div "914%" at bounding box center [1105, 39] width 56 height 15
copy span "914%"
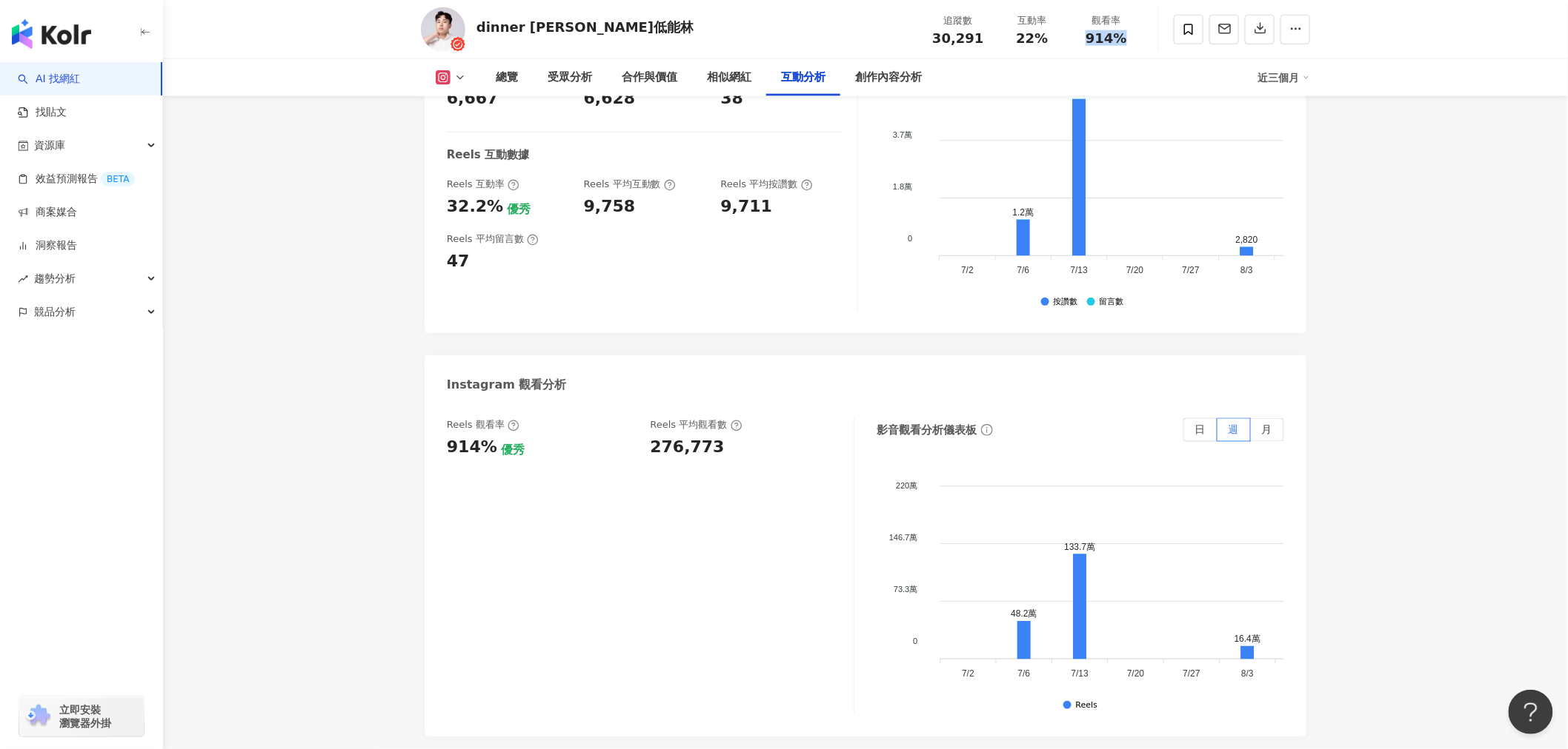
scroll to position [3208, 0]
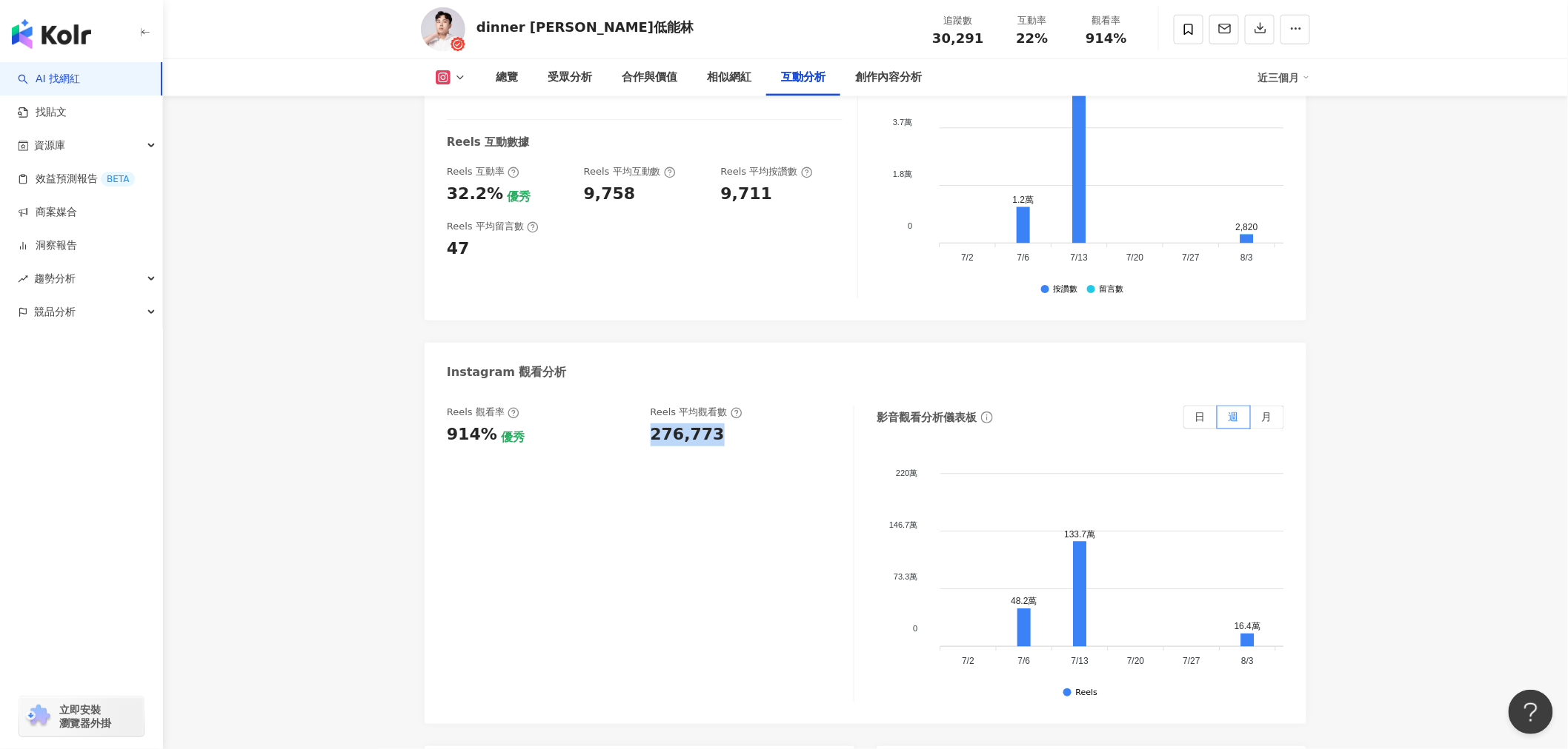
drag, startPoint x: 642, startPoint y: 360, endPoint x: 739, endPoint y: 373, distance: 97.9
click at [739, 406] on div "Reels 觀看率 914% 優秀 Reels 平均觀看數 276,773" at bounding box center [650, 554] width 407 height 297
copy div "276,773"
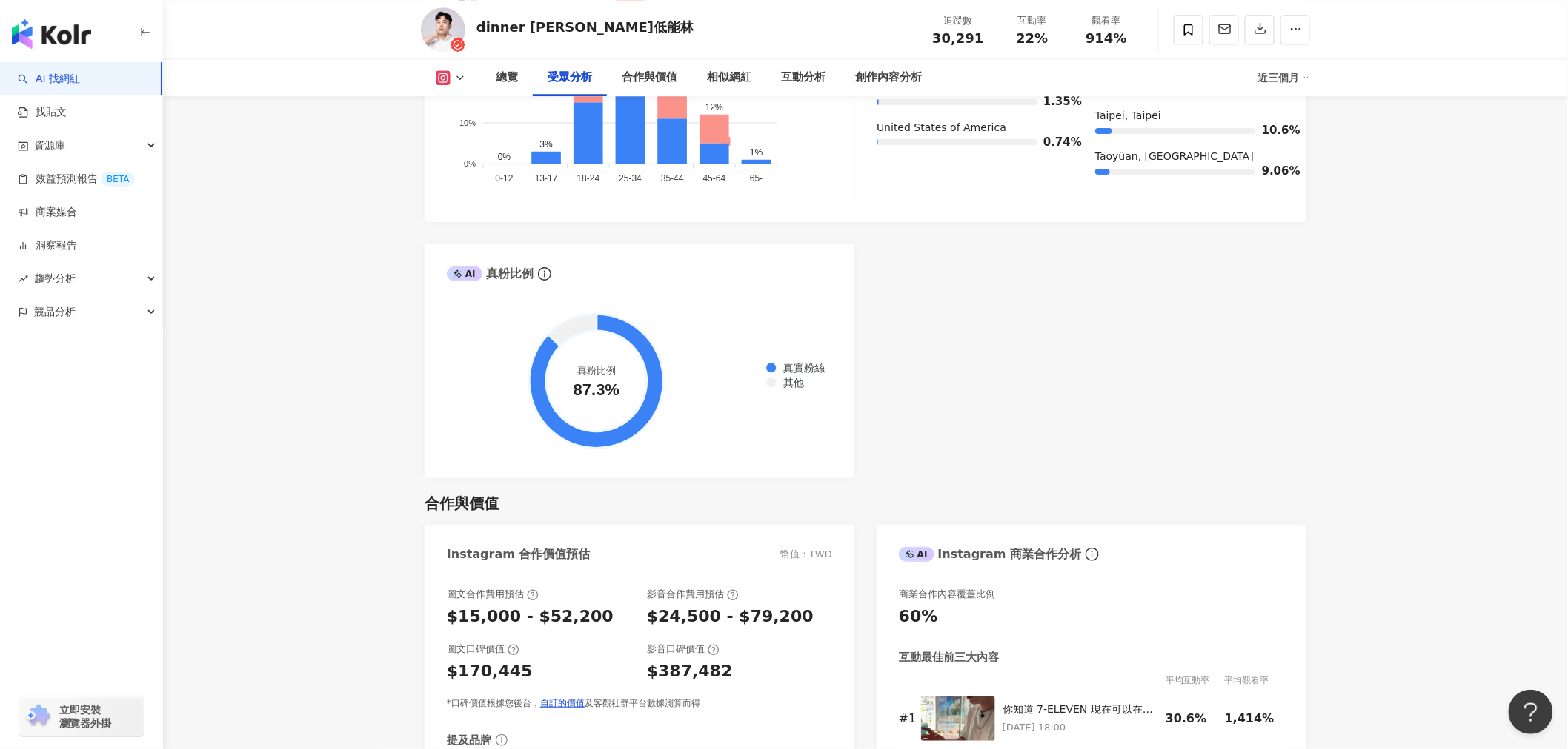
scroll to position [1810, 0]
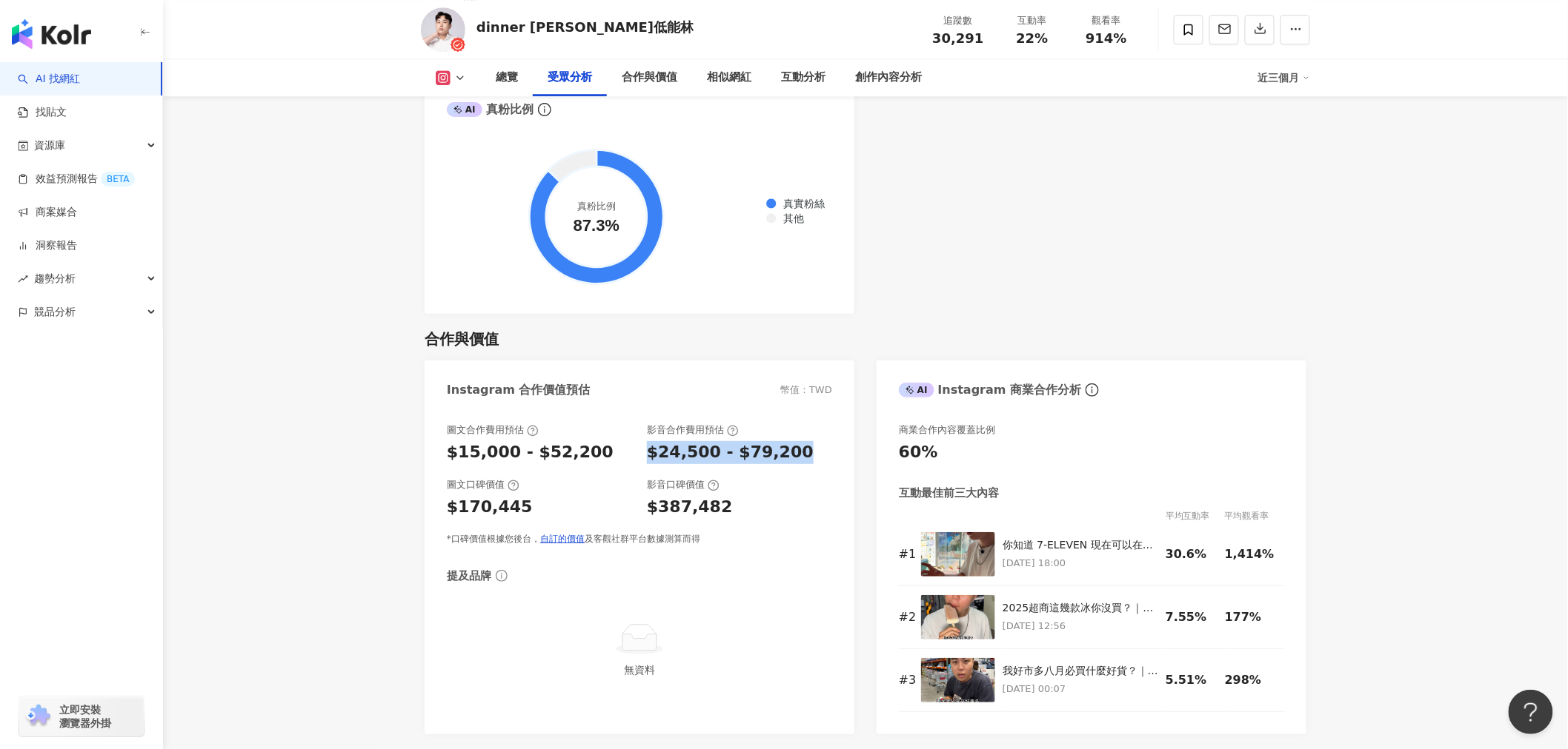
drag, startPoint x: 640, startPoint y: 442, endPoint x: 806, endPoint y: 452, distance: 166.3
click at [805, 452] on div "圖文合作費用預估 $15,000 - $52,200 影音合作費用預估 $24,500 - $79,200" at bounding box center [639, 443] width 386 height 40
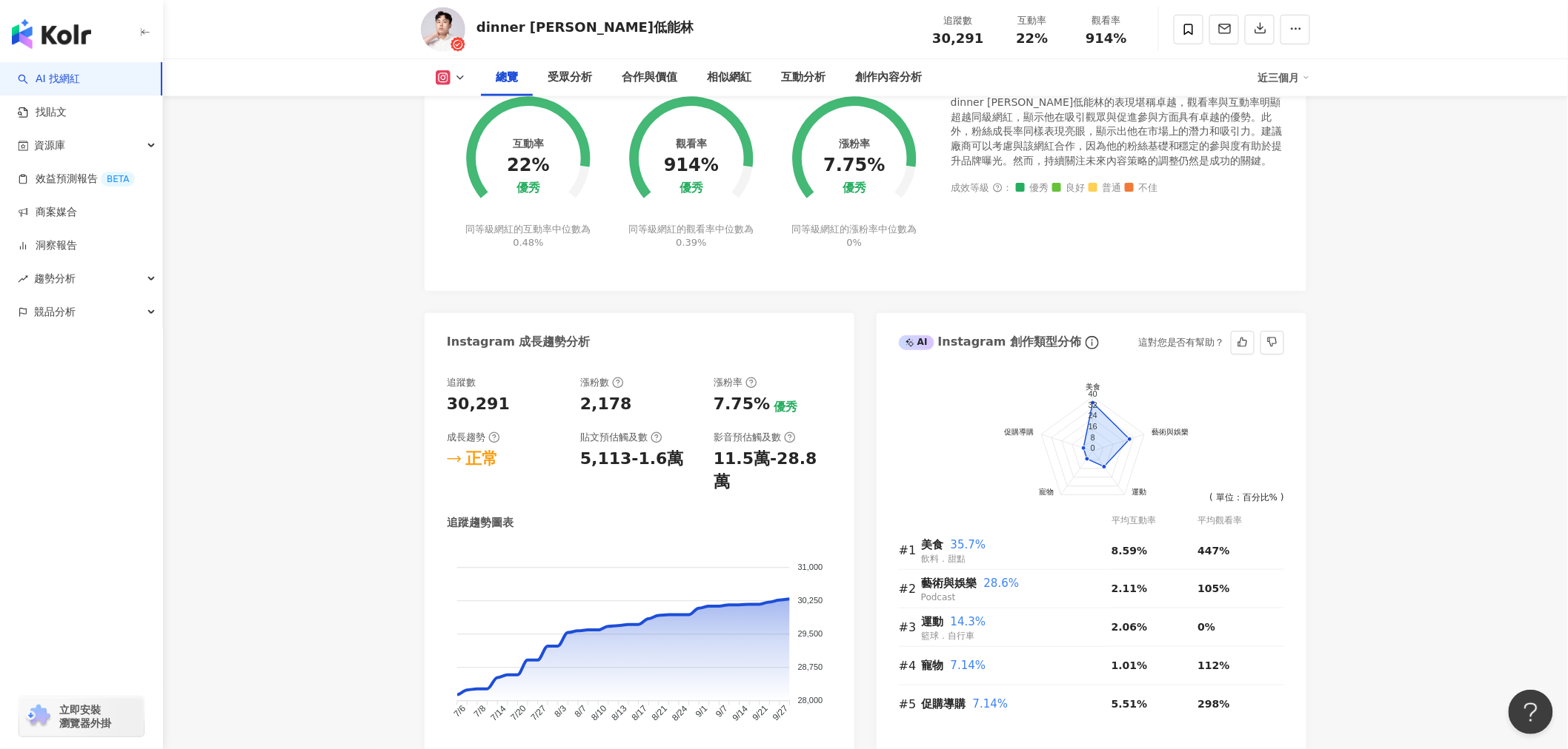
scroll to position [740, 0]
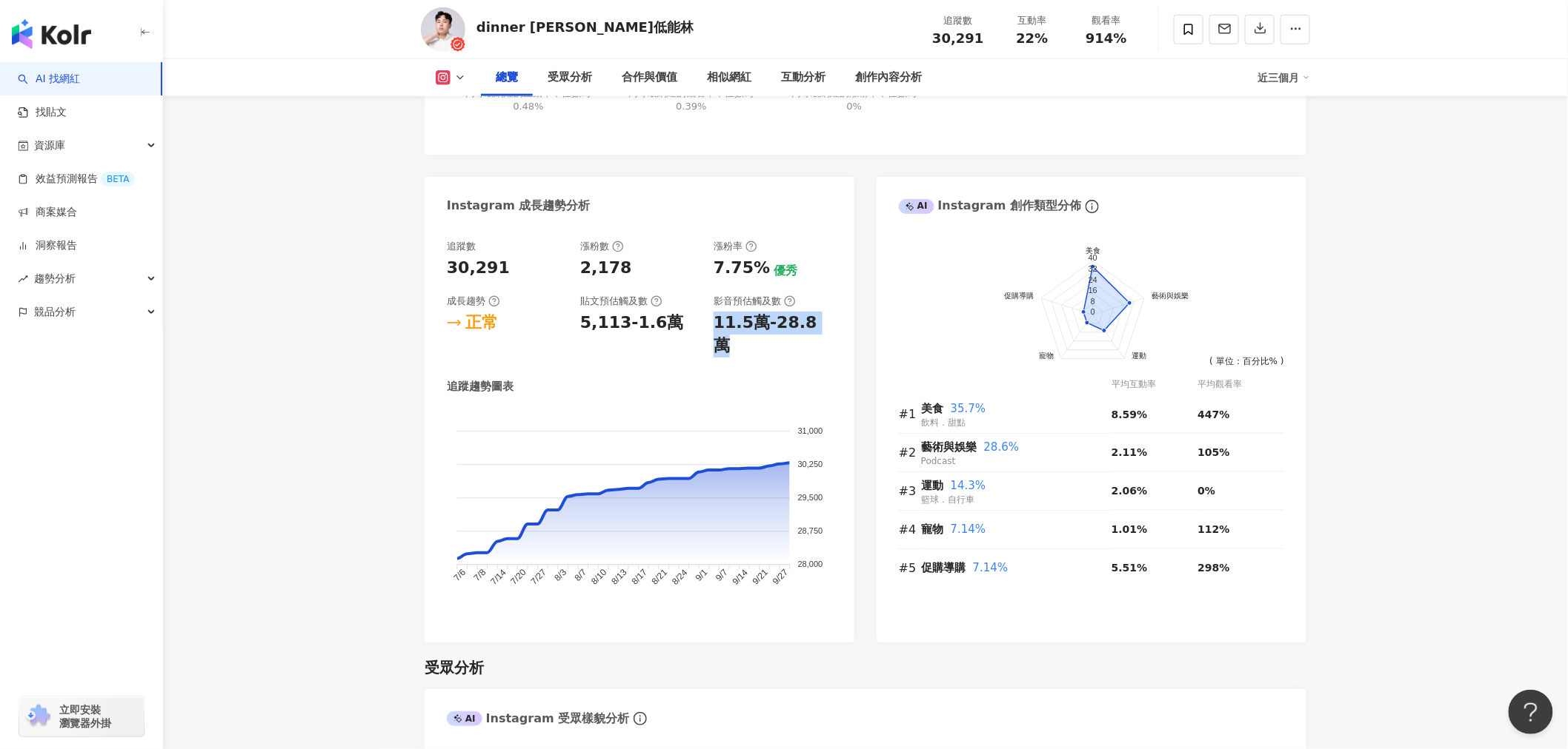
drag, startPoint x: 727, startPoint y: 339, endPoint x: 842, endPoint y: 346, distance: 115.2
click at [842, 346] on div "追蹤數 30,291 漲粉數 2,178 漲粉率 7.75% 優秀 成長趨勢 正常 貼文預估觸及數 5,113-1.6萬 影音預估觸及數 11.5萬-28.8…" at bounding box center [638, 434] width 429 height 418
copy div "11.5萬-28.8萬"
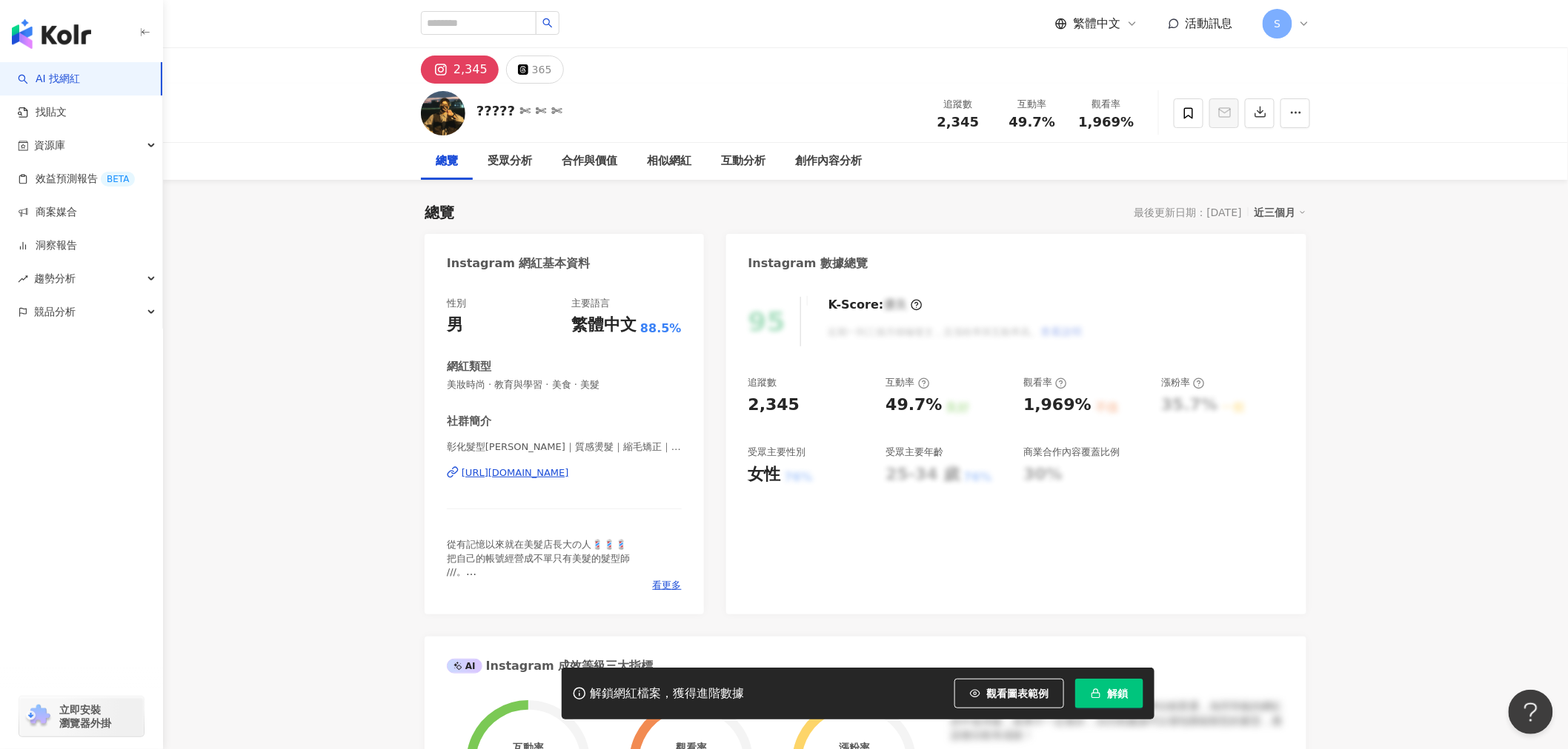
click at [514, 471] on div "[URL][DOMAIN_NAME]" at bounding box center [515, 473] width 108 height 13
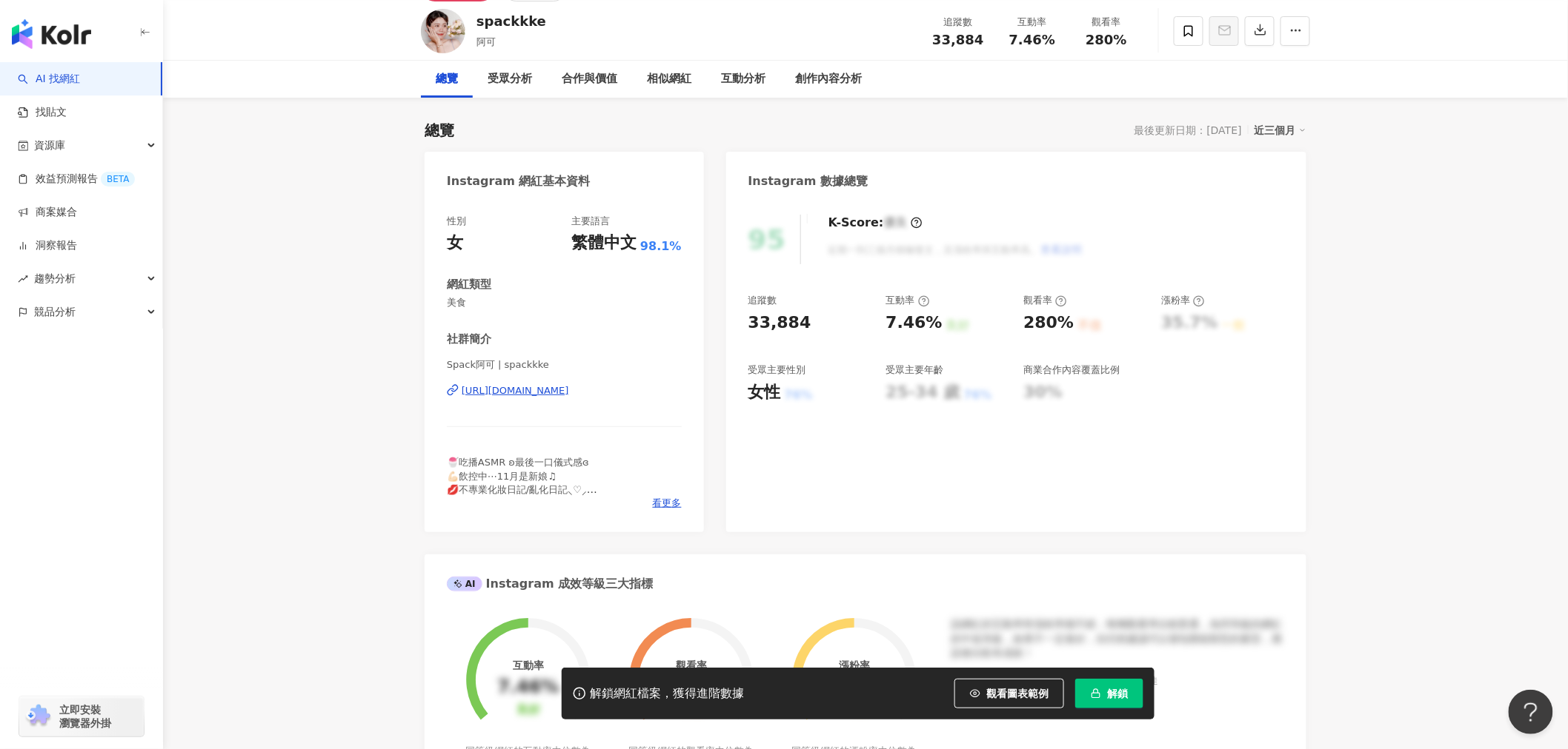
click at [550, 390] on div "https://www.instagram.com/spackkke/" at bounding box center [515, 391] width 108 height 13
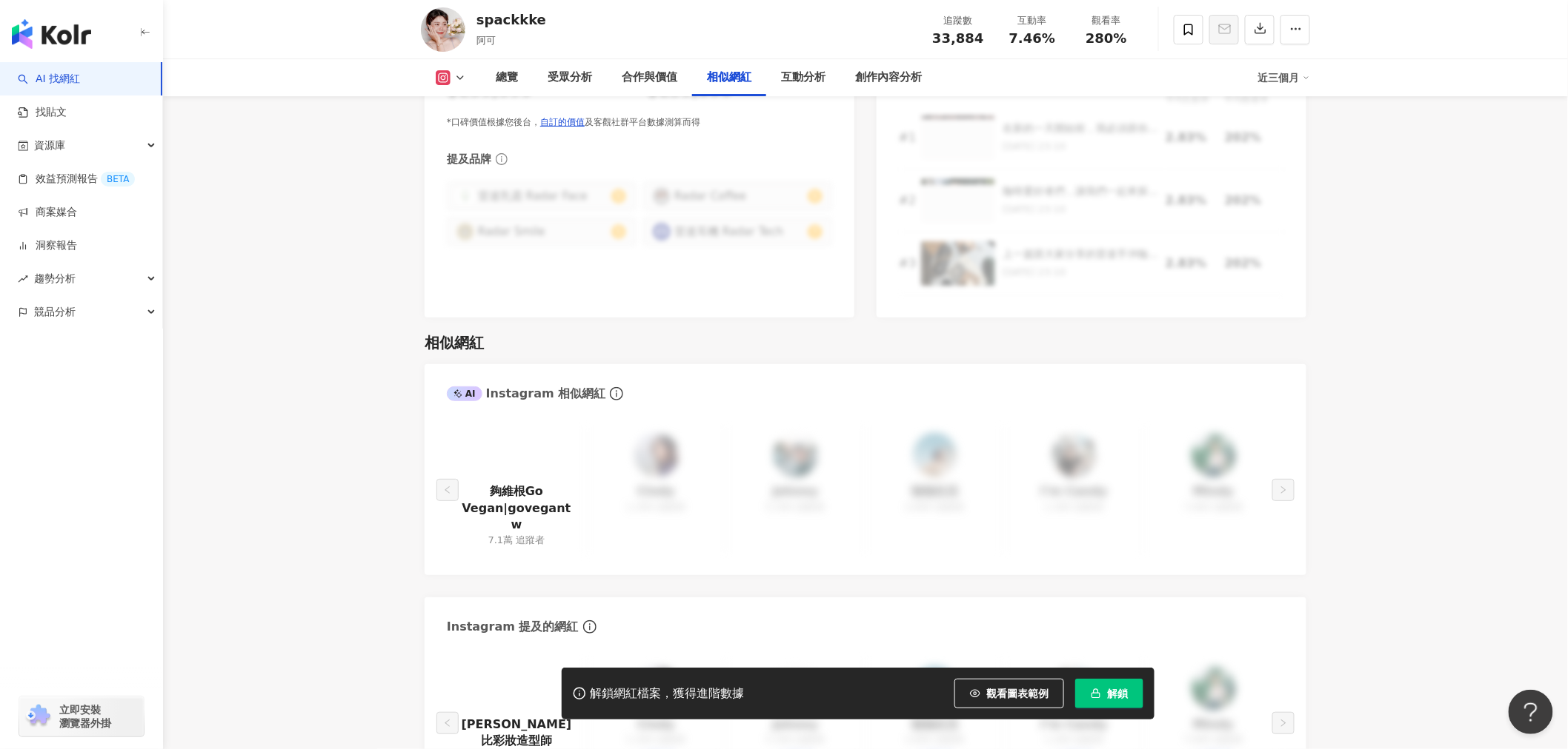
scroll to position [2134, 0]
